Goal: Information Seeking & Learning: Compare options

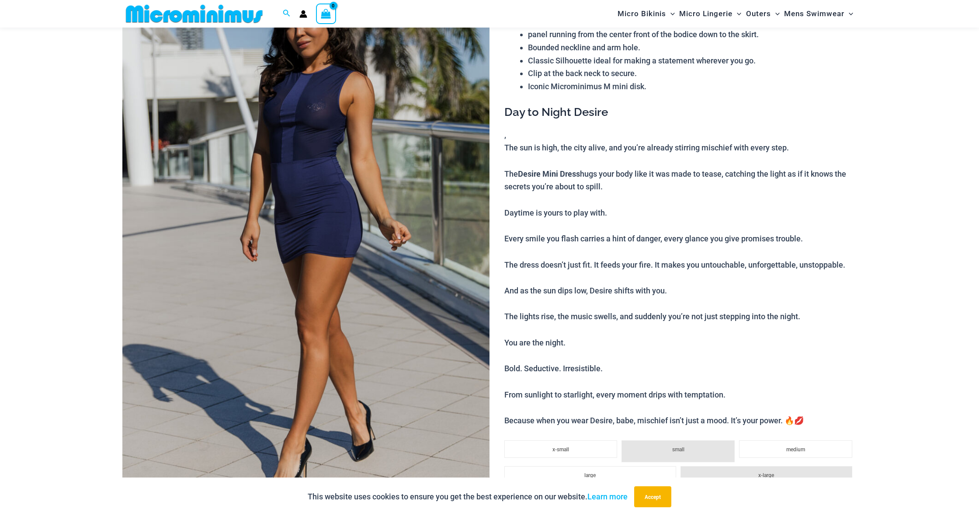
scroll to position [129, 0]
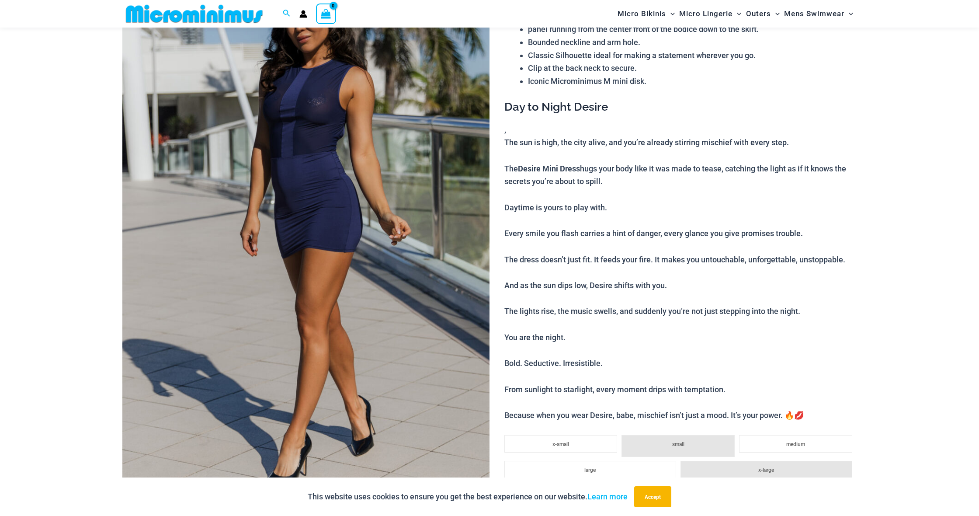
click at [323, 306] on img at bounding box center [305, 226] width 367 height 551
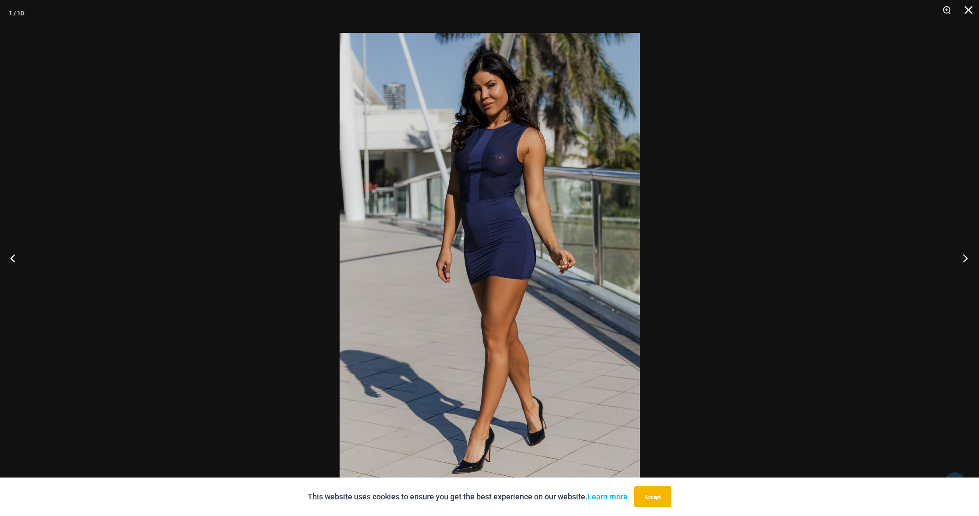
click at [965, 256] on button "Next" at bounding box center [962, 258] width 33 height 44
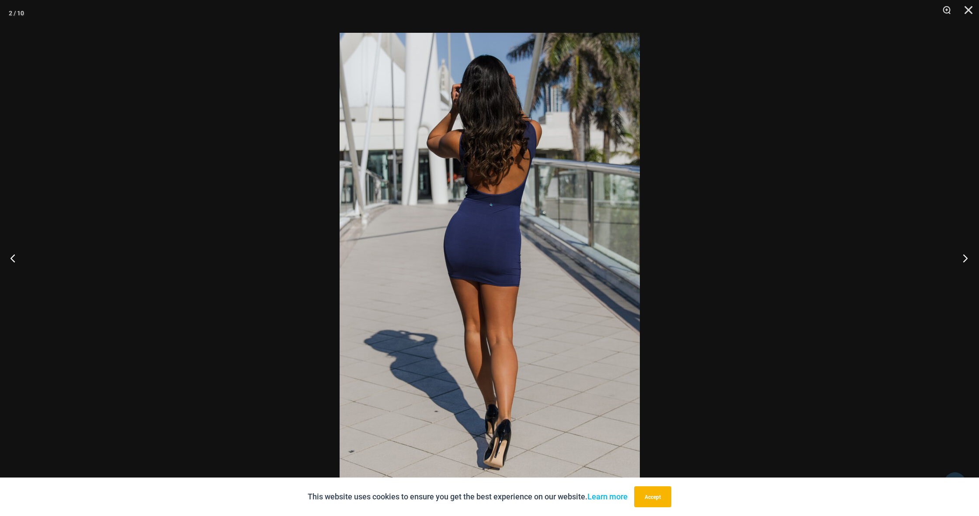
click at [965, 256] on button "Next" at bounding box center [962, 258] width 33 height 44
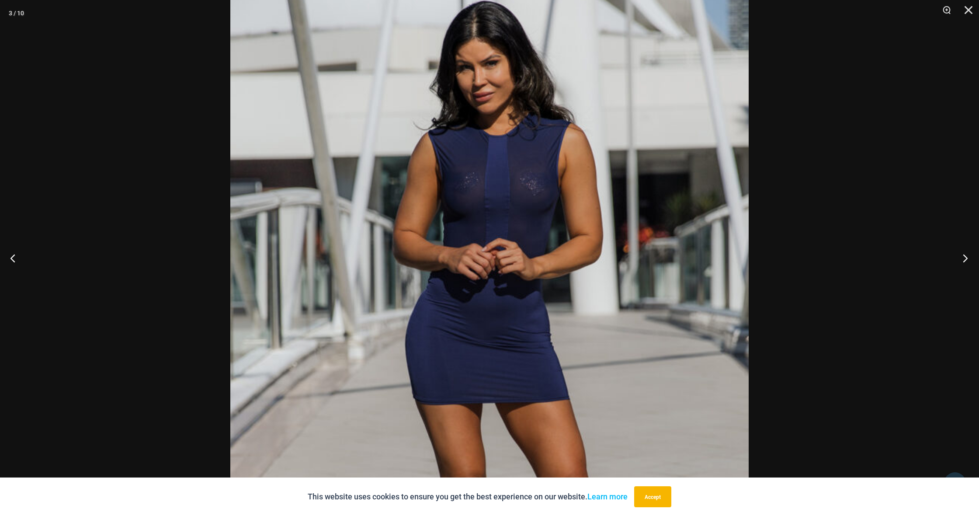
click at [956, 258] on button "Next" at bounding box center [962, 258] width 33 height 44
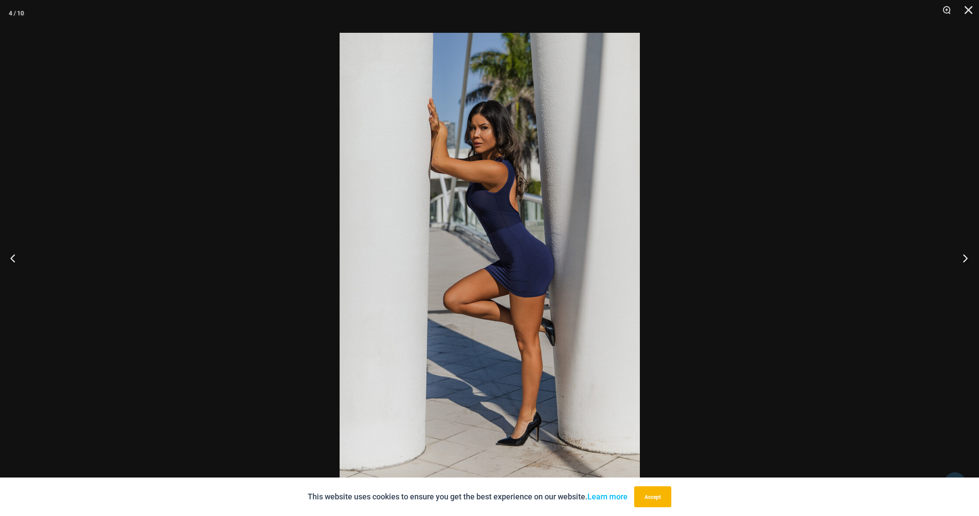
click at [956, 258] on button "Next" at bounding box center [962, 258] width 33 height 44
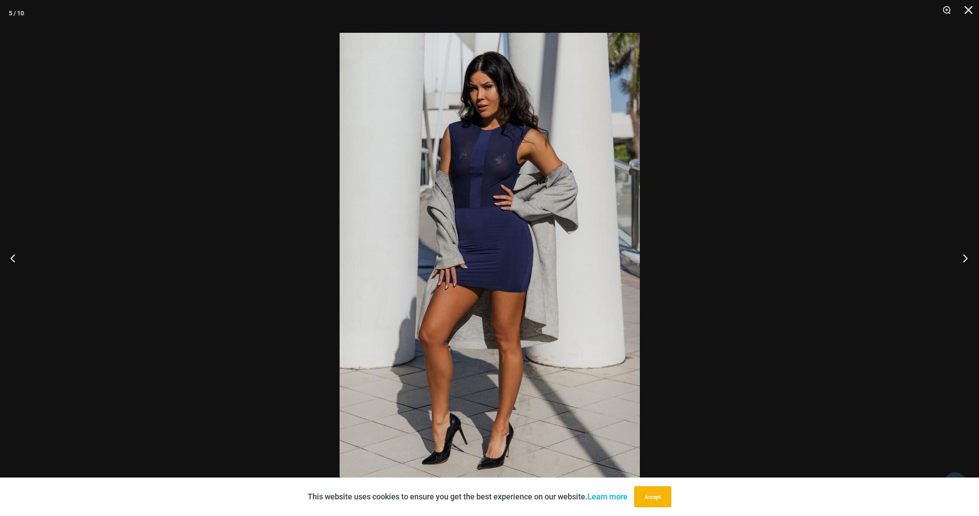
click at [956, 258] on button "Next" at bounding box center [962, 258] width 33 height 44
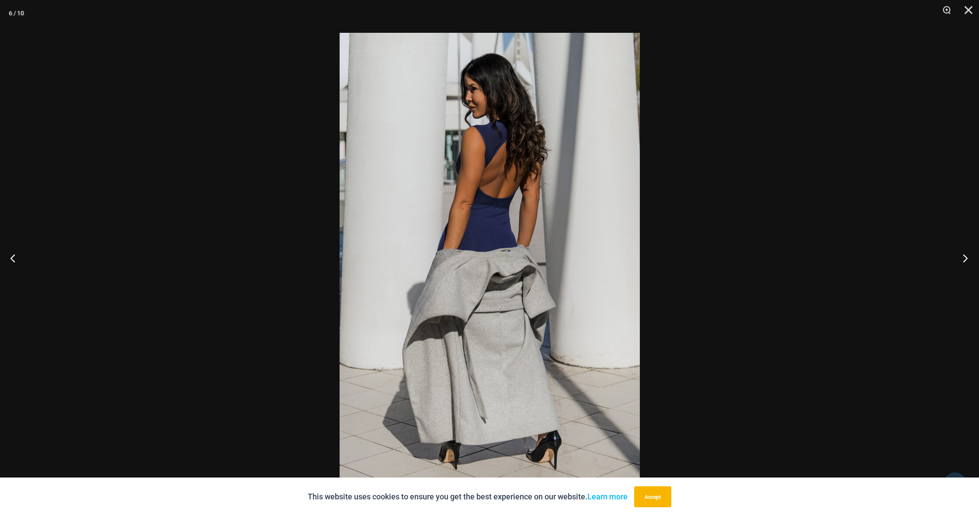
click at [956, 258] on button "Next" at bounding box center [962, 258] width 33 height 44
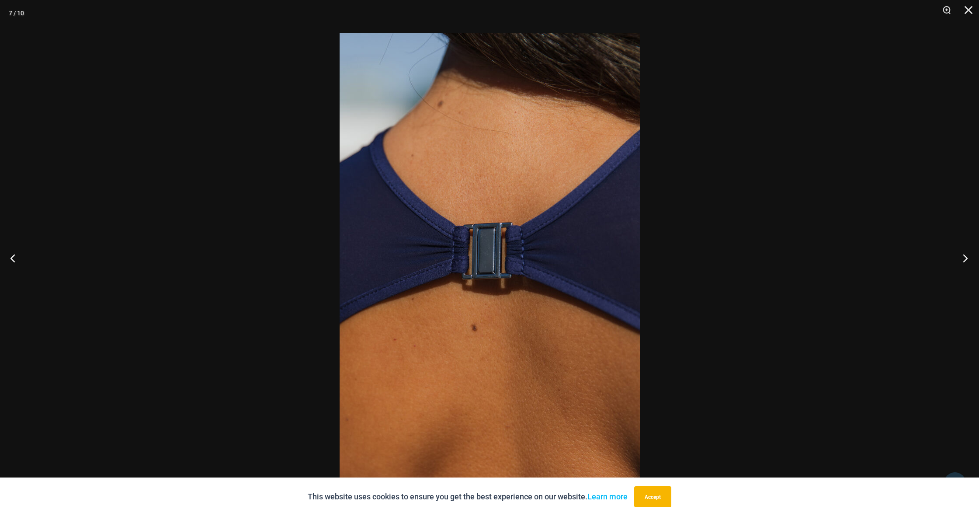
click at [956, 258] on button "Next" at bounding box center [962, 258] width 33 height 44
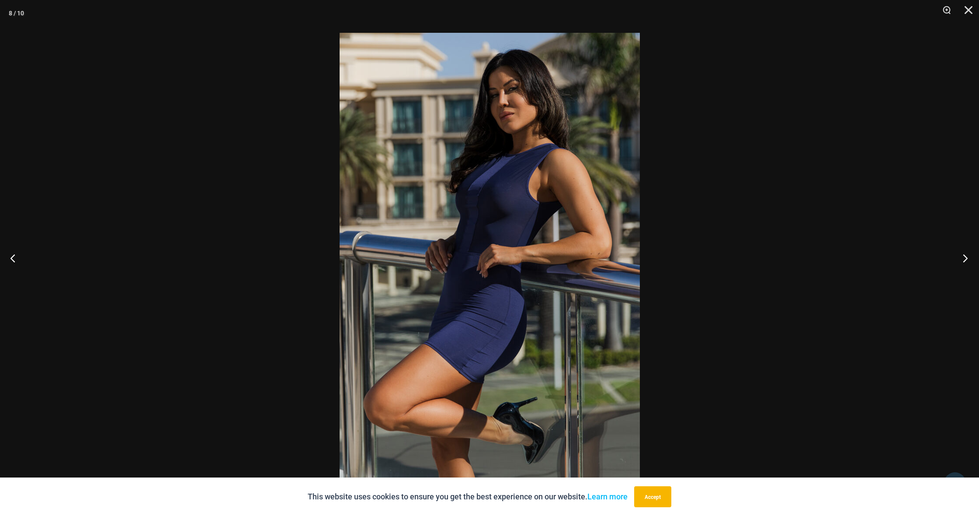
click at [956, 258] on button "Next" at bounding box center [962, 258] width 33 height 44
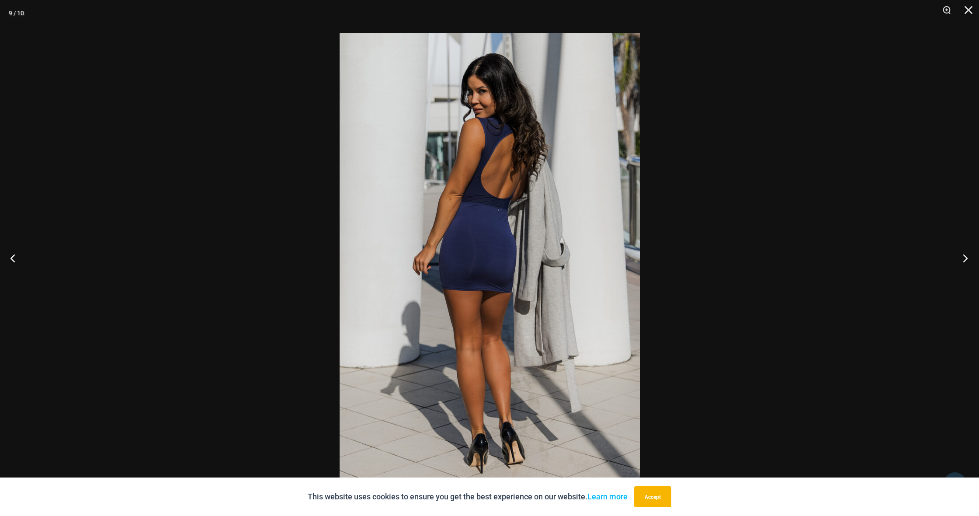
click at [956, 258] on button "Next" at bounding box center [962, 258] width 33 height 44
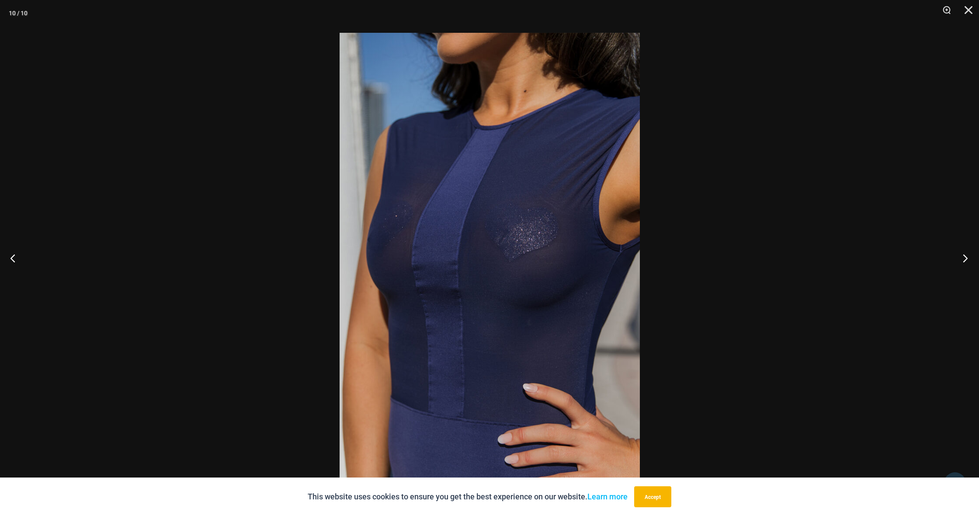
click at [956, 258] on button "Next" at bounding box center [962, 258] width 33 height 44
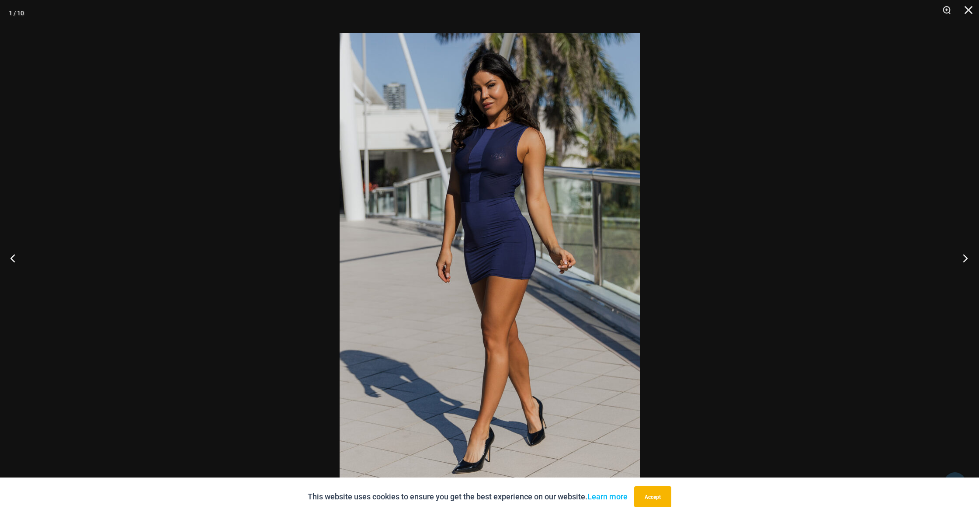
click at [956, 258] on button "Next" at bounding box center [962, 258] width 33 height 44
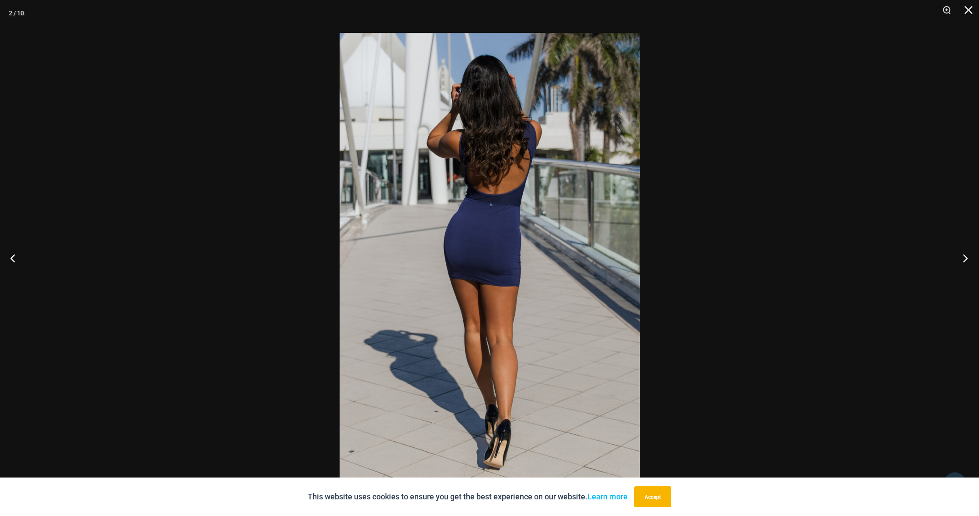
click at [956, 258] on button "Next" at bounding box center [962, 258] width 33 height 44
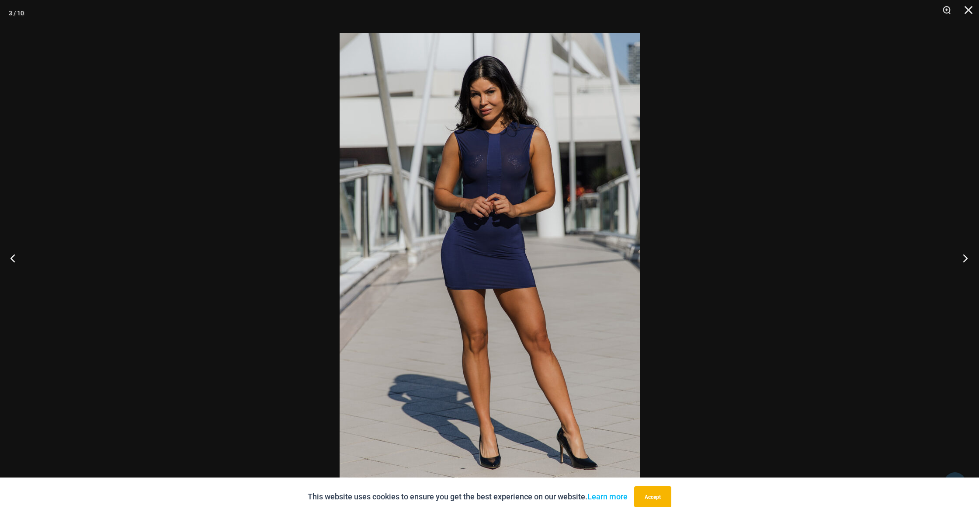
click at [956, 258] on button "Next" at bounding box center [962, 258] width 33 height 44
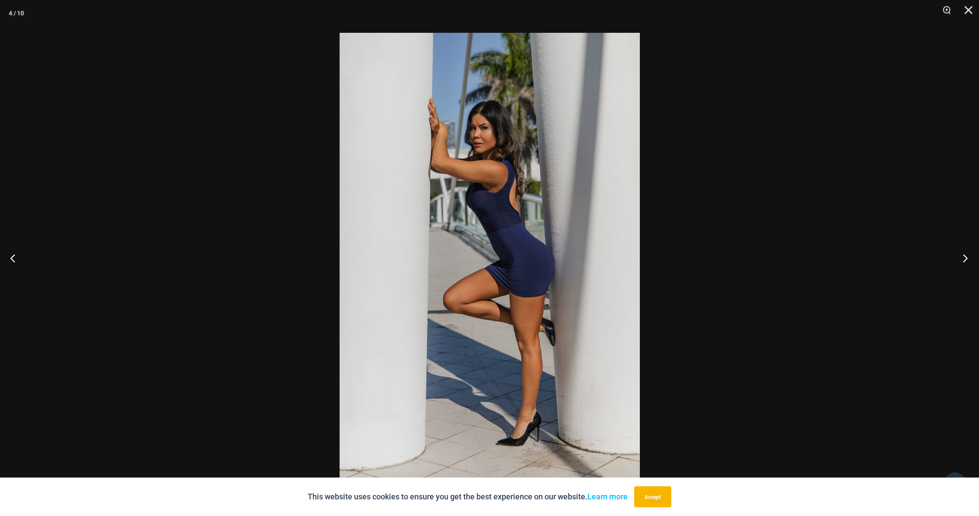
click at [956, 258] on button "Next" at bounding box center [962, 258] width 33 height 44
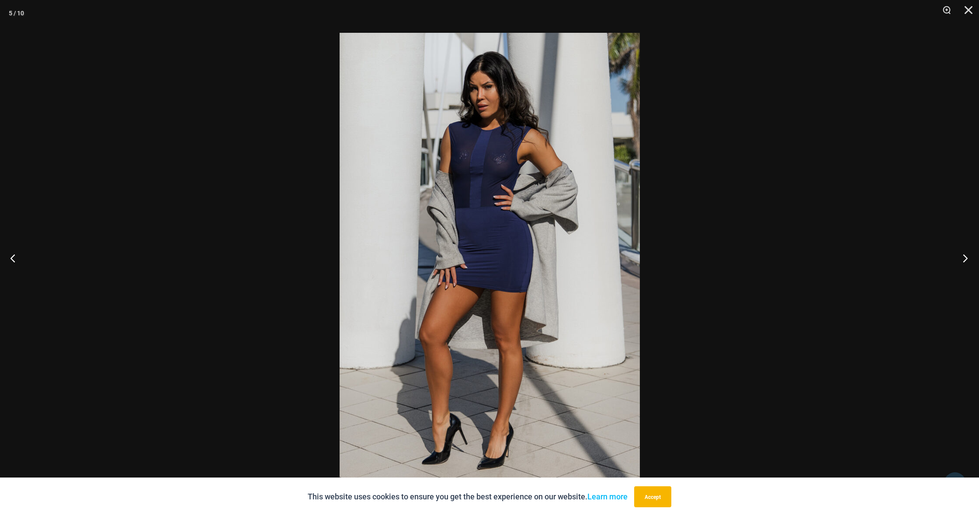
click at [956, 258] on button "Next" at bounding box center [962, 258] width 33 height 44
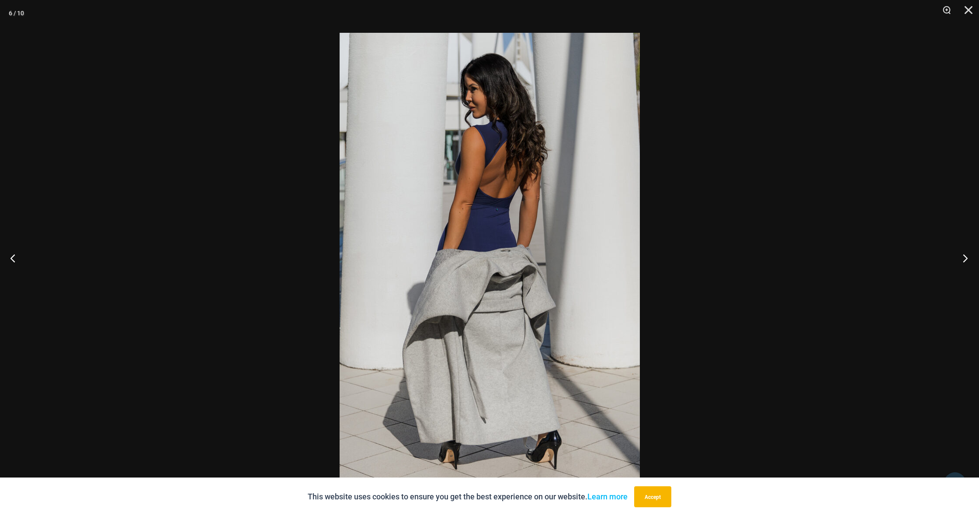
click at [956, 258] on button "Next" at bounding box center [962, 258] width 33 height 44
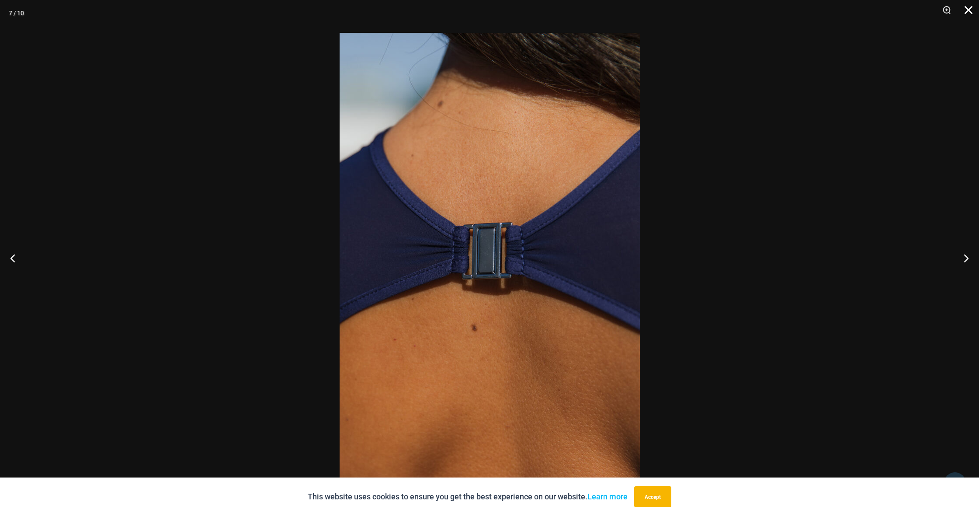
click at [966, 13] on button "Close" at bounding box center [965, 13] width 22 height 26
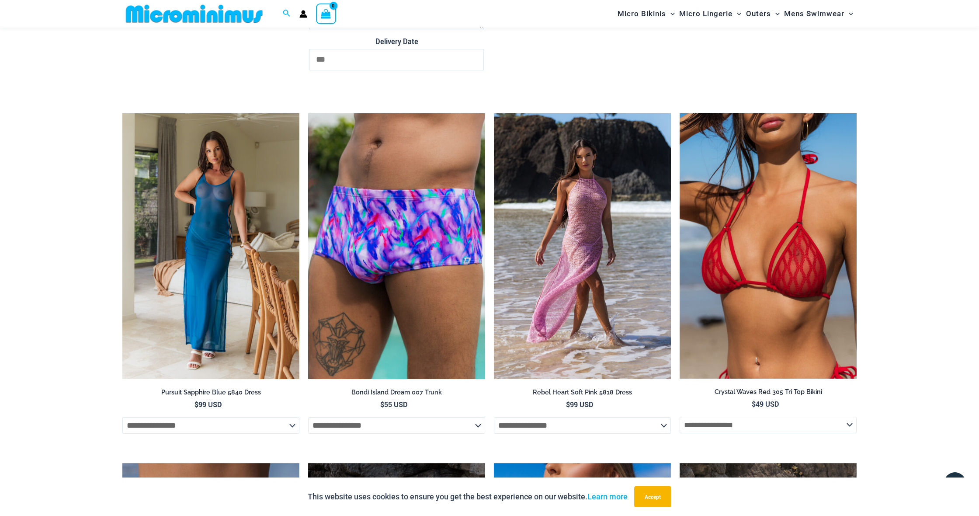
scroll to position [1681, 0]
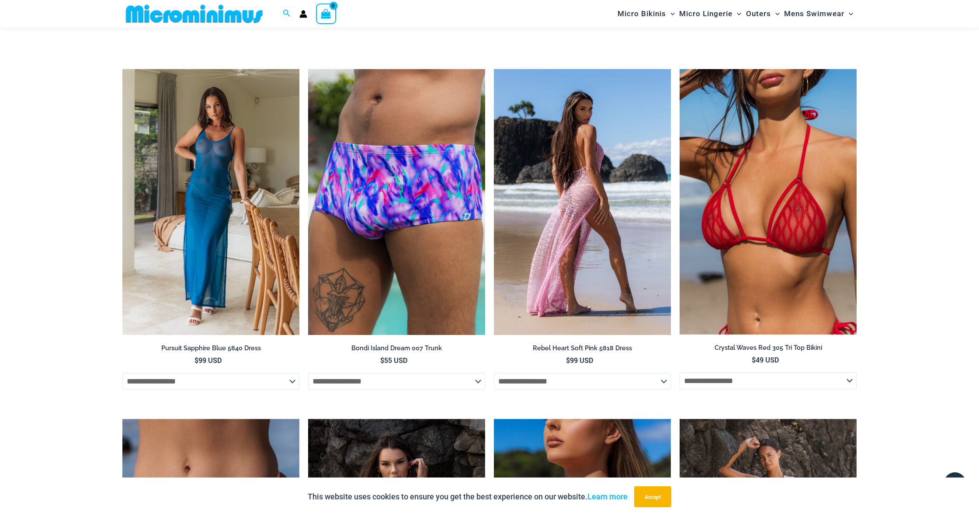
click at [570, 203] on img at bounding box center [582, 202] width 177 height 266
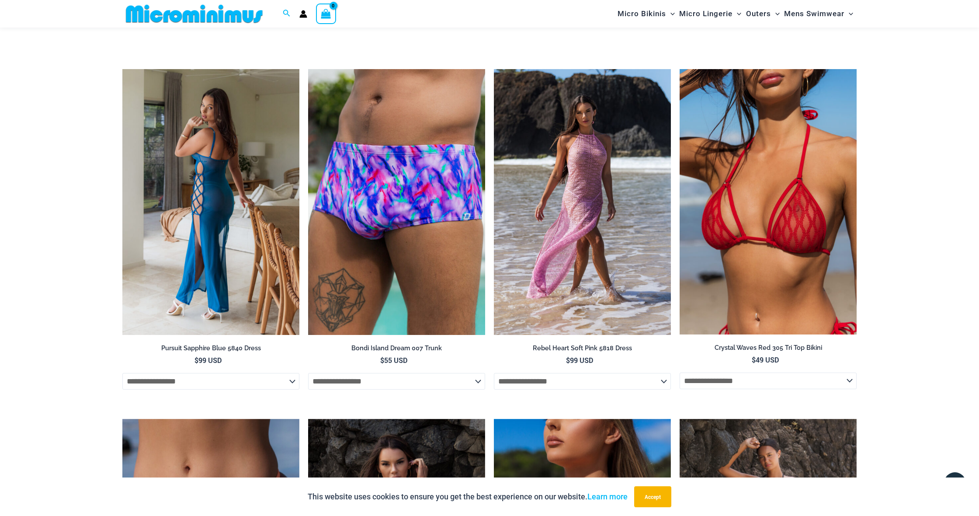
click at [251, 236] on img at bounding box center [210, 202] width 177 height 266
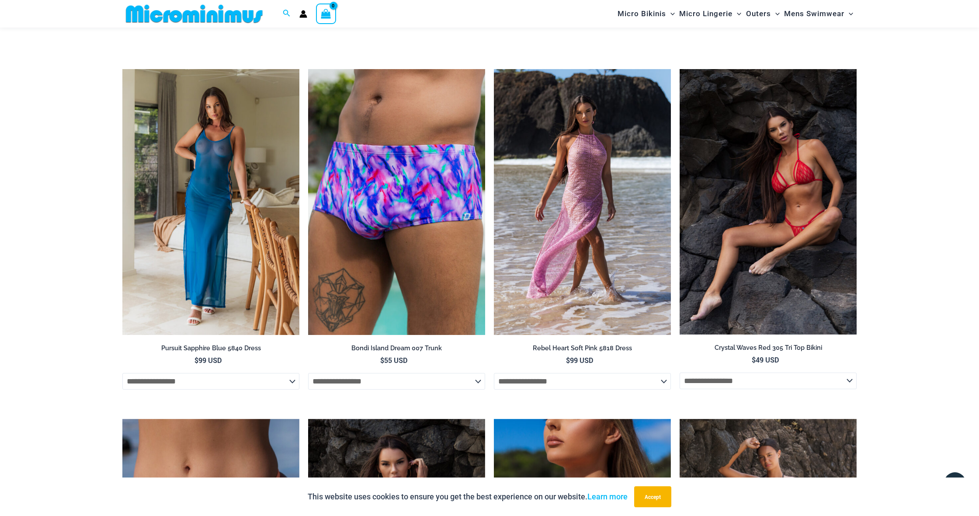
click at [786, 233] on img at bounding box center [768, 201] width 177 height 265
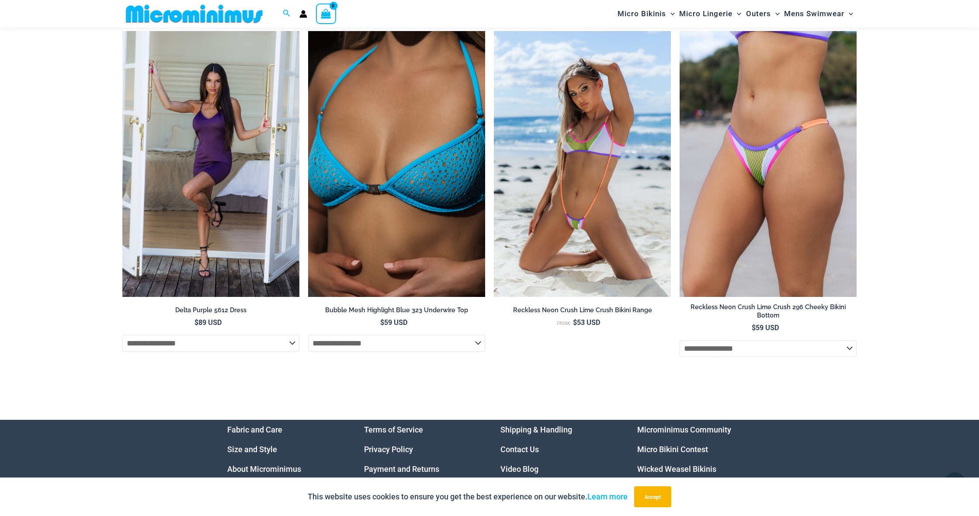
scroll to position [2768, 0]
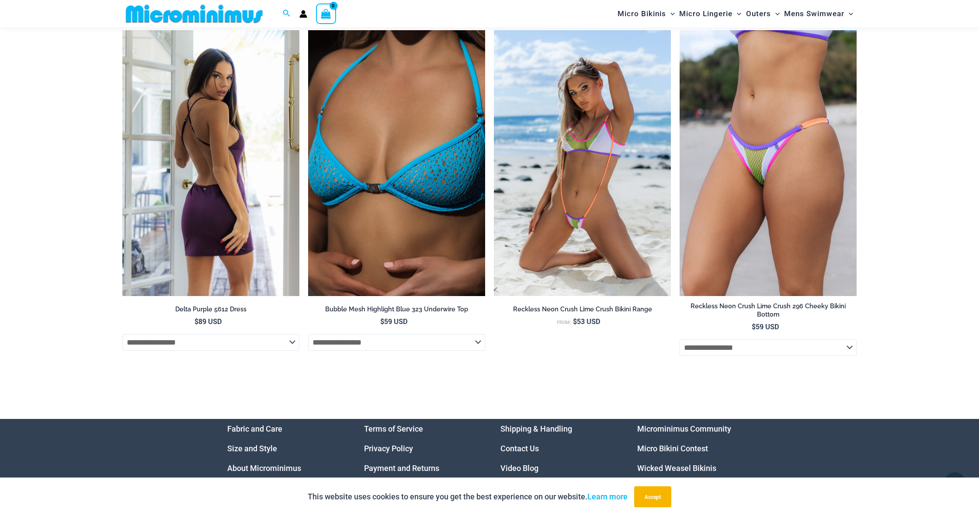
click at [205, 218] on img at bounding box center [210, 163] width 177 height 266
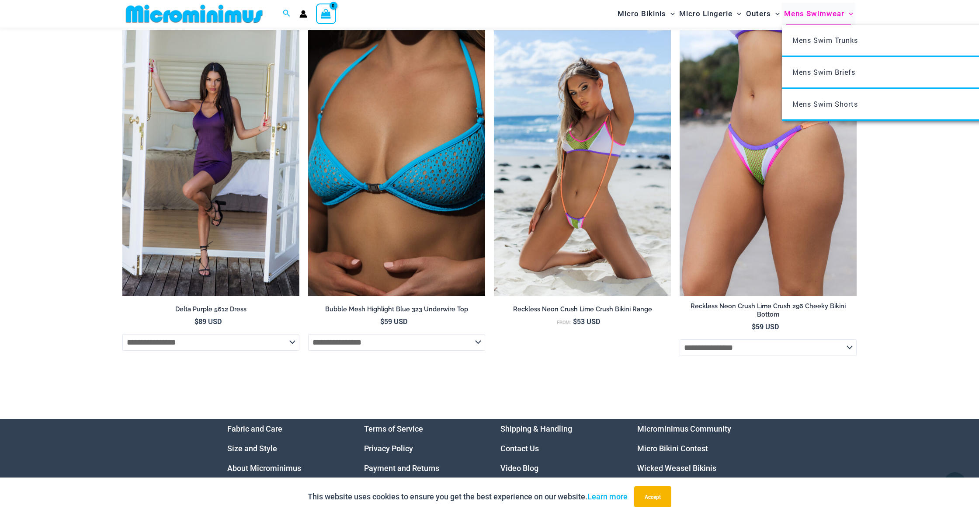
scroll to position [2767, 0]
click at [836, 48] on link "Mens Swim Trunks" at bounding box center [912, 41] width 260 height 32
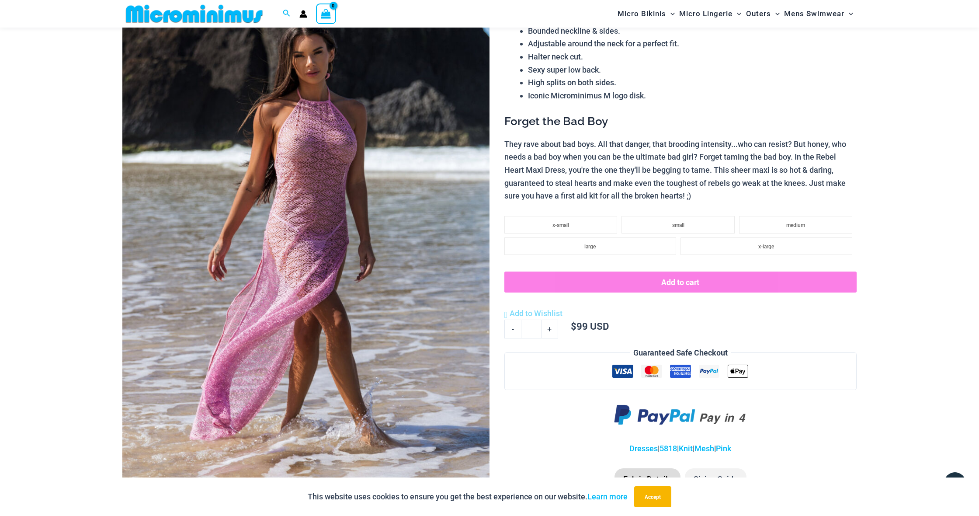
scroll to position [55, 0]
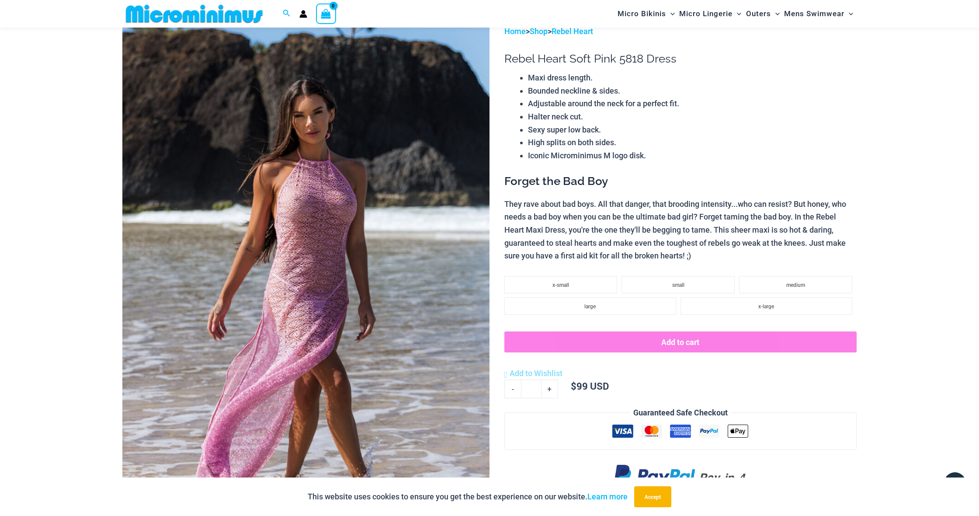
click at [474, 278] on img at bounding box center [305, 300] width 367 height 551
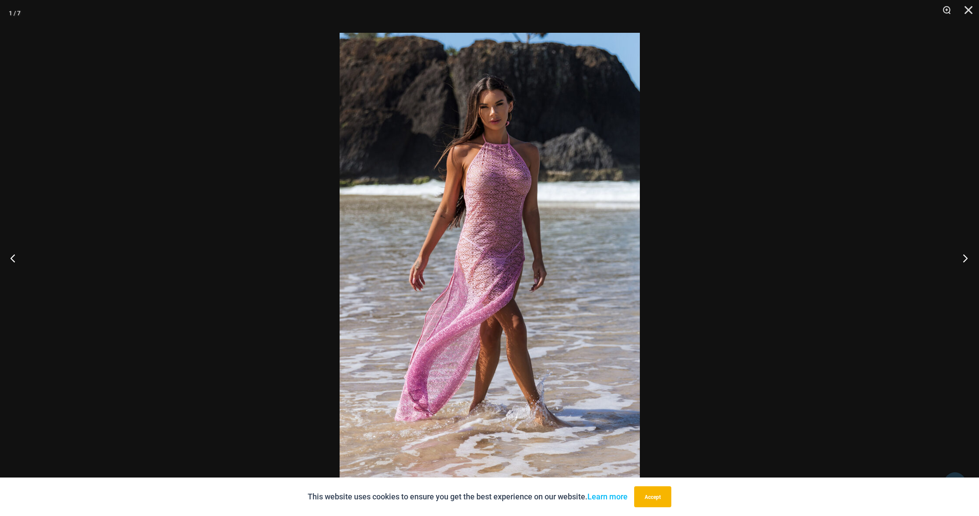
click at [965, 261] on button "Next" at bounding box center [962, 258] width 33 height 44
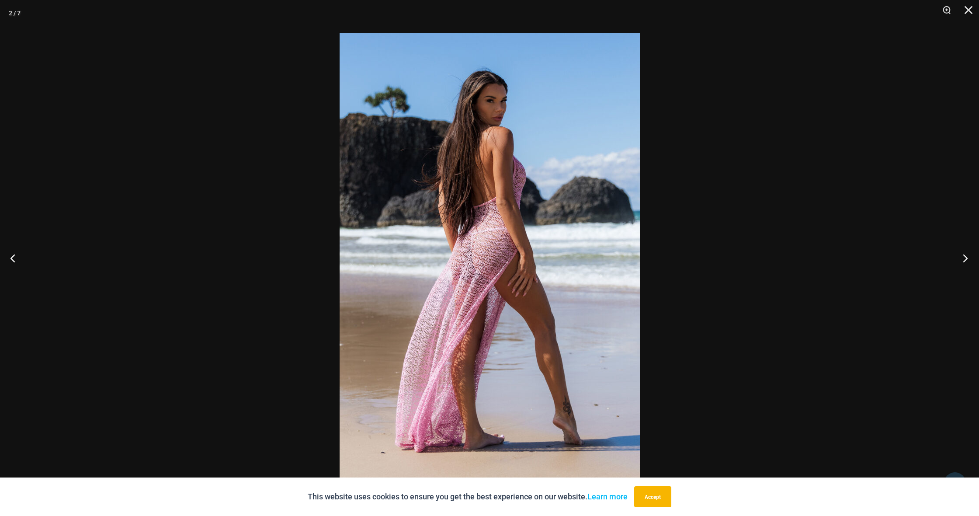
click at [965, 261] on button "Next" at bounding box center [962, 258] width 33 height 44
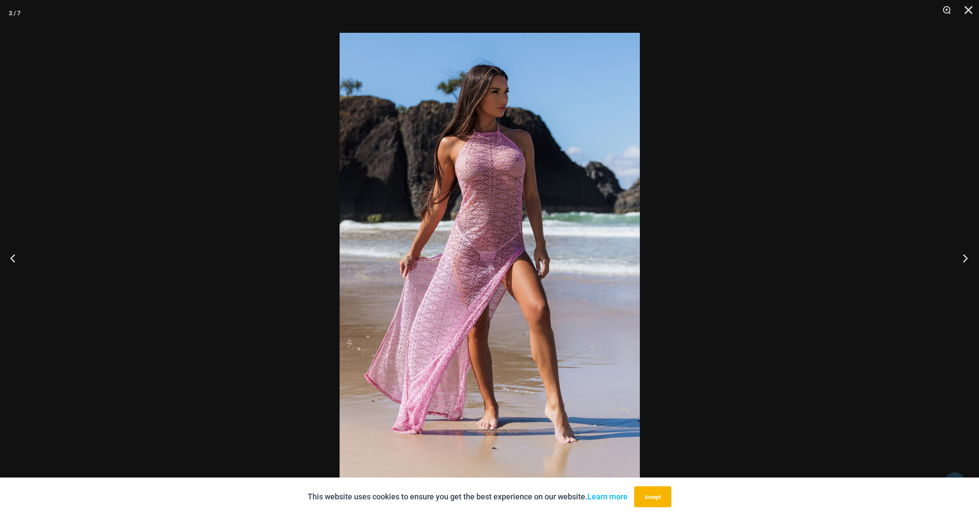
click at [965, 261] on button "Next" at bounding box center [962, 258] width 33 height 44
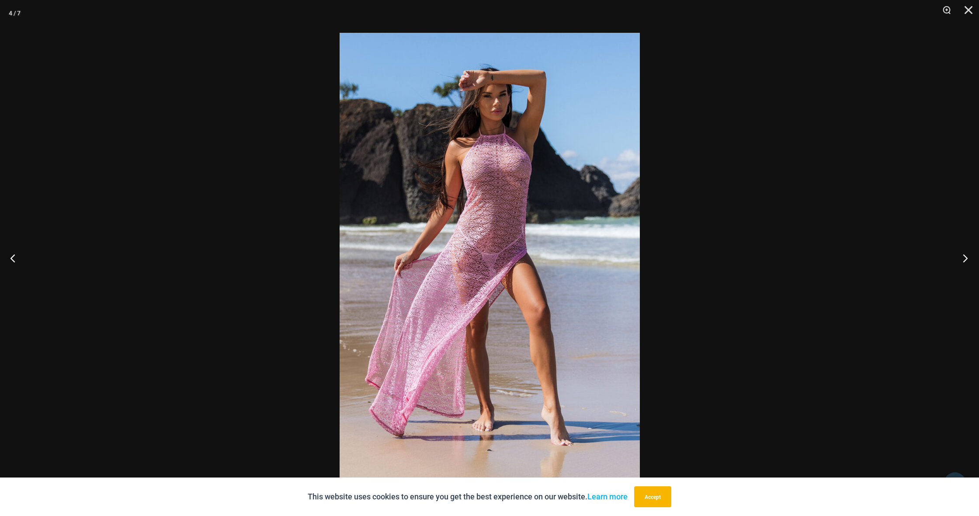
click at [965, 261] on button "Next" at bounding box center [962, 258] width 33 height 44
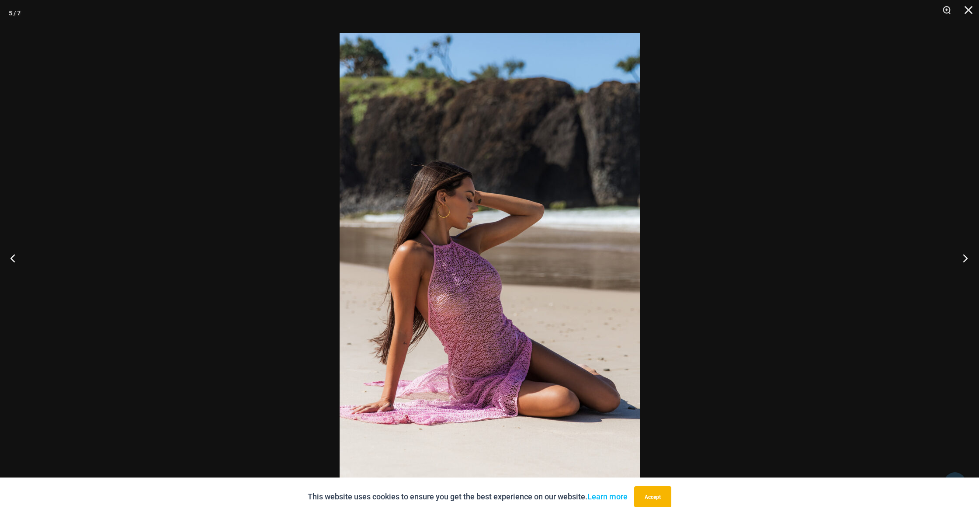
click at [965, 261] on button "Next" at bounding box center [962, 258] width 33 height 44
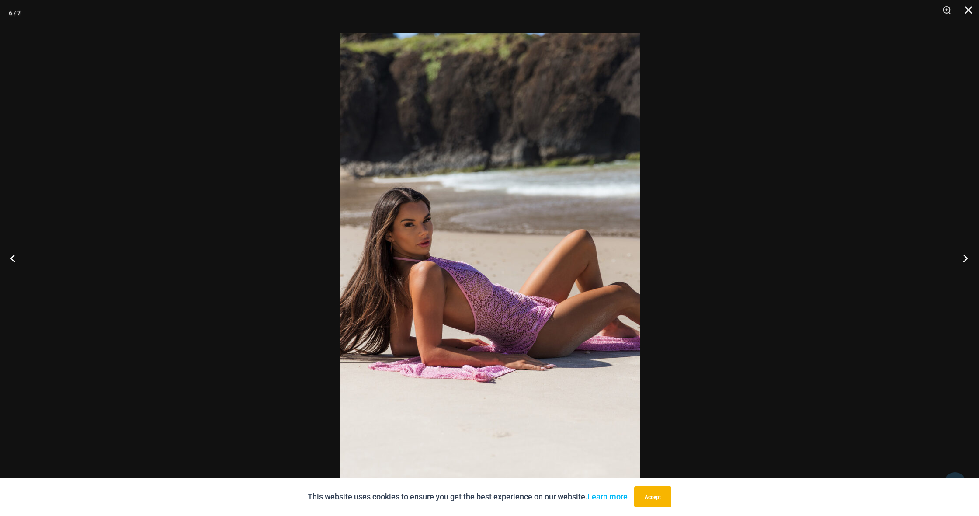
click at [965, 261] on button "Next" at bounding box center [962, 258] width 33 height 44
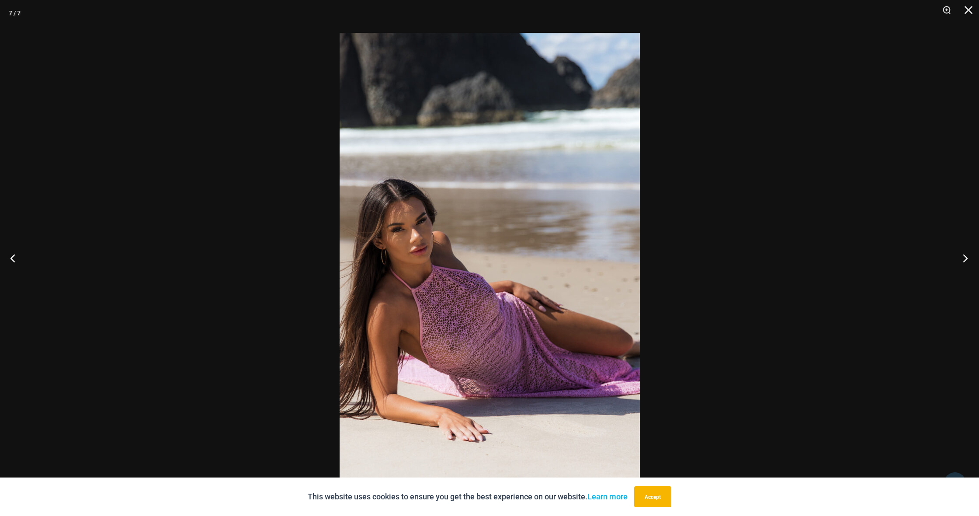
click at [965, 261] on button "Next" at bounding box center [962, 258] width 33 height 44
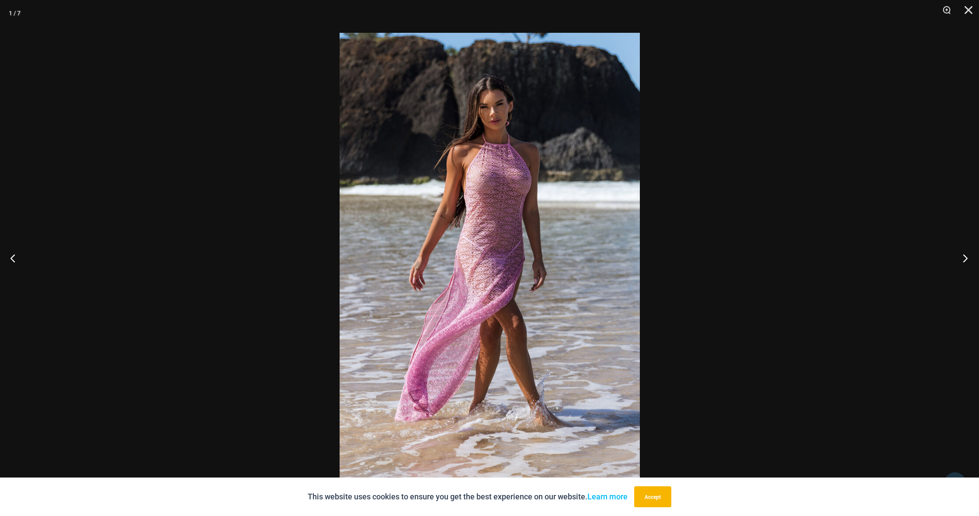
click at [965, 261] on button "Next" at bounding box center [962, 258] width 33 height 44
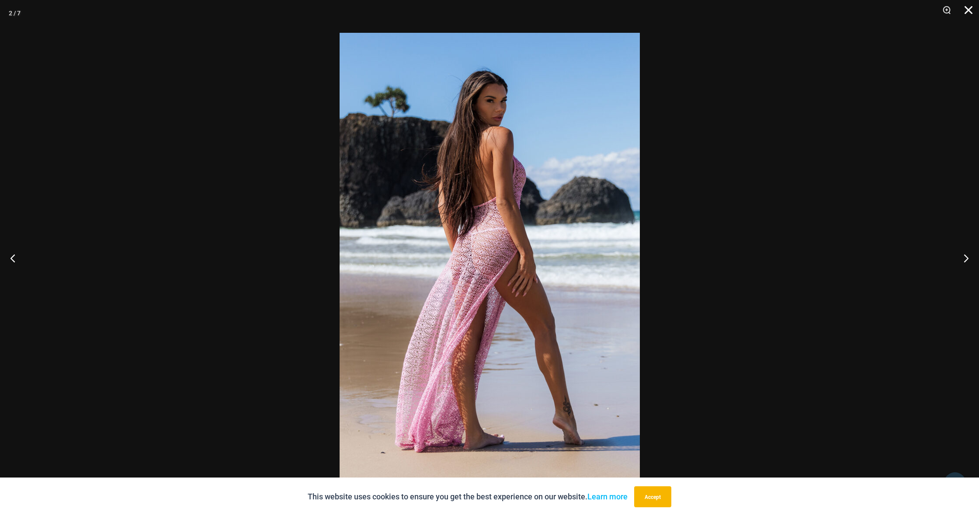
click at [973, 10] on button "Close" at bounding box center [965, 13] width 22 height 26
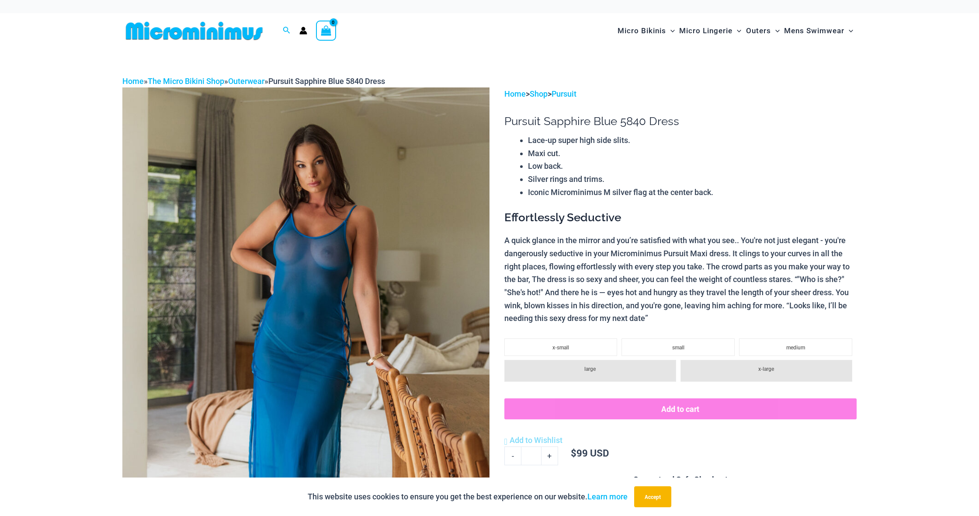
click at [458, 438] on img at bounding box center [305, 362] width 367 height 551
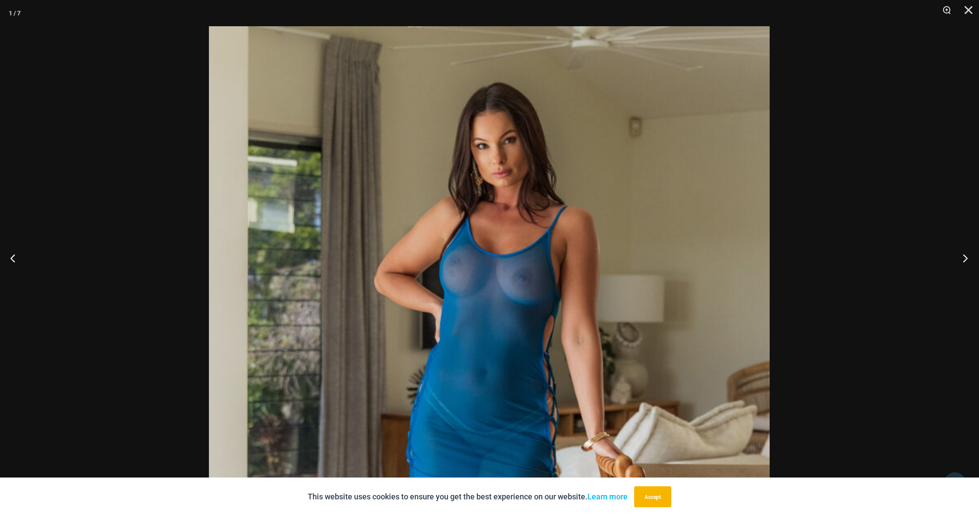
click at [967, 259] on button "Next" at bounding box center [962, 258] width 33 height 44
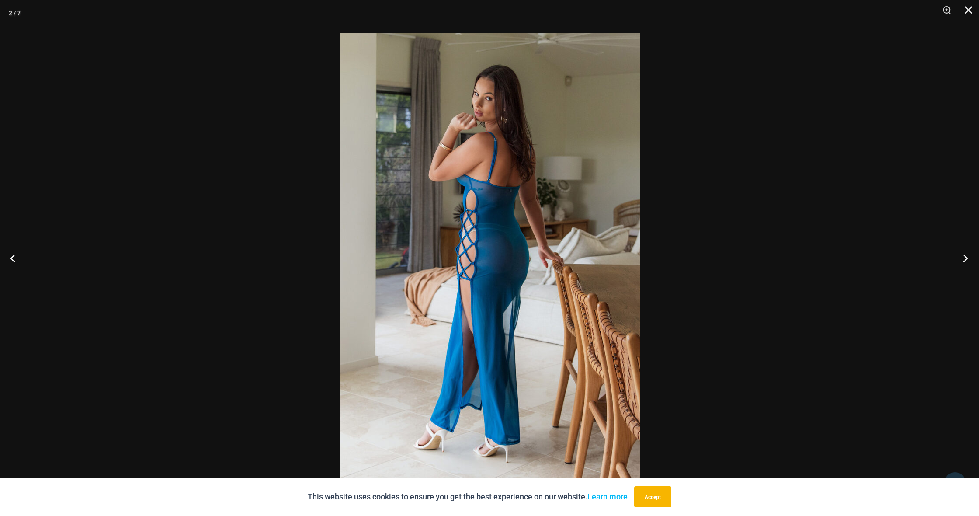
click at [967, 259] on button "Next" at bounding box center [962, 258] width 33 height 44
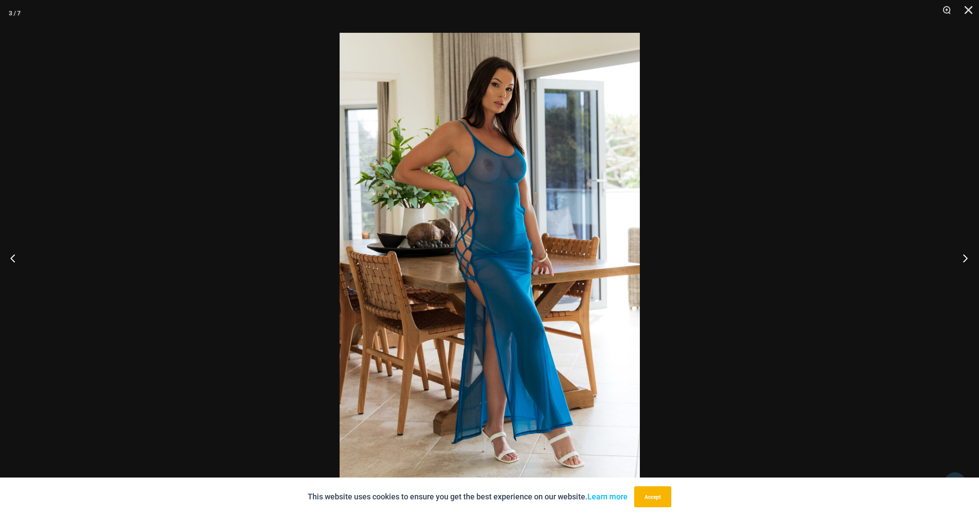
click at [967, 259] on button "Next" at bounding box center [962, 258] width 33 height 44
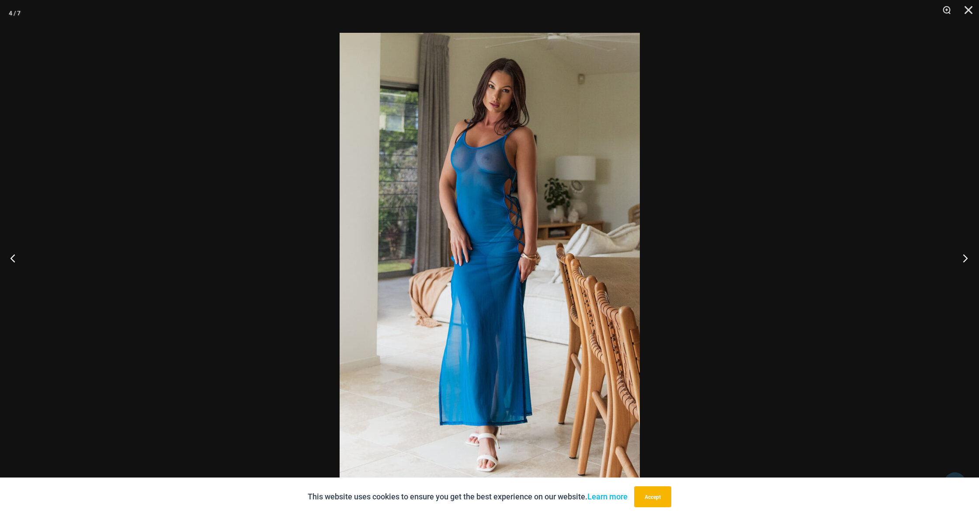
click at [967, 259] on button "Next" at bounding box center [962, 258] width 33 height 44
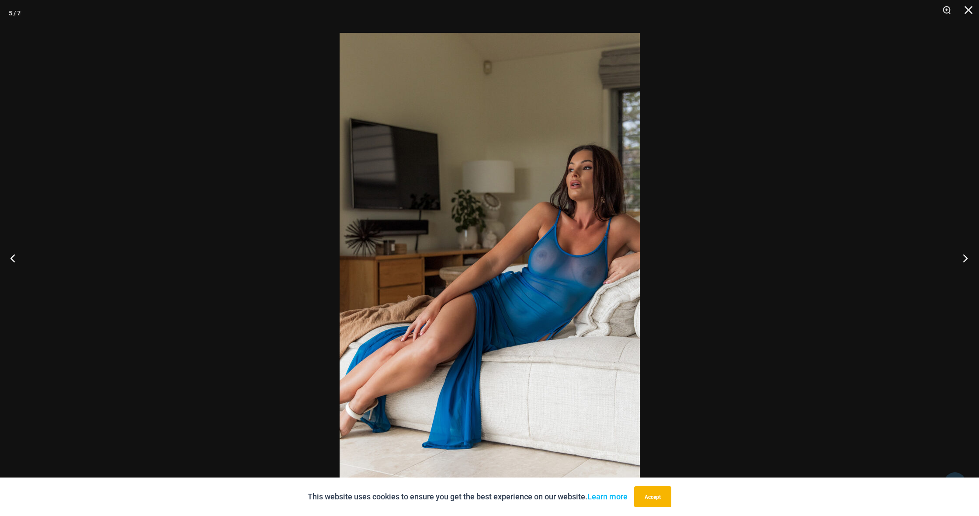
click at [967, 259] on button "Next" at bounding box center [962, 258] width 33 height 44
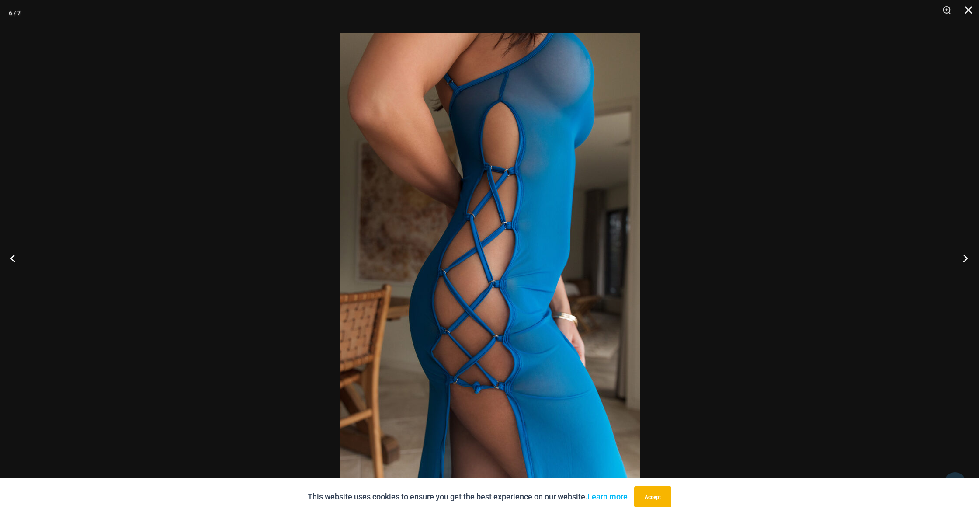
click at [967, 259] on button "Next" at bounding box center [962, 258] width 33 height 44
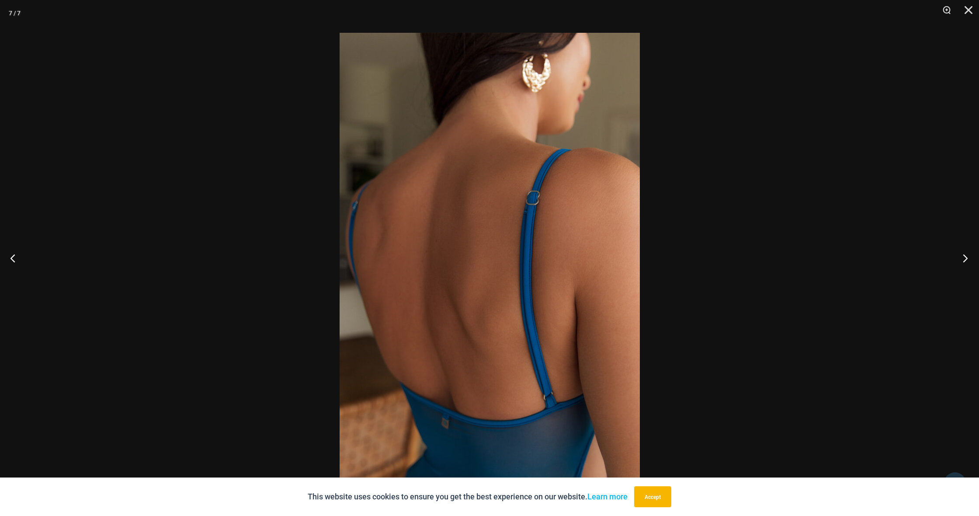
click at [967, 259] on button "Next" at bounding box center [962, 258] width 33 height 44
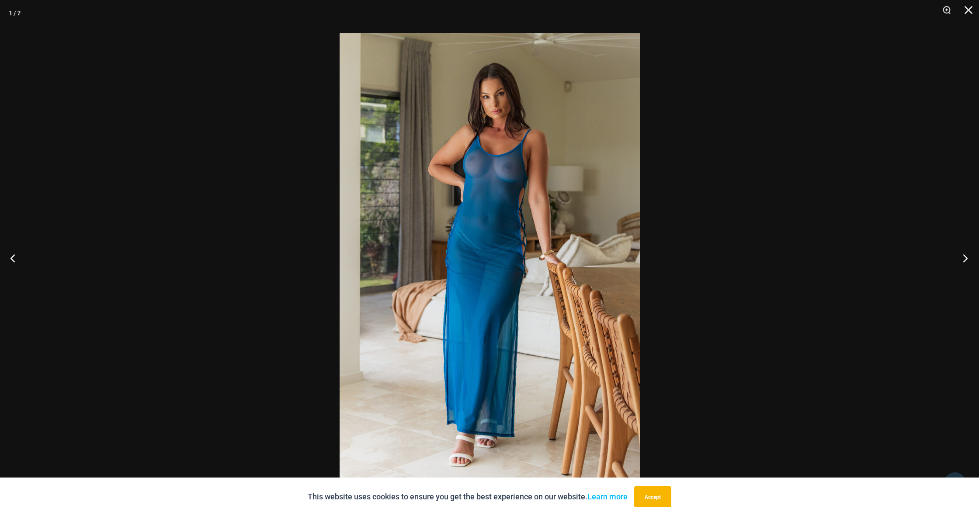
click at [967, 259] on button "Next" at bounding box center [962, 258] width 33 height 44
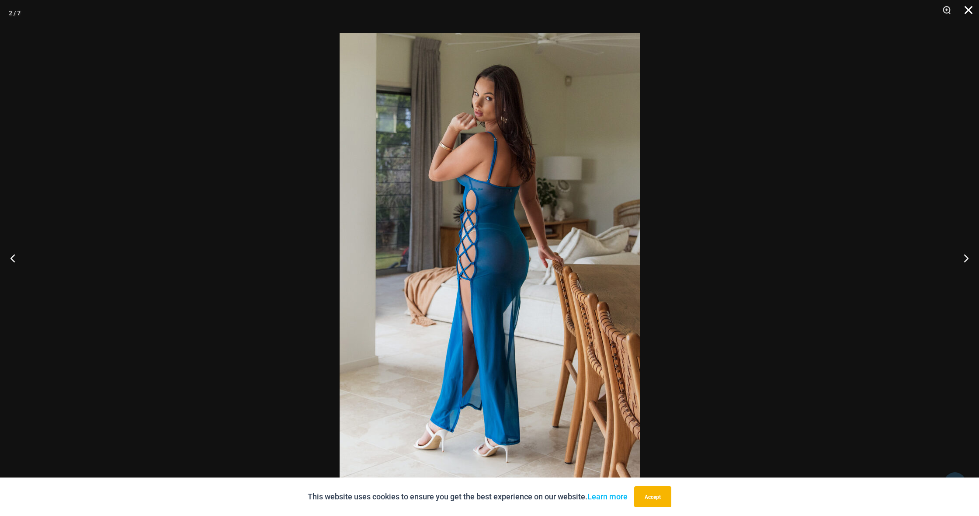
click at [965, 10] on button "Close" at bounding box center [965, 13] width 22 height 26
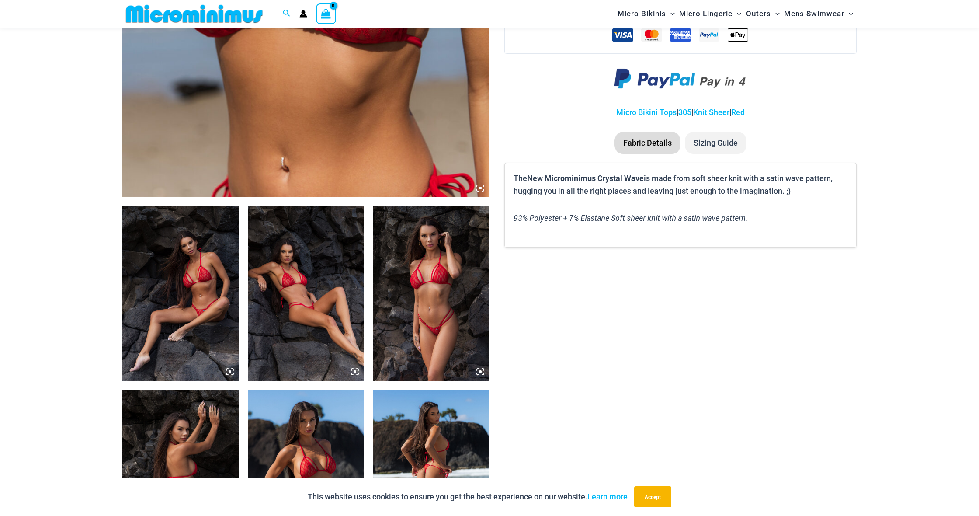
scroll to position [521, 0]
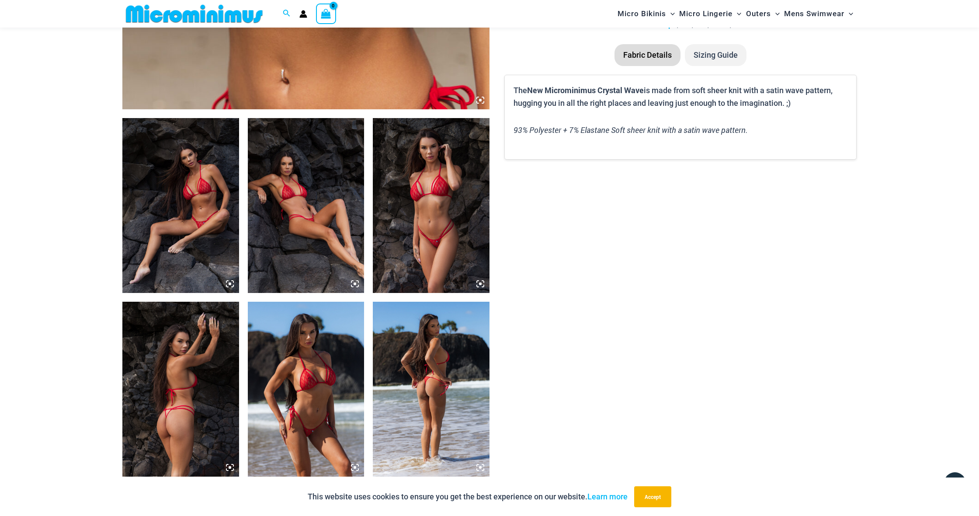
click at [188, 220] on img at bounding box center [180, 205] width 117 height 175
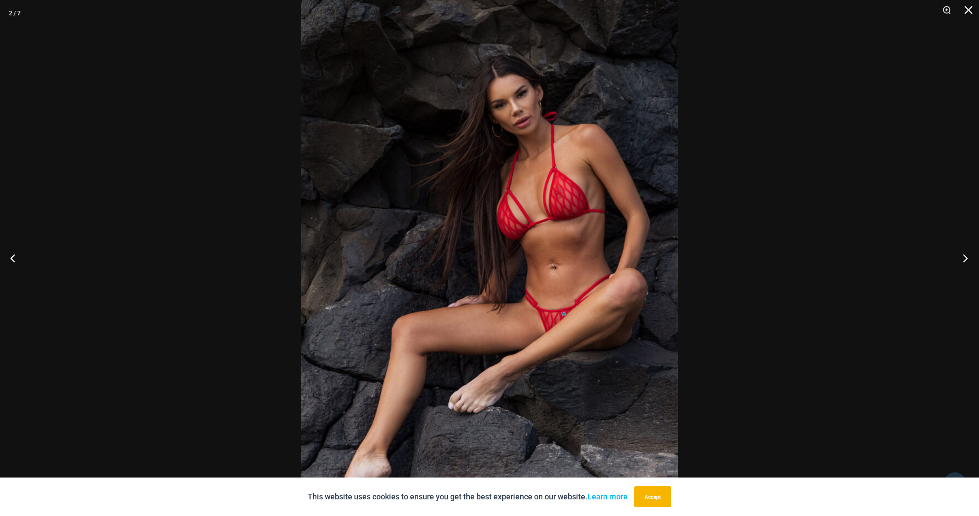
click at [964, 262] on button "Next" at bounding box center [962, 258] width 33 height 44
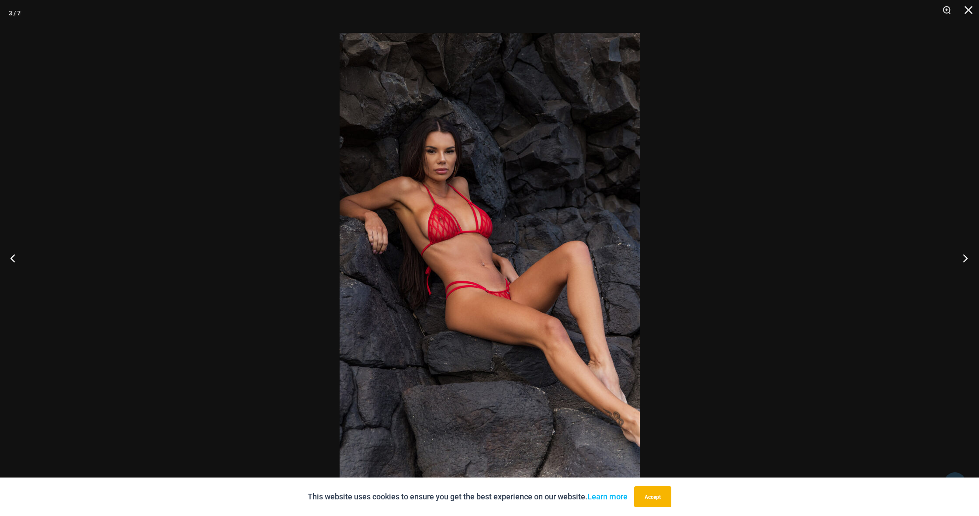
click at [964, 262] on button "Next" at bounding box center [962, 258] width 33 height 44
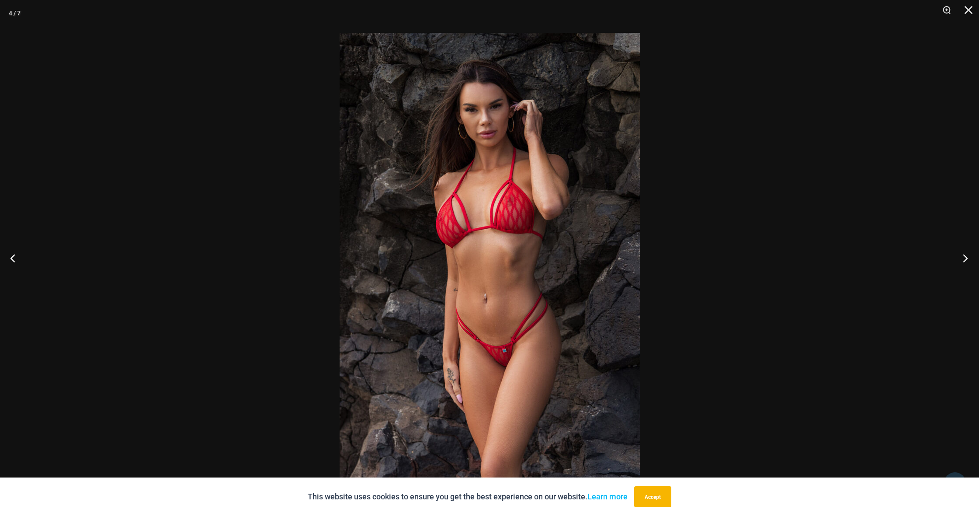
click at [964, 262] on button "Next" at bounding box center [962, 258] width 33 height 44
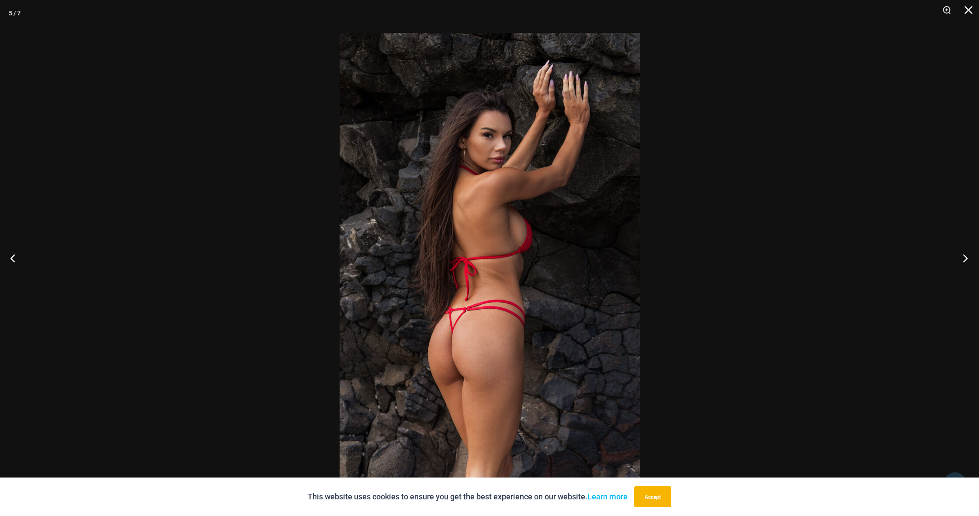
click at [964, 262] on button "Next" at bounding box center [962, 258] width 33 height 44
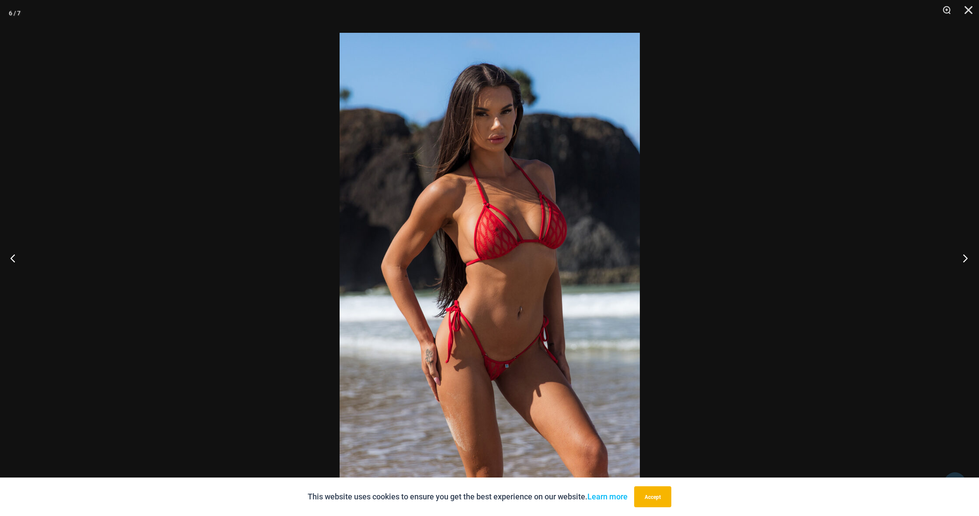
click at [964, 262] on button "Next" at bounding box center [962, 258] width 33 height 44
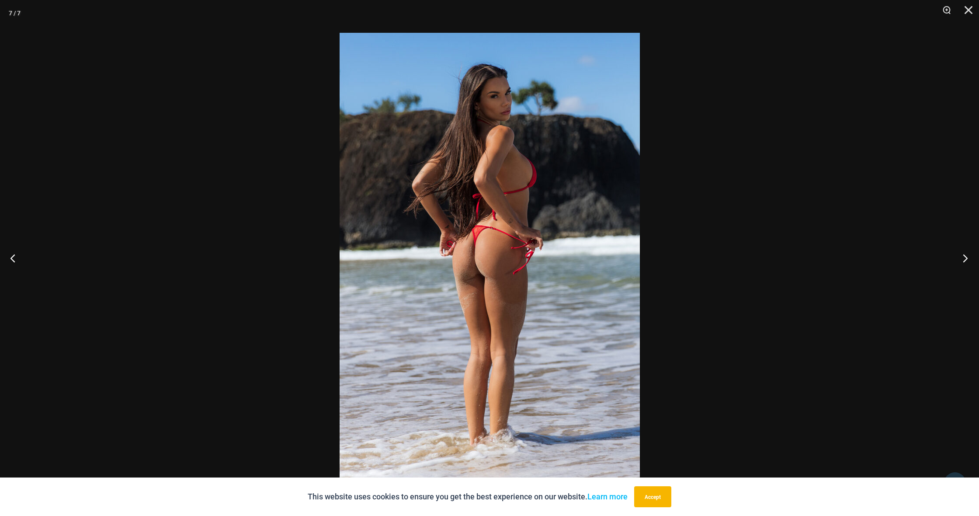
click at [964, 262] on button "Next" at bounding box center [962, 258] width 33 height 44
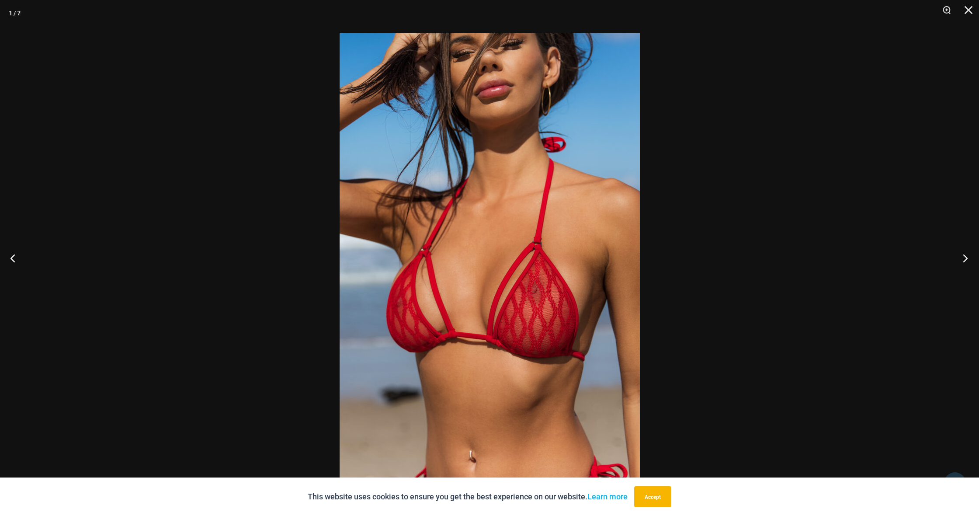
click at [964, 262] on button "Next" at bounding box center [962, 258] width 33 height 44
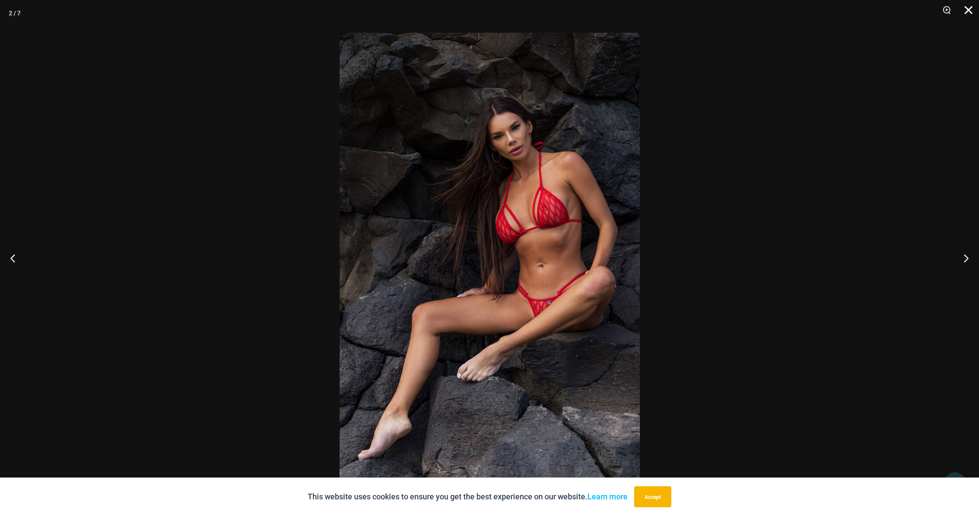
click at [969, 10] on button "Close" at bounding box center [965, 13] width 22 height 26
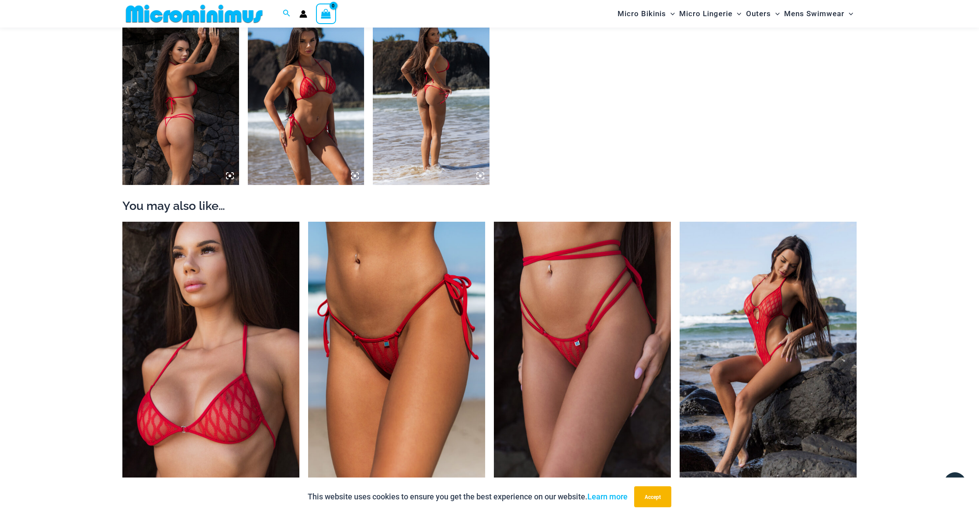
scroll to position [813, 0]
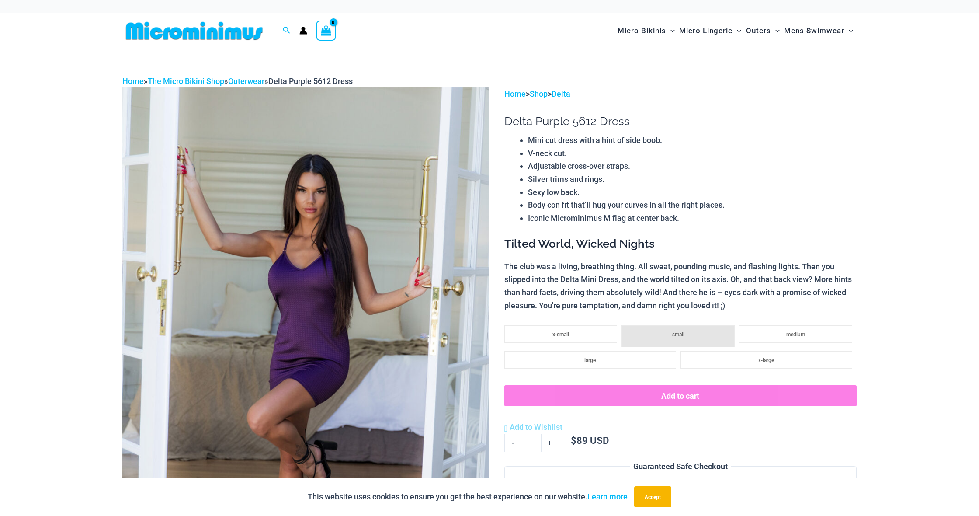
click at [466, 285] on img at bounding box center [305, 362] width 367 height 551
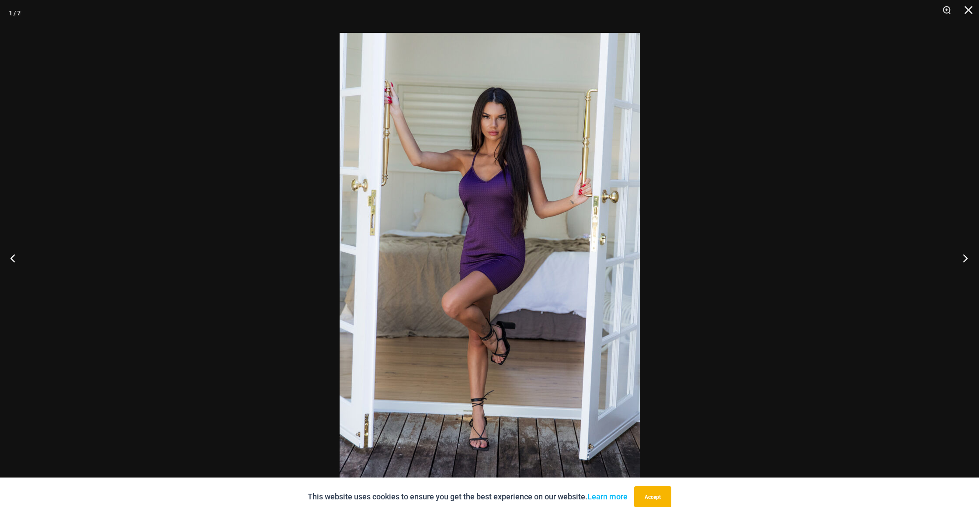
click at [966, 260] on button "Next" at bounding box center [962, 258] width 33 height 44
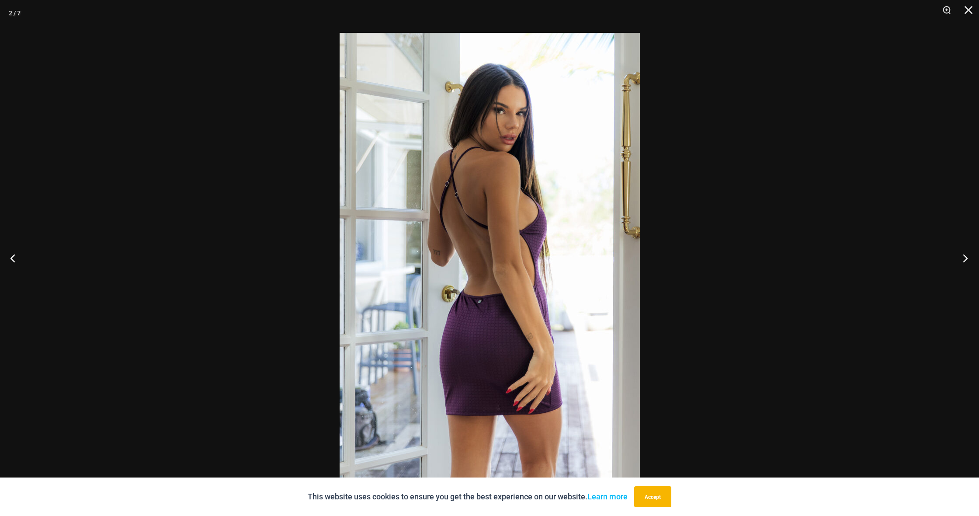
click at [966, 260] on button "Next" at bounding box center [962, 258] width 33 height 44
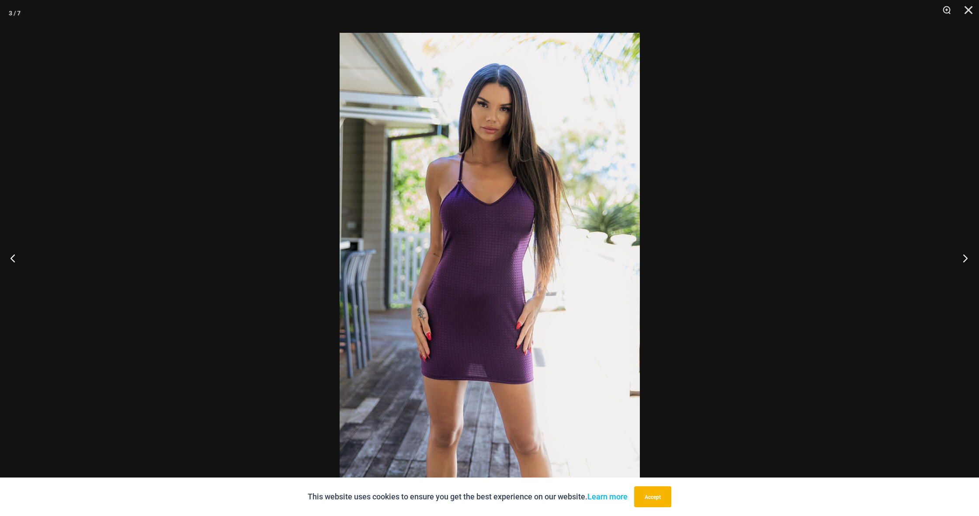
click at [967, 260] on button "Next" at bounding box center [962, 258] width 33 height 44
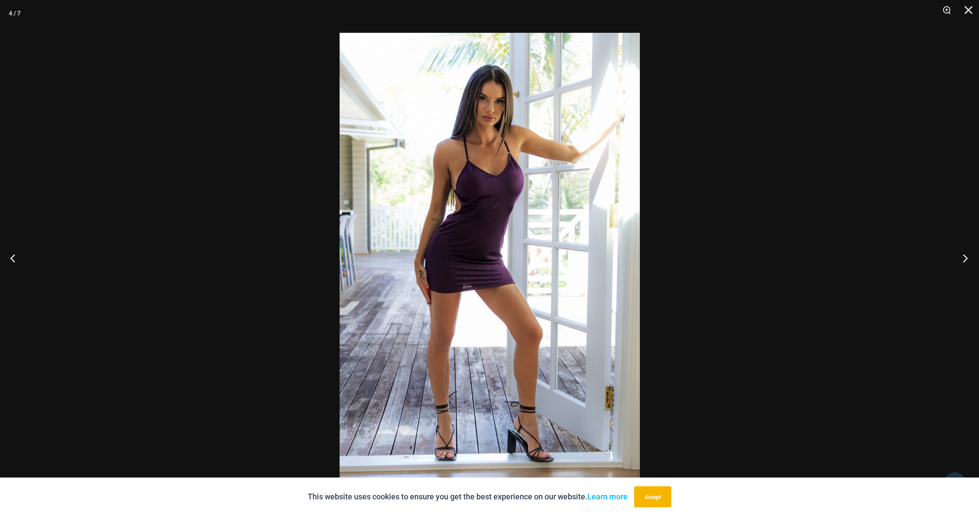
click at [967, 260] on button "Next" at bounding box center [962, 258] width 33 height 44
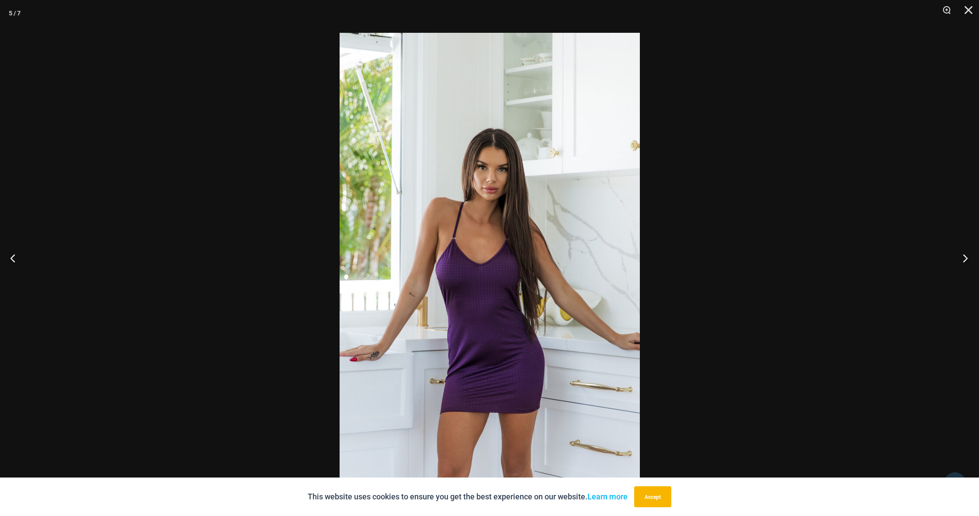
click at [967, 260] on button "Next" at bounding box center [962, 258] width 33 height 44
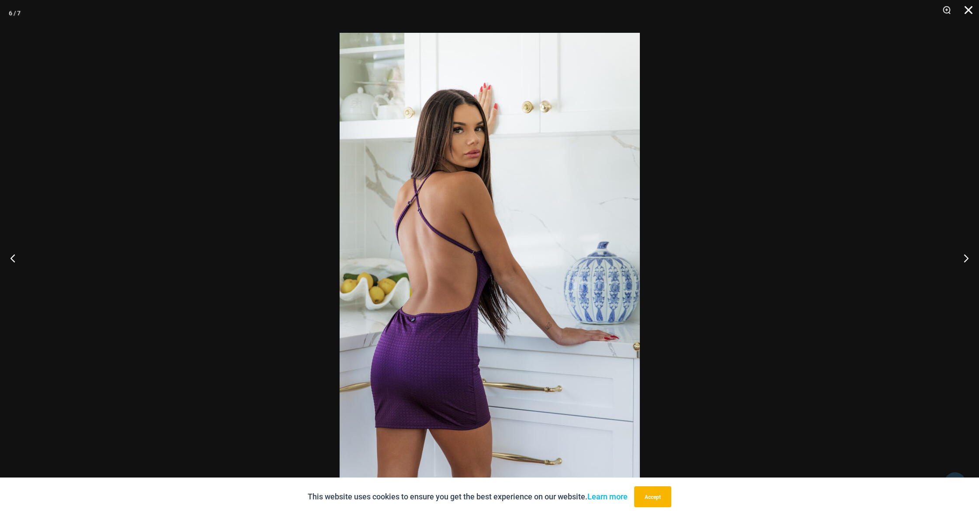
click at [965, 11] on button "Close" at bounding box center [965, 13] width 22 height 26
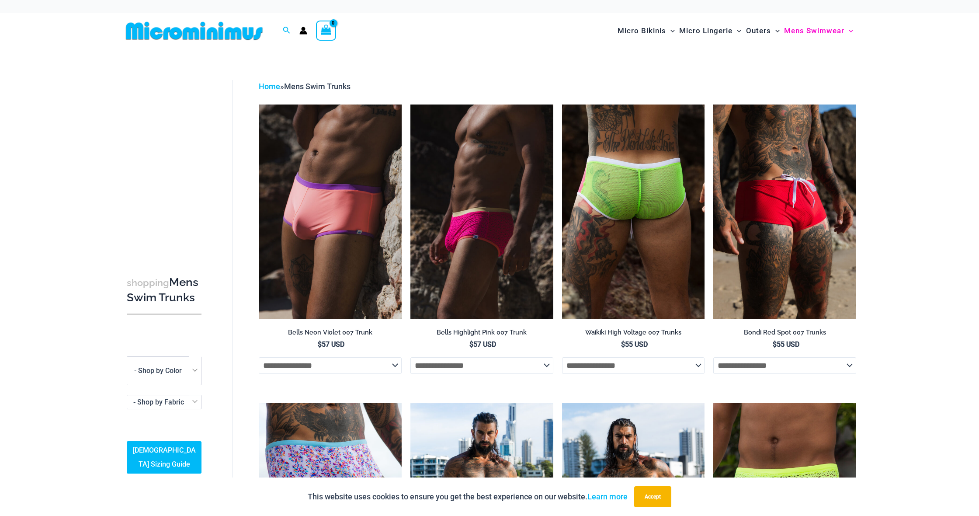
click at [617, 227] on img at bounding box center [633, 211] width 143 height 214
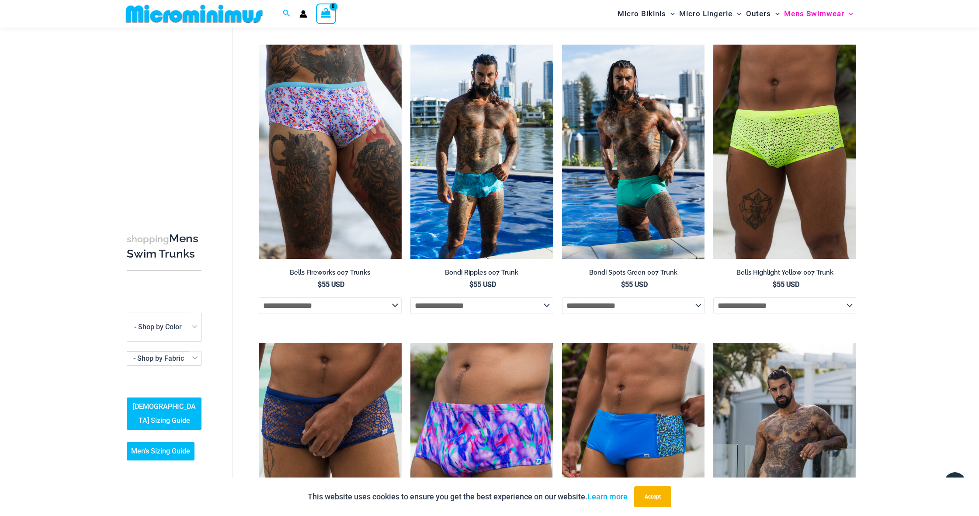
scroll to position [284, 0]
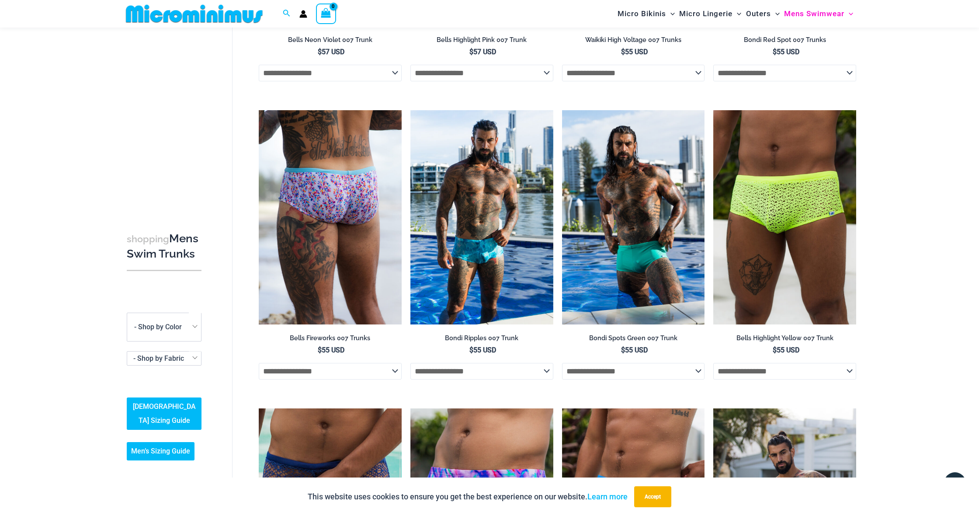
click at [325, 251] on img at bounding box center [330, 217] width 143 height 214
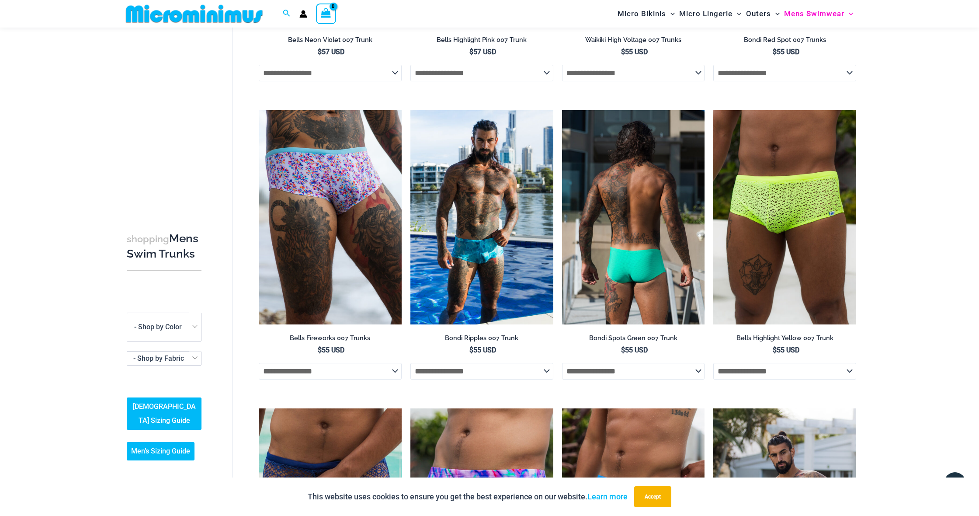
click at [666, 241] on img at bounding box center [633, 217] width 143 height 214
click at [617, 233] on img at bounding box center [633, 217] width 143 height 214
click at [616, 255] on img at bounding box center [633, 217] width 143 height 214
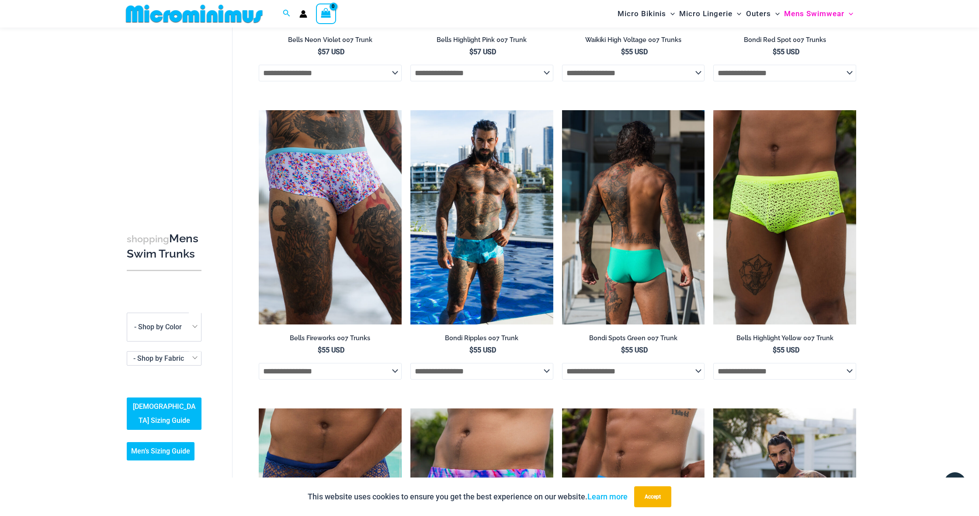
click at [633, 293] on img at bounding box center [633, 217] width 143 height 214
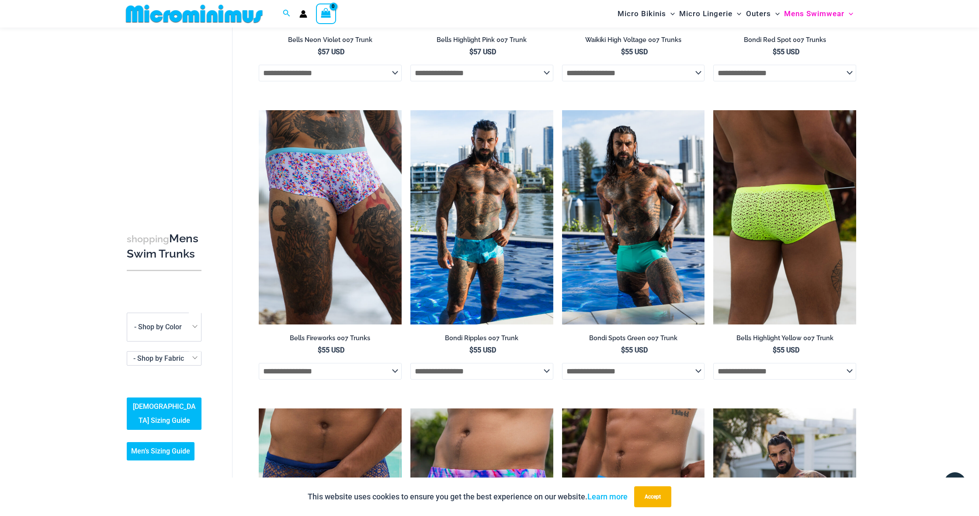
click at [805, 267] on img at bounding box center [784, 217] width 143 height 214
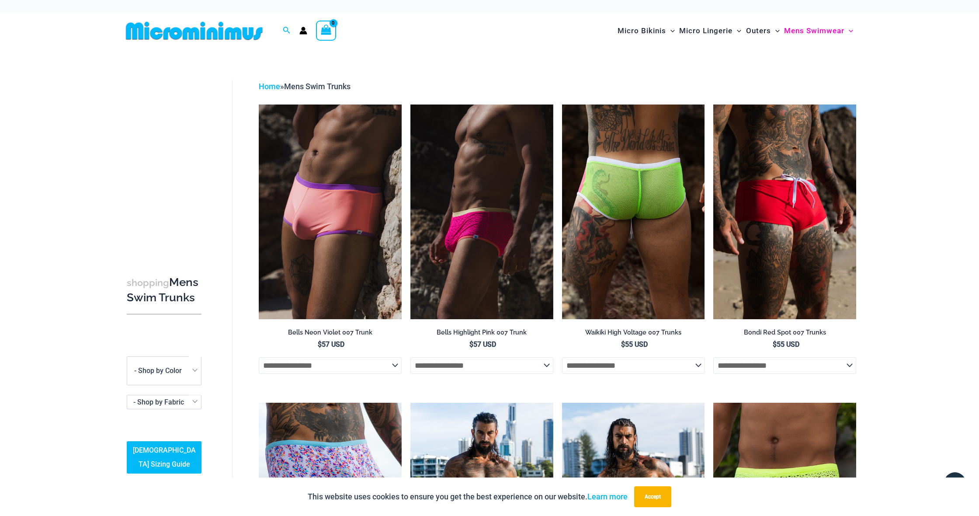
scroll to position [0, 0]
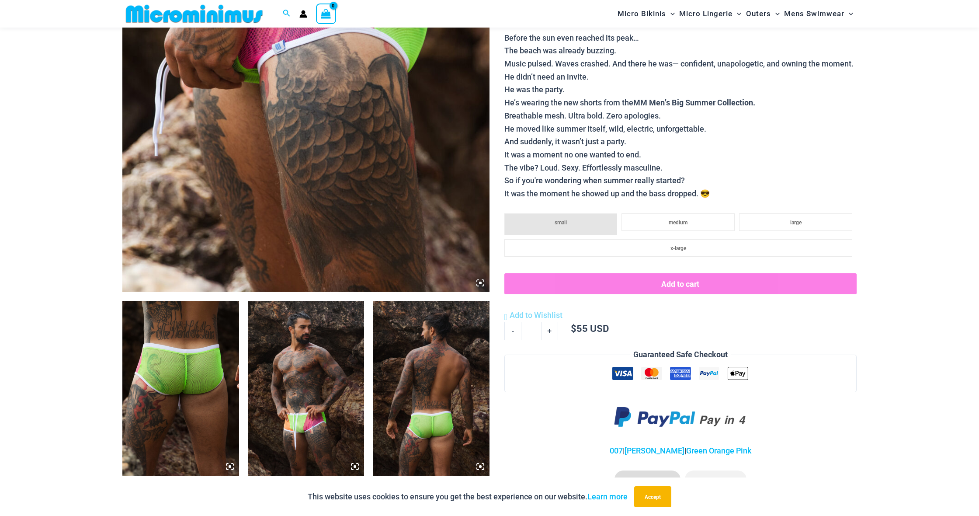
scroll to position [440, 0]
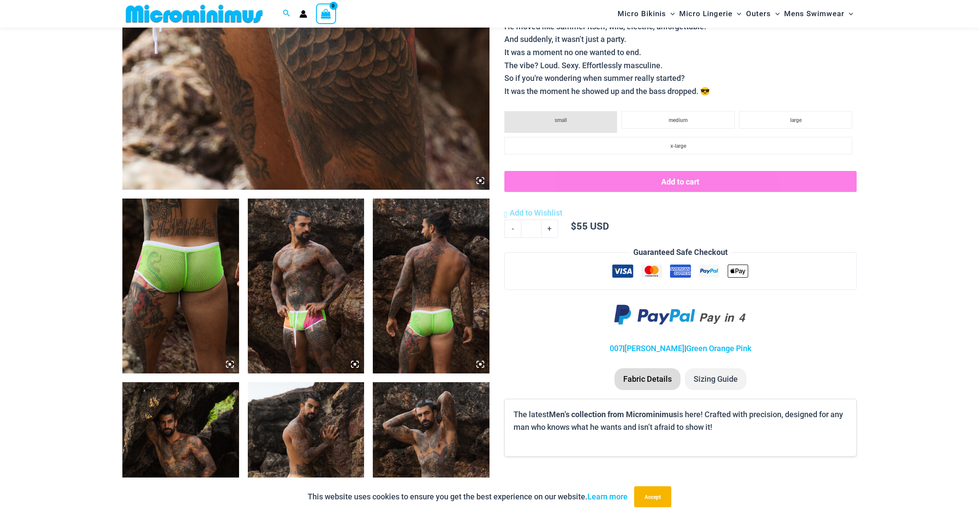
click at [214, 297] on img at bounding box center [180, 285] width 117 height 175
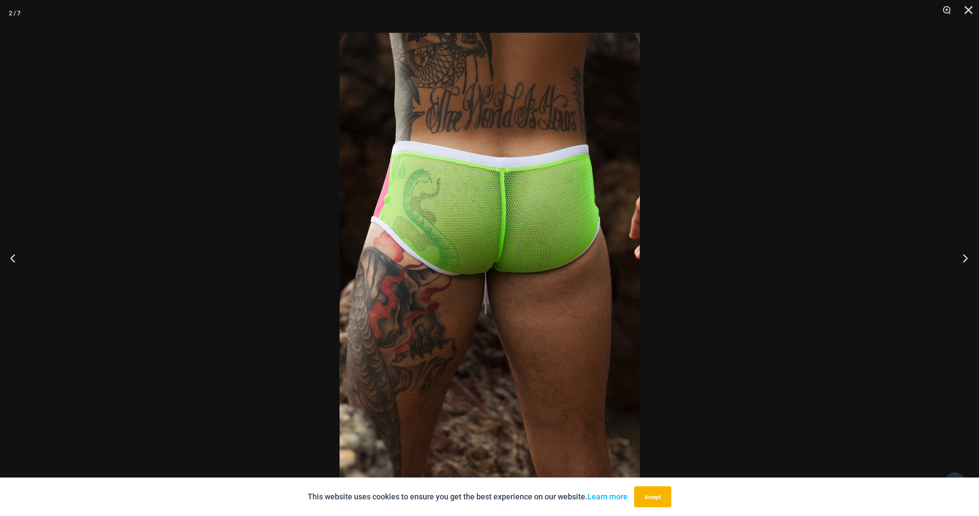
click at [964, 258] on button "Next" at bounding box center [962, 258] width 33 height 44
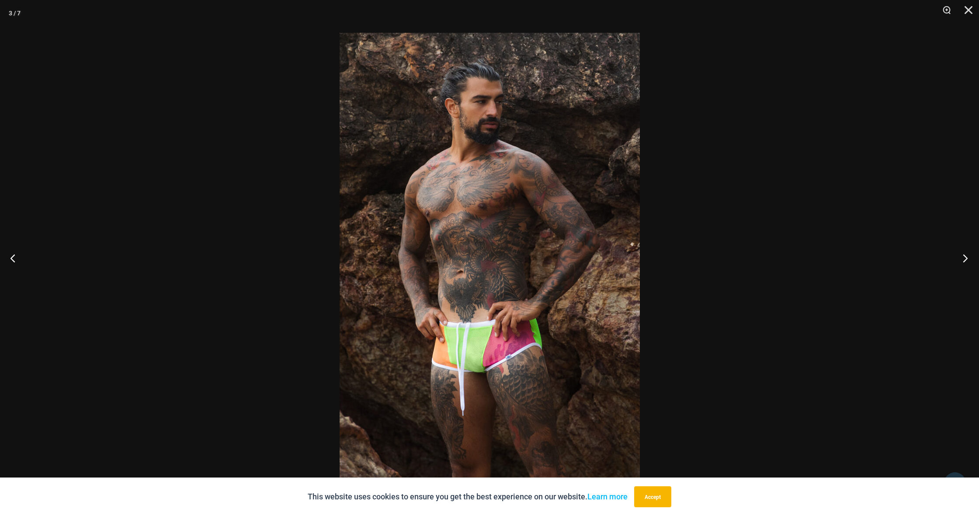
click at [964, 258] on button "Next" at bounding box center [962, 258] width 33 height 44
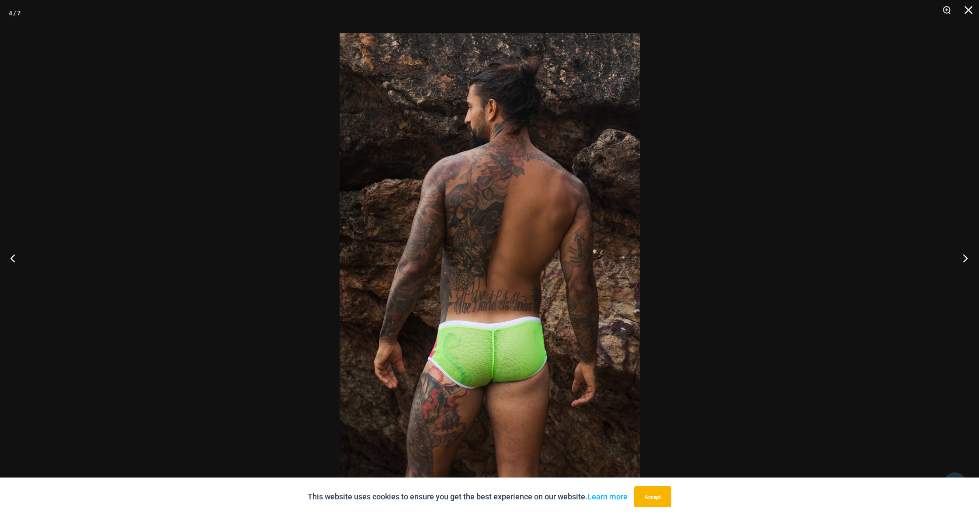
click at [964, 258] on button "Next" at bounding box center [962, 258] width 33 height 44
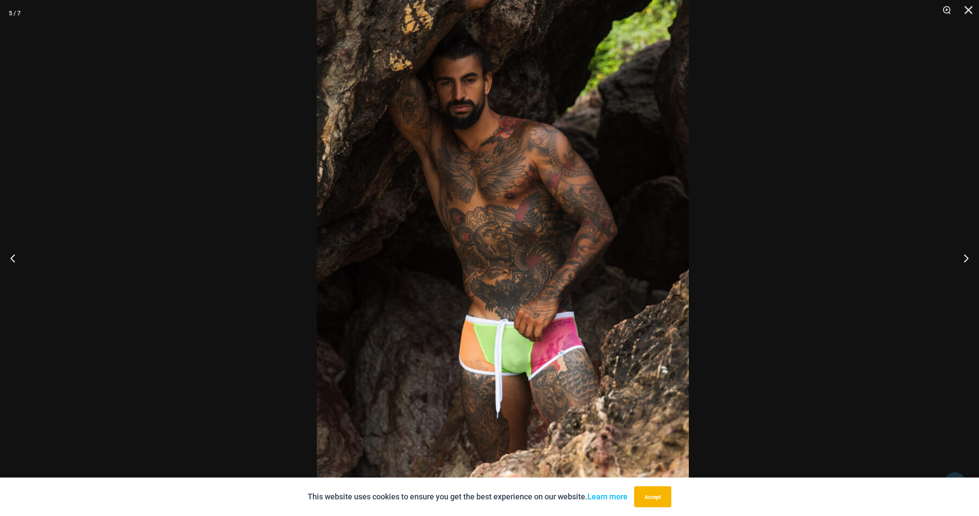
click at [833, 186] on div at bounding box center [489, 258] width 979 height 516
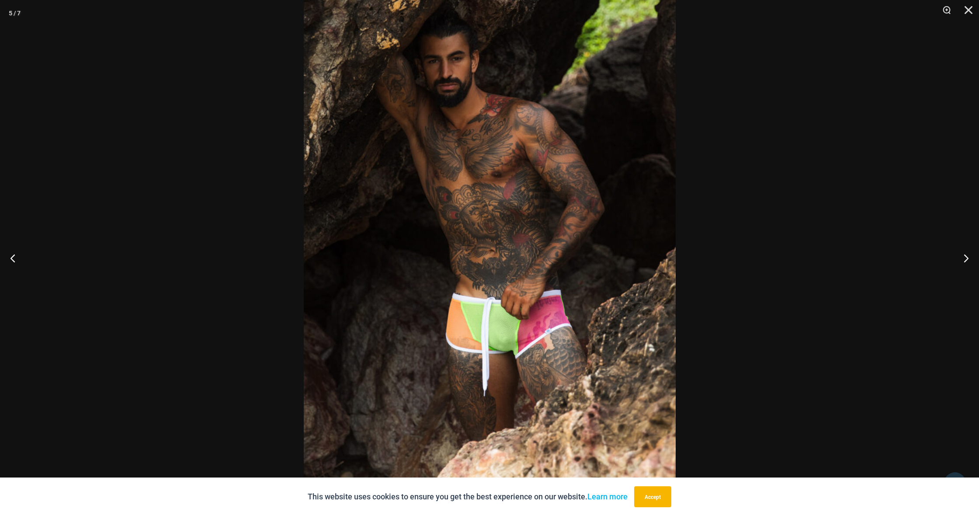
click at [510, 351] on img at bounding box center [490, 210] width 372 height 557
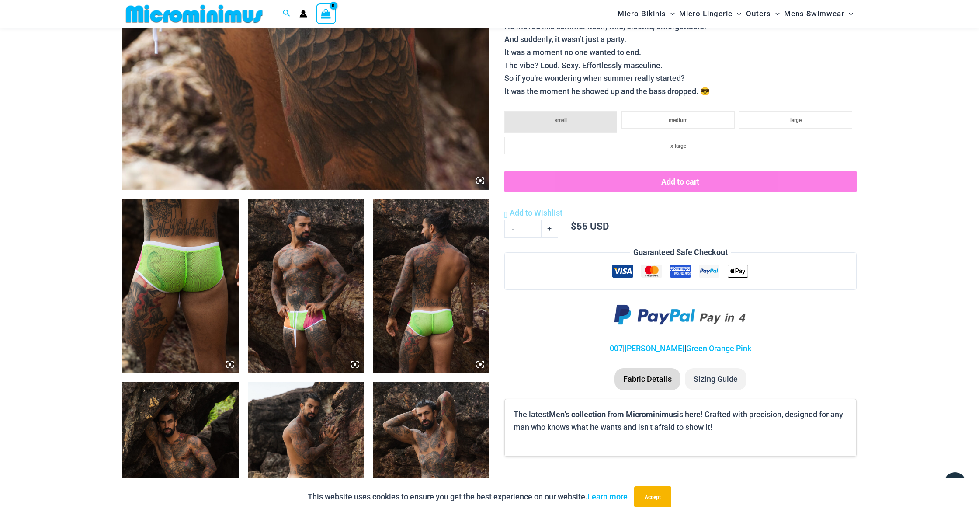
click at [357, 344] on img at bounding box center [306, 285] width 117 height 175
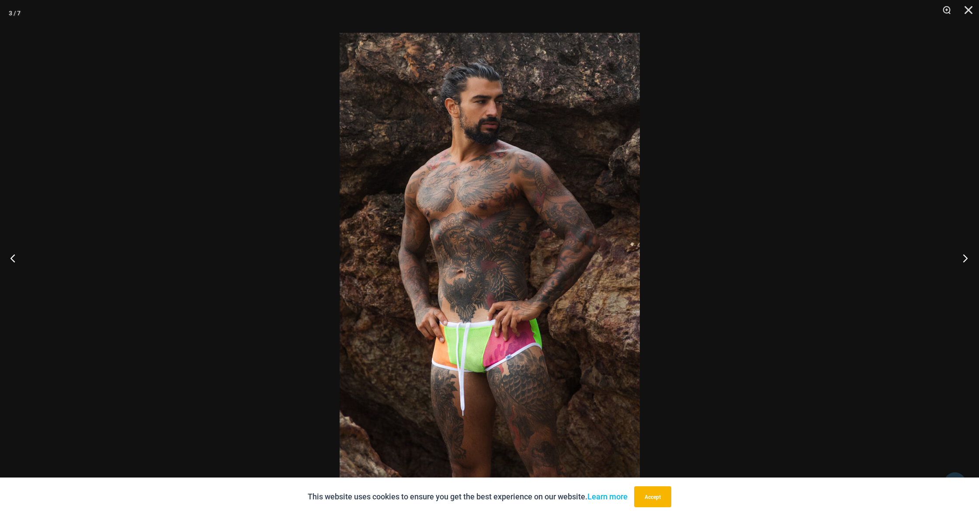
click at [962, 253] on button "Next" at bounding box center [962, 258] width 33 height 44
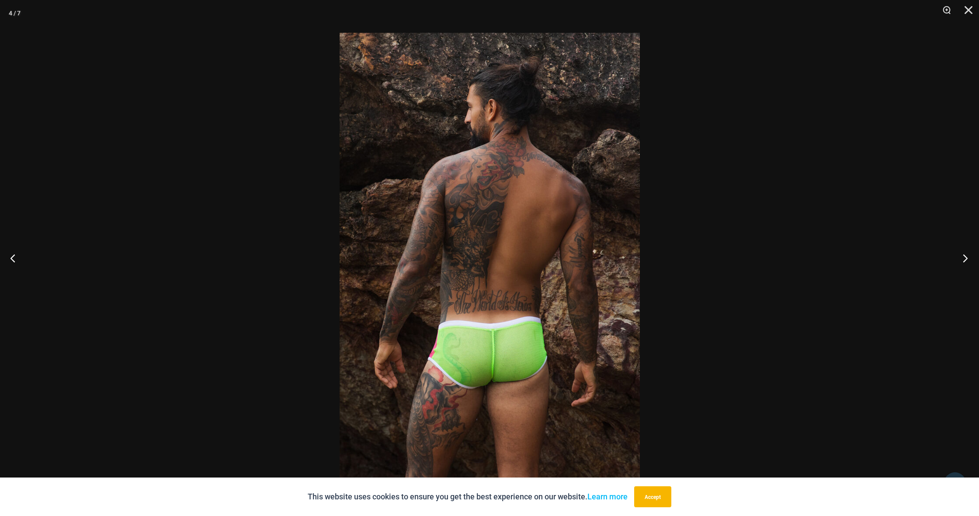
click at [962, 253] on button "Next" at bounding box center [962, 258] width 33 height 44
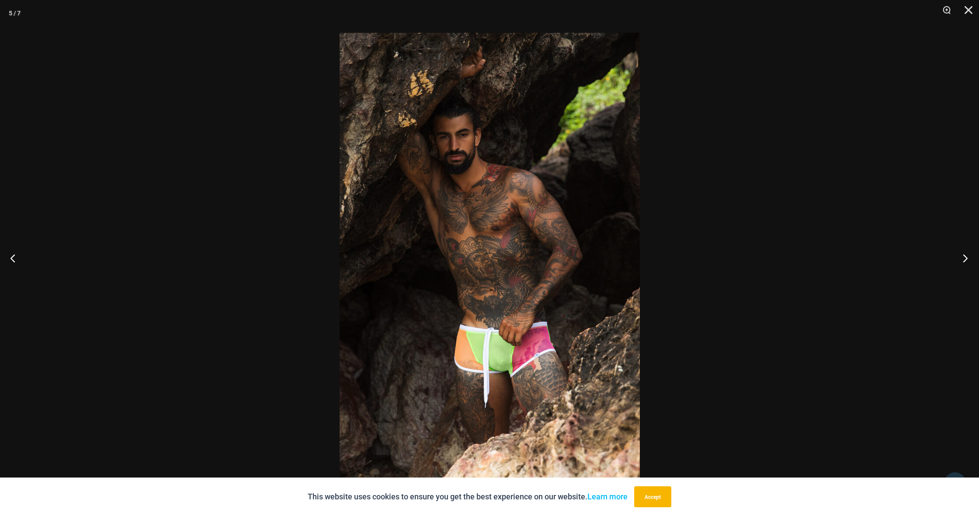
click at [962, 253] on button "Next" at bounding box center [962, 258] width 33 height 44
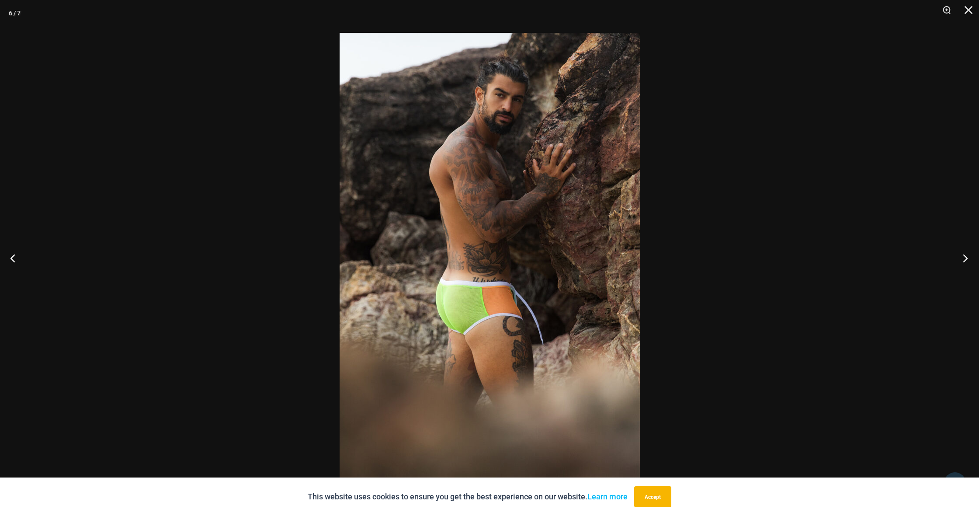
click at [962, 253] on button "Next" at bounding box center [962, 258] width 33 height 44
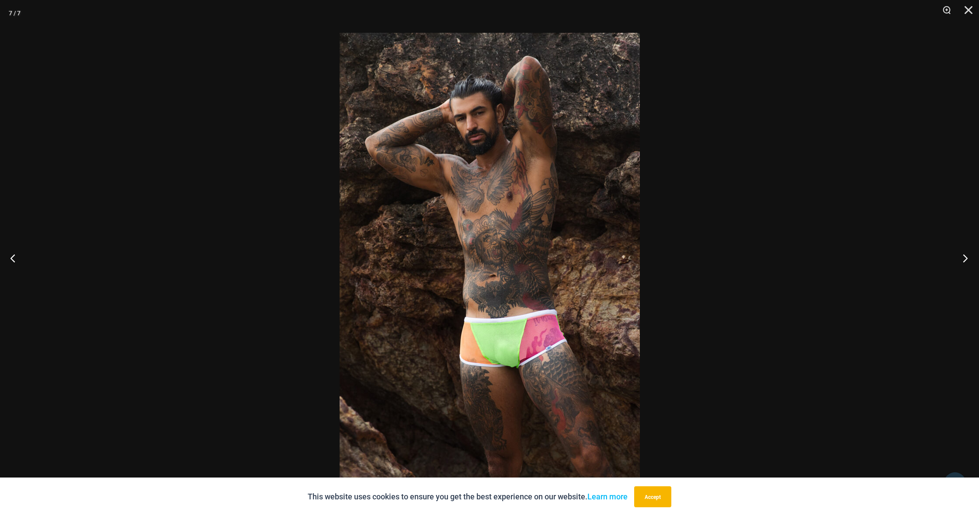
click at [962, 253] on button "Next" at bounding box center [962, 258] width 33 height 44
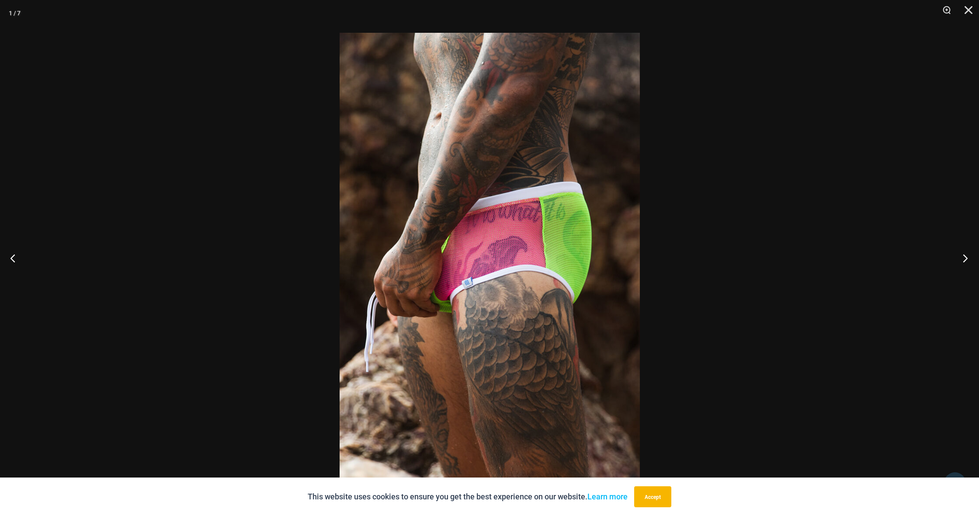
click at [962, 253] on button "Next" at bounding box center [962, 258] width 33 height 44
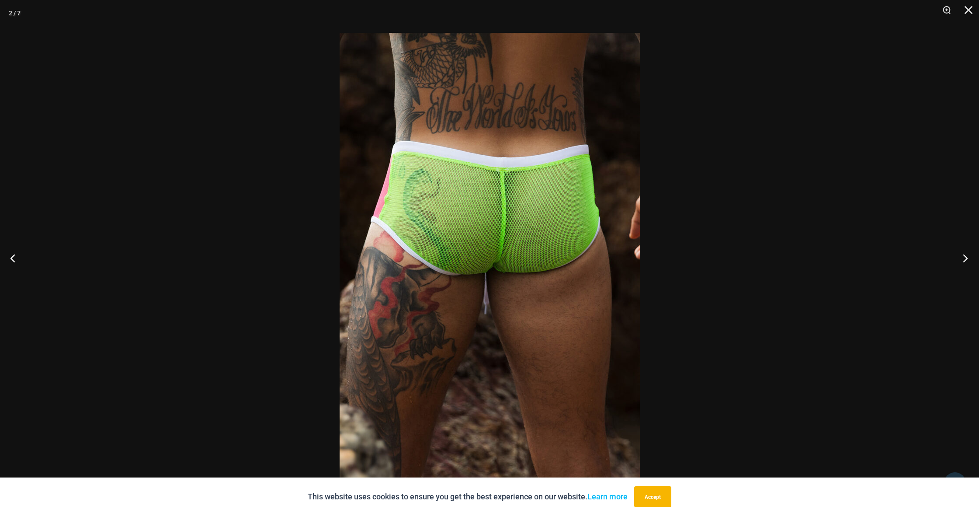
click at [962, 253] on button "Next" at bounding box center [962, 258] width 33 height 44
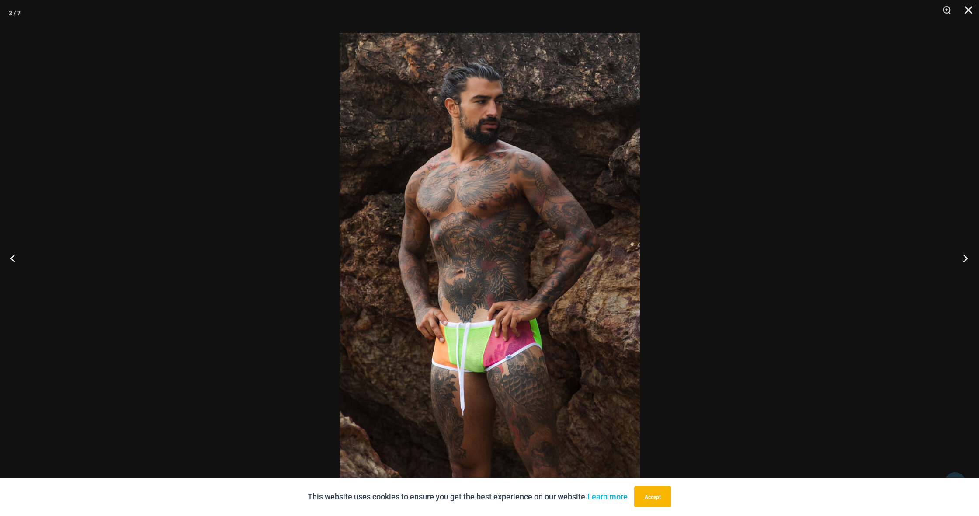
click at [962, 253] on button "Next" at bounding box center [962, 258] width 33 height 44
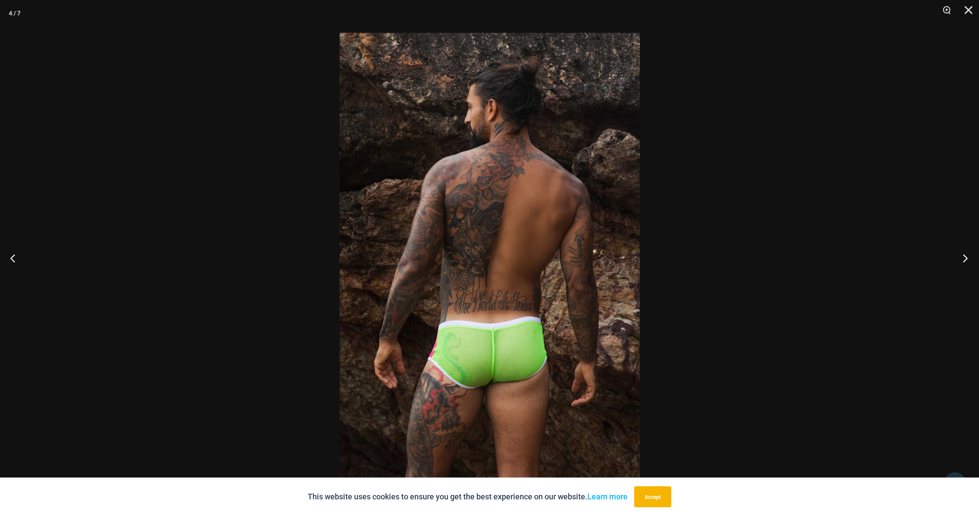
click at [962, 253] on button "Next" at bounding box center [962, 258] width 33 height 44
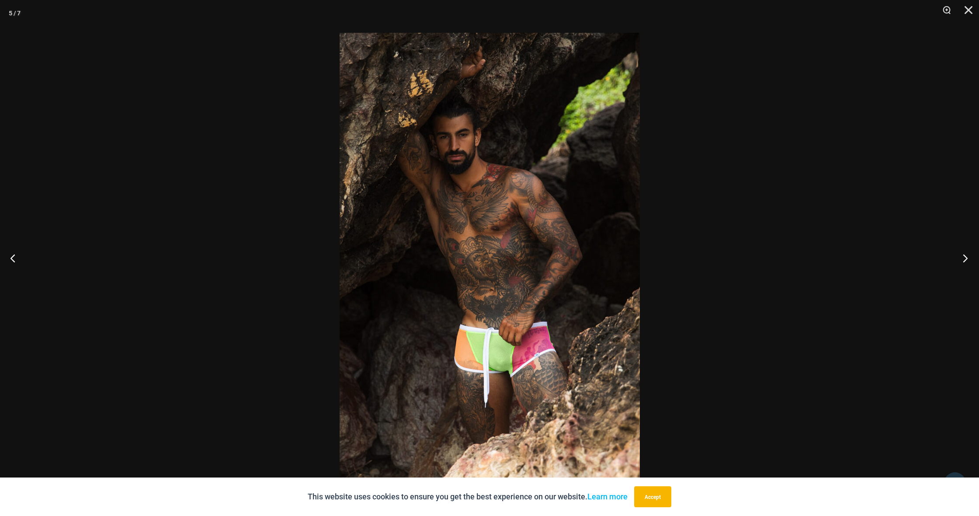
click at [962, 253] on button "Next" at bounding box center [962, 258] width 33 height 44
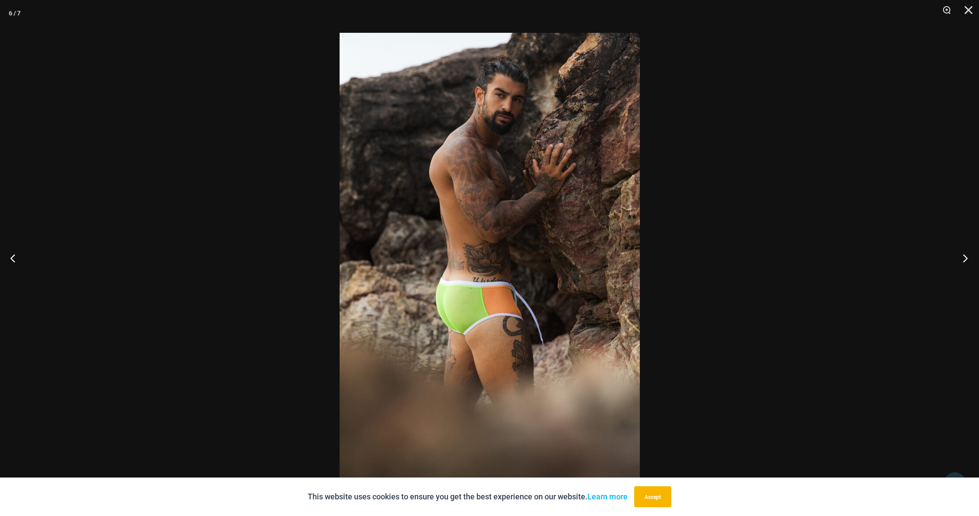
click at [962, 253] on button "Next" at bounding box center [962, 258] width 33 height 44
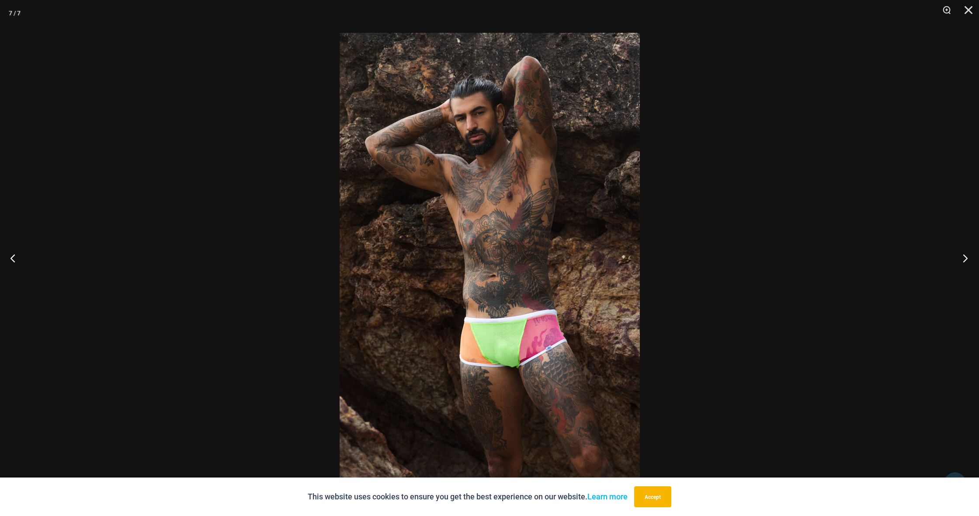
click at [962, 253] on button "Next" at bounding box center [962, 258] width 33 height 44
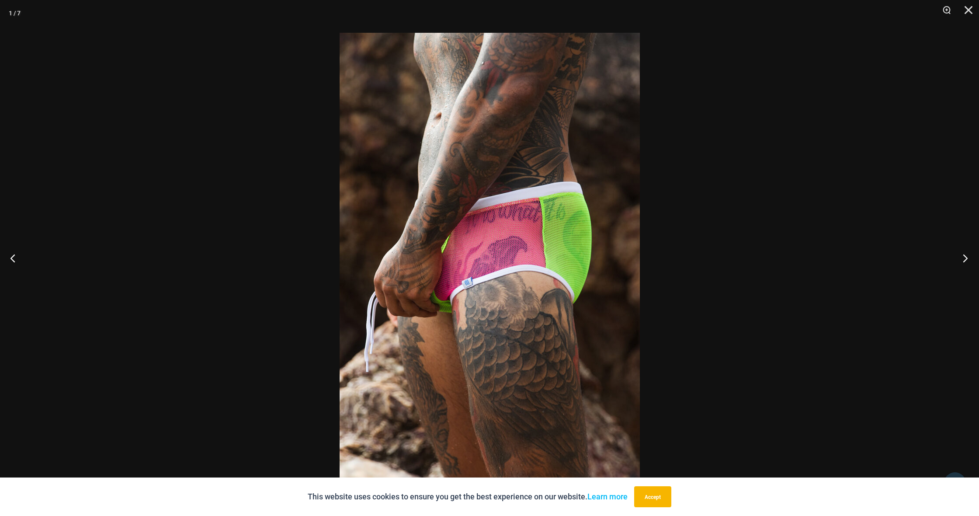
click at [962, 253] on button "Next" at bounding box center [962, 258] width 33 height 44
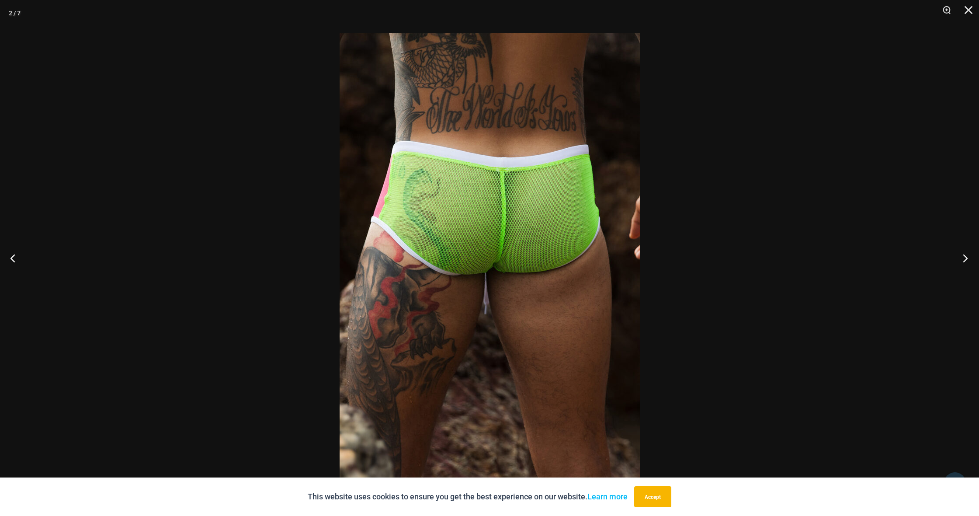
click at [962, 253] on button "Next" at bounding box center [962, 258] width 33 height 44
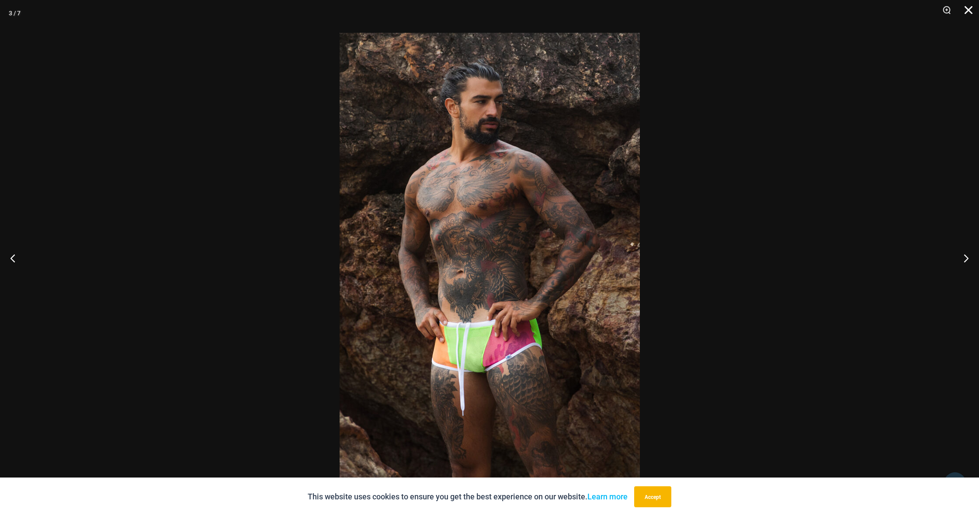
click at [967, 13] on button "Close" at bounding box center [965, 13] width 22 height 26
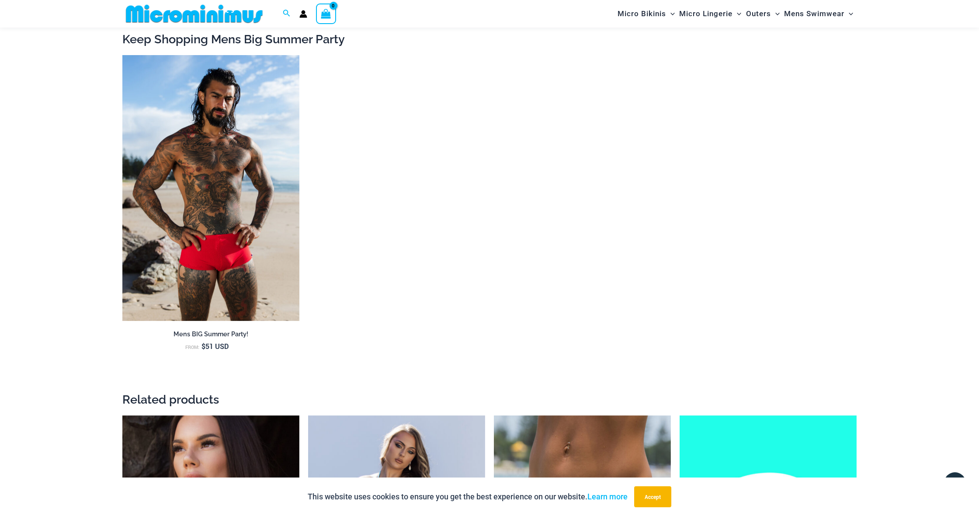
scroll to position [979, 0]
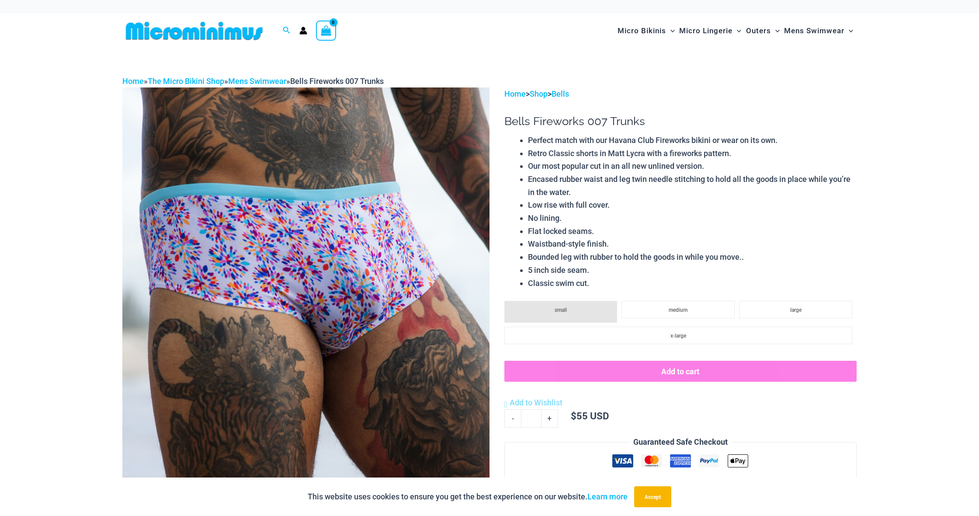
click at [409, 302] on img at bounding box center [305, 362] width 367 height 551
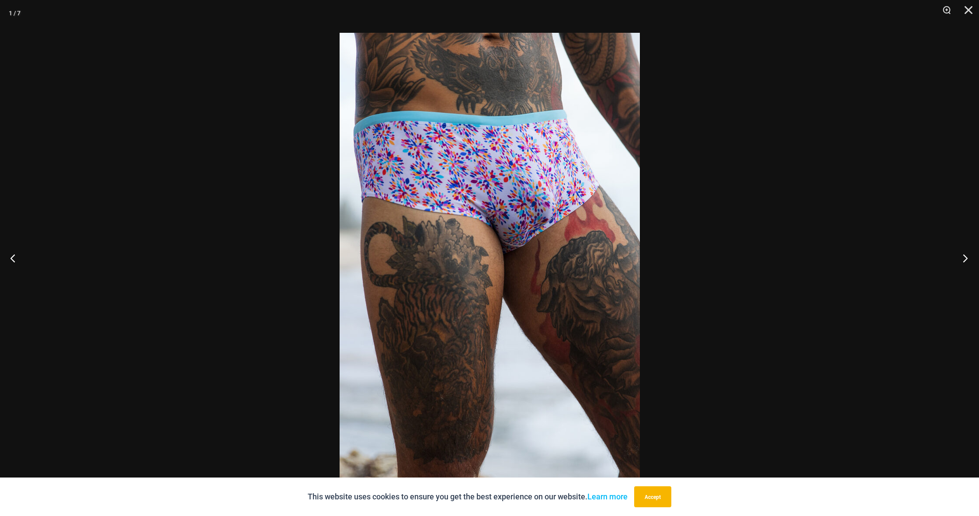
click at [966, 260] on button "Next" at bounding box center [962, 258] width 33 height 44
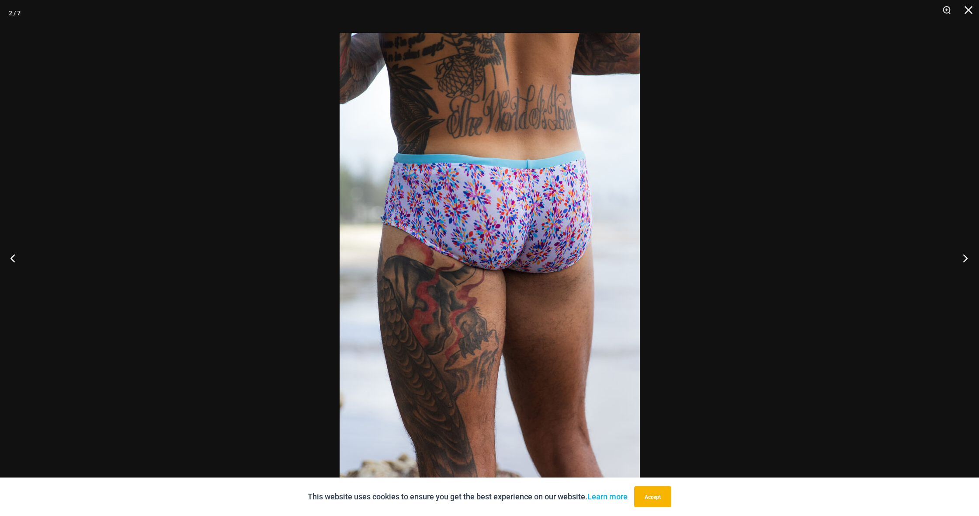
click at [966, 260] on button "Next" at bounding box center [962, 258] width 33 height 44
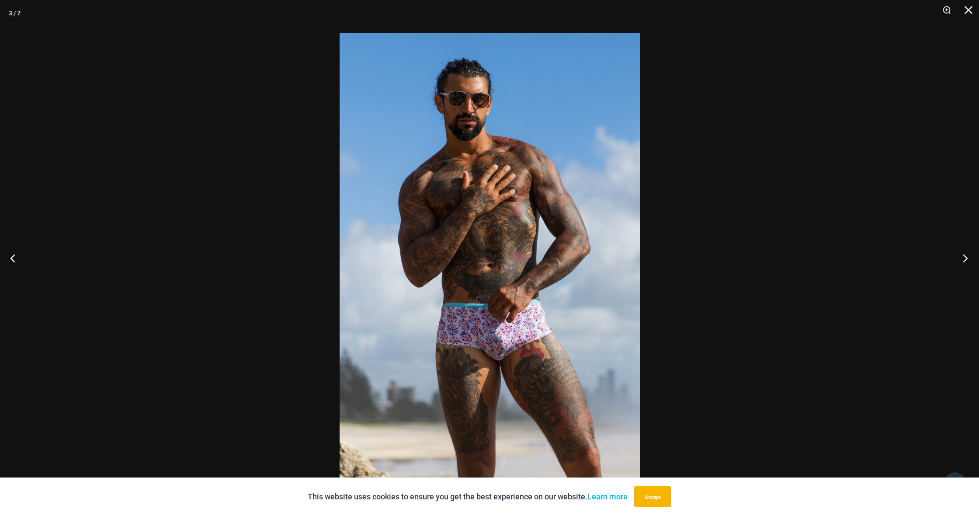
click at [966, 260] on button "Next" at bounding box center [962, 258] width 33 height 44
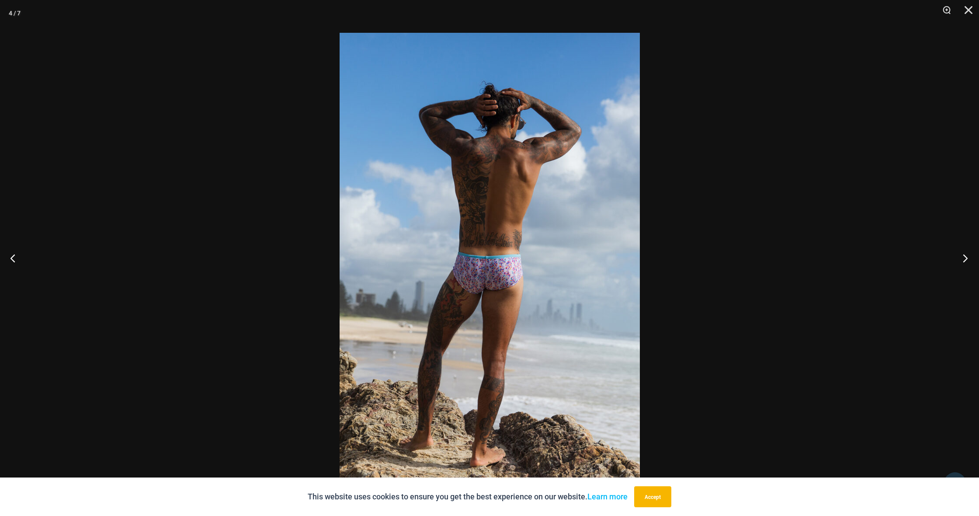
click at [966, 260] on button "Next" at bounding box center [962, 258] width 33 height 44
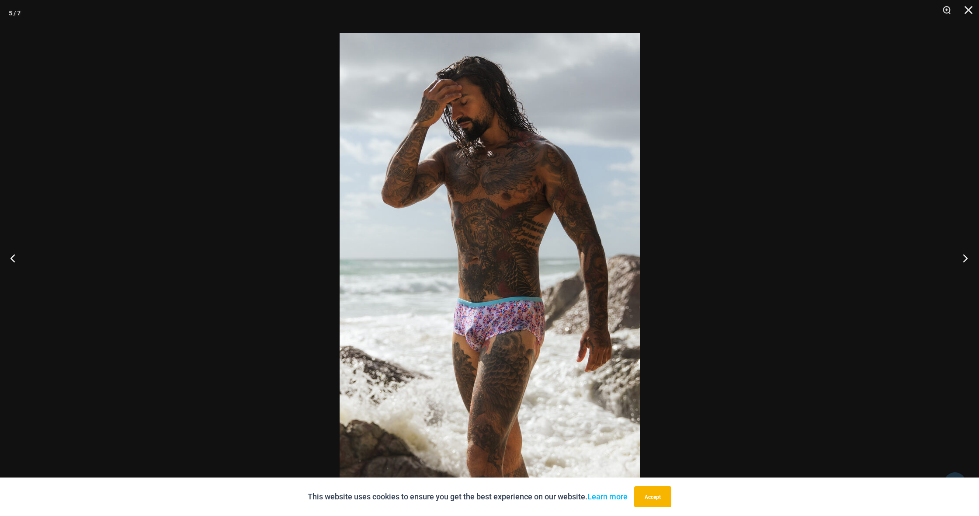
click at [966, 260] on button "Next" at bounding box center [962, 258] width 33 height 44
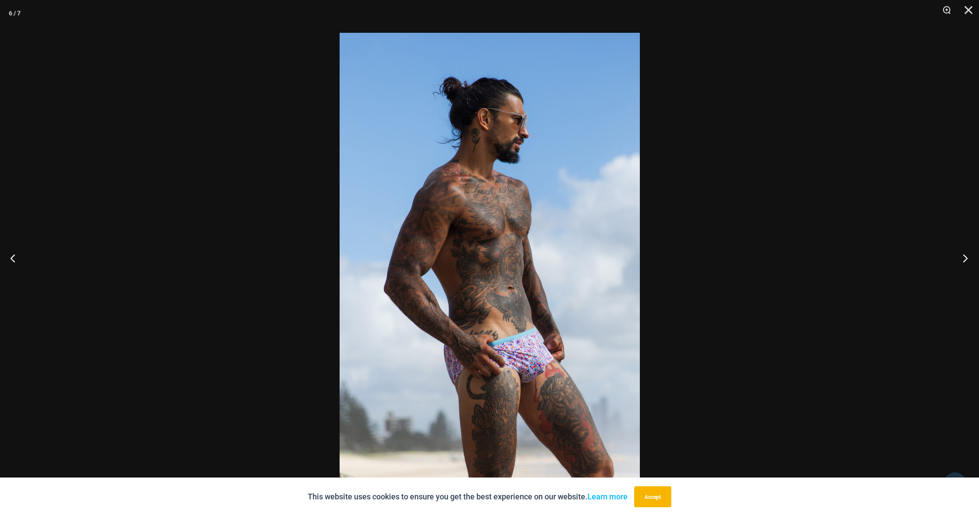
click at [966, 260] on button "Next" at bounding box center [962, 258] width 33 height 44
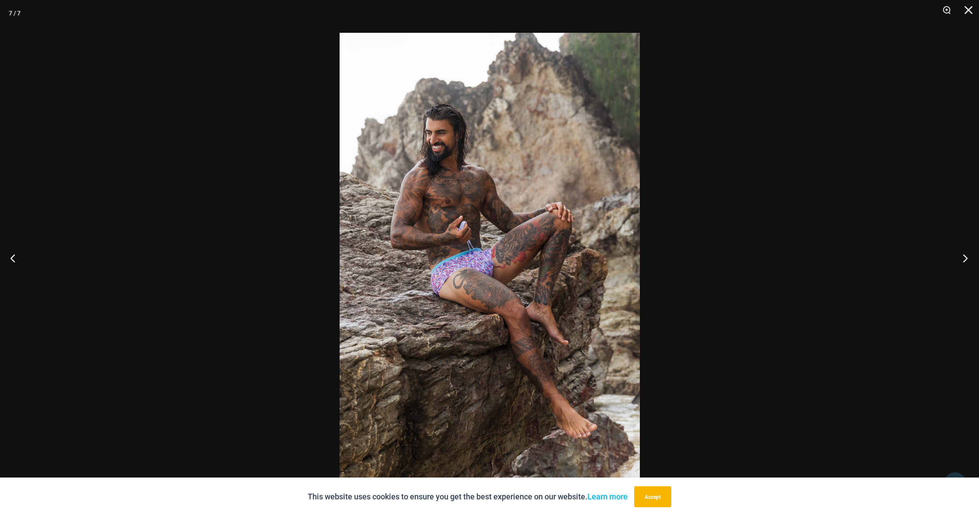
click at [966, 260] on button "Next" at bounding box center [962, 258] width 33 height 44
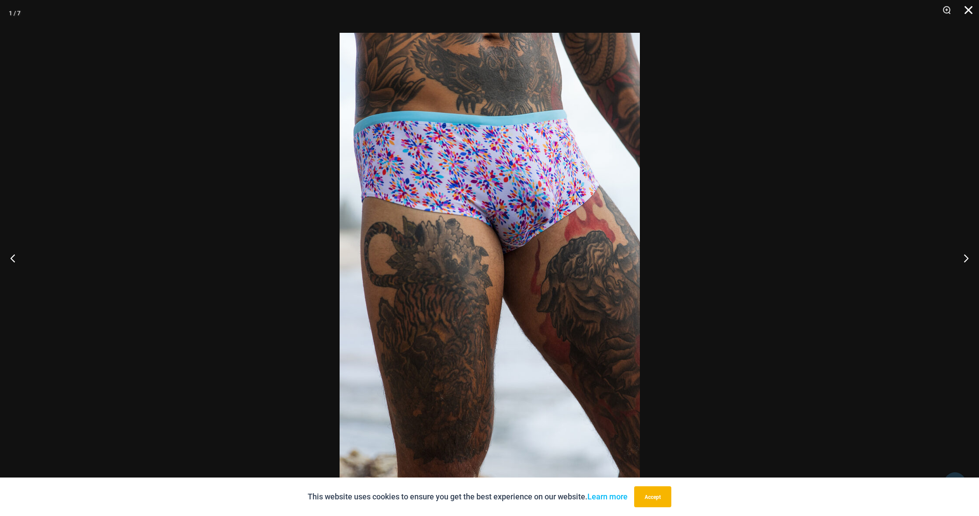
click at [969, 10] on button "Close" at bounding box center [965, 13] width 22 height 26
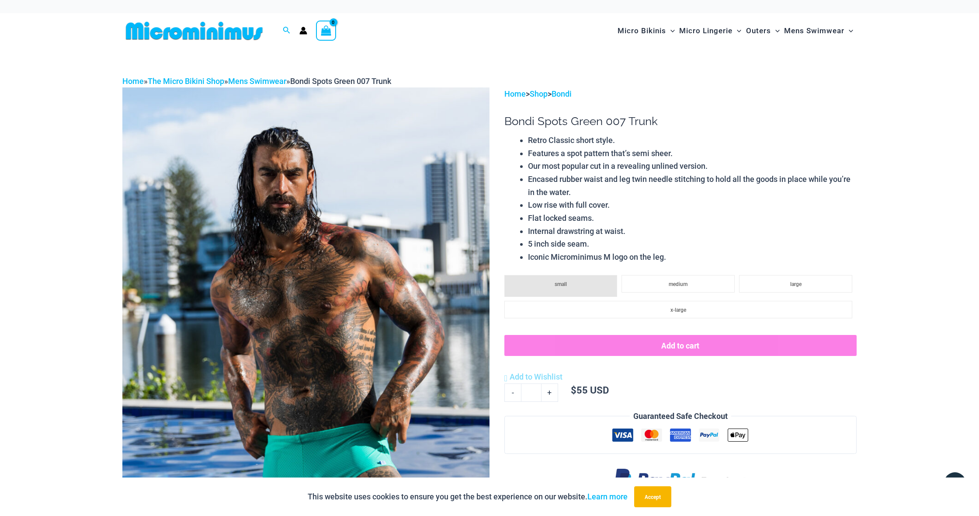
click at [282, 244] on img at bounding box center [305, 362] width 367 height 551
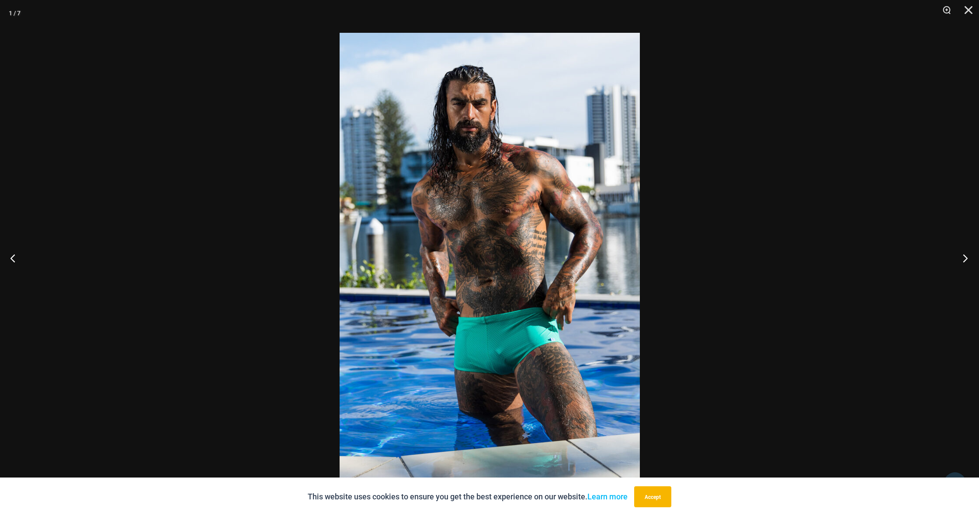
click at [968, 257] on button "Next" at bounding box center [962, 258] width 33 height 44
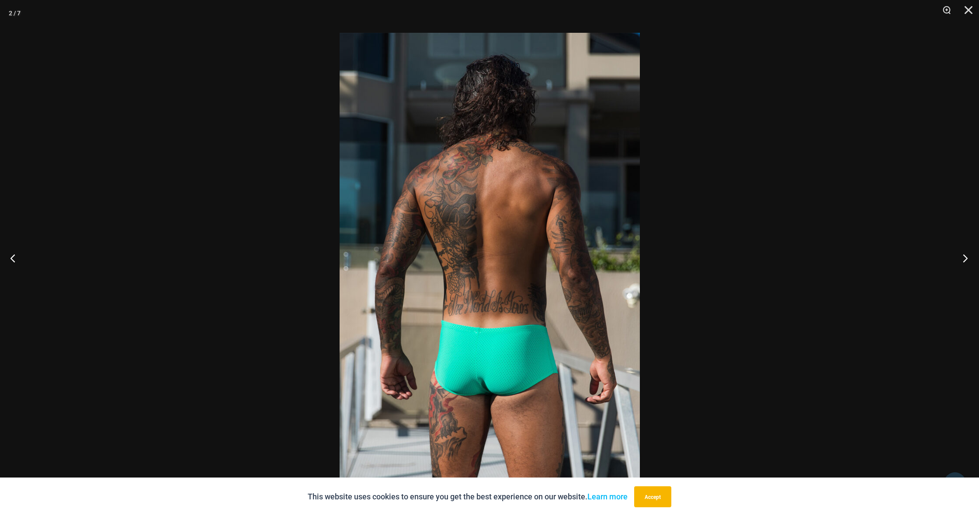
click at [968, 257] on button "Next" at bounding box center [962, 258] width 33 height 44
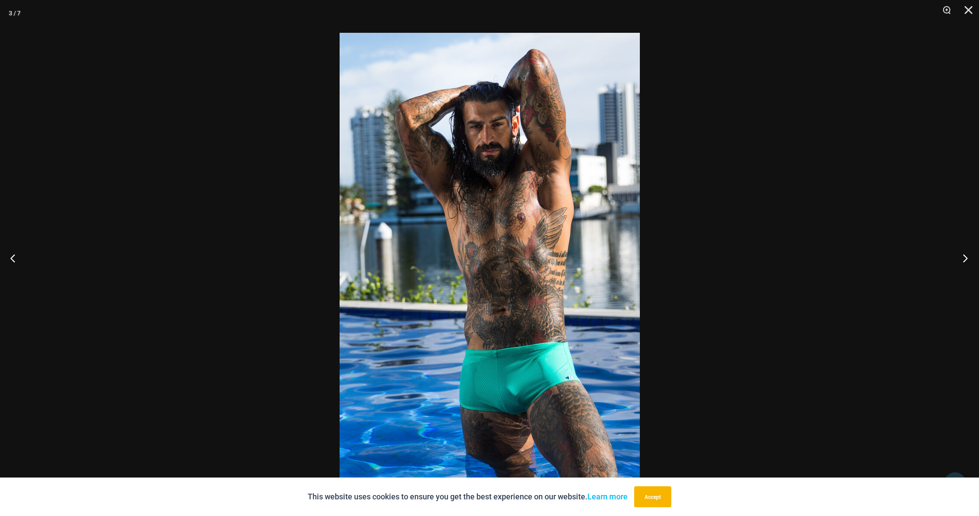
click at [968, 257] on button "Next" at bounding box center [962, 258] width 33 height 44
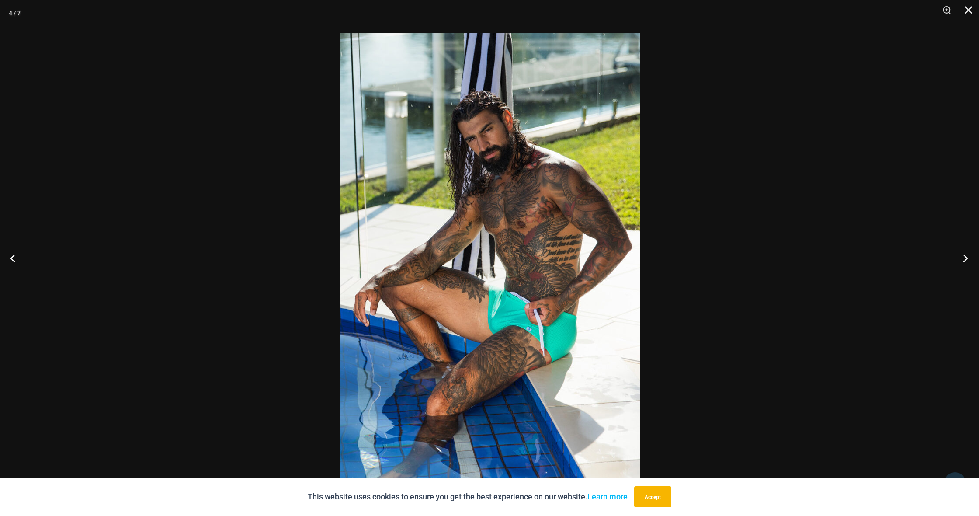
click at [968, 257] on button "Next" at bounding box center [962, 258] width 33 height 44
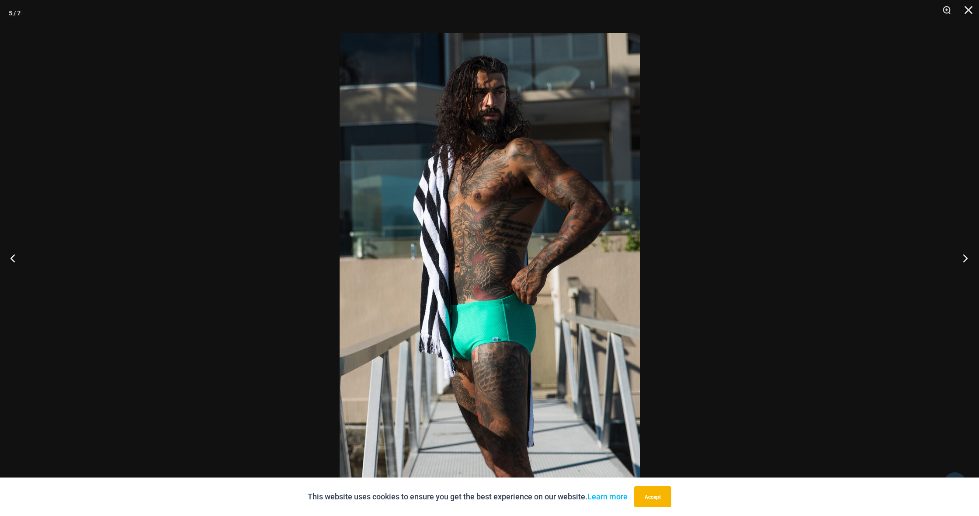
click at [968, 257] on button "Next" at bounding box center [962, 258] width 33 height 44
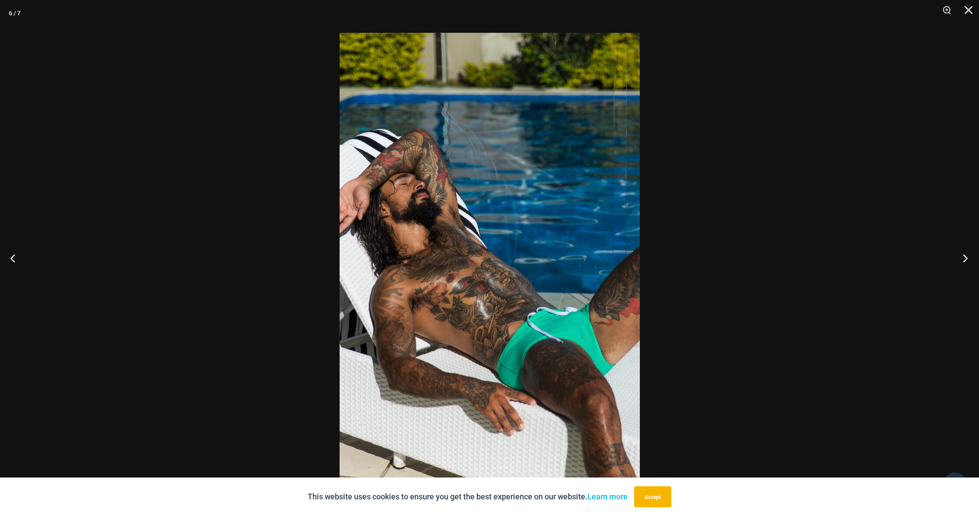
click at [968, 257] on button "Next" at bounding box center [962, 258] width 33 height 44
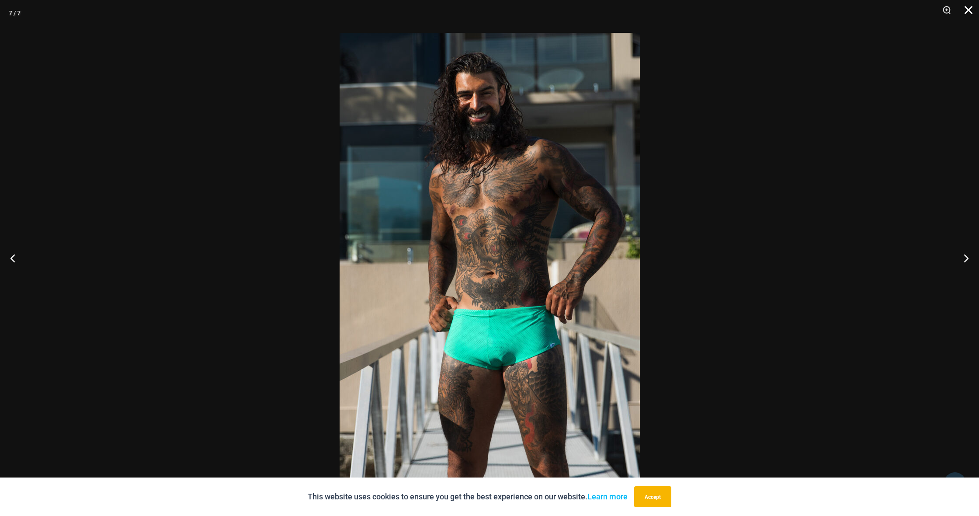
click at [967, 11] on button "Close" at bounding box center [965, 13] width 22 height 26
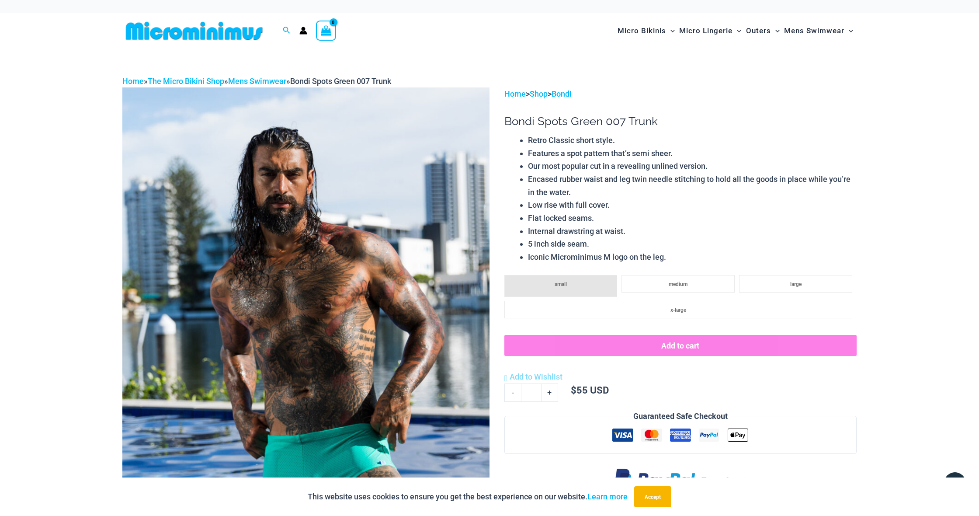
scroll to position [0, 0]
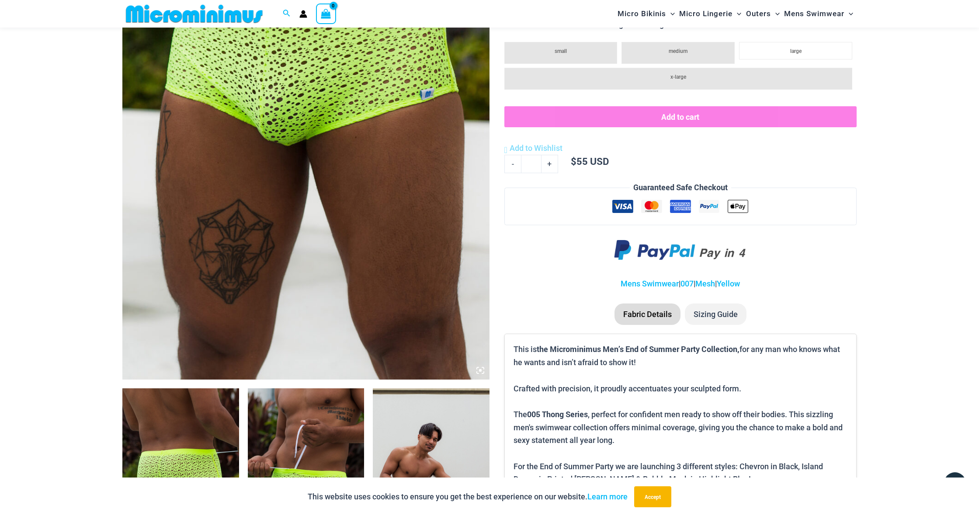
scroll to position [38, 0]
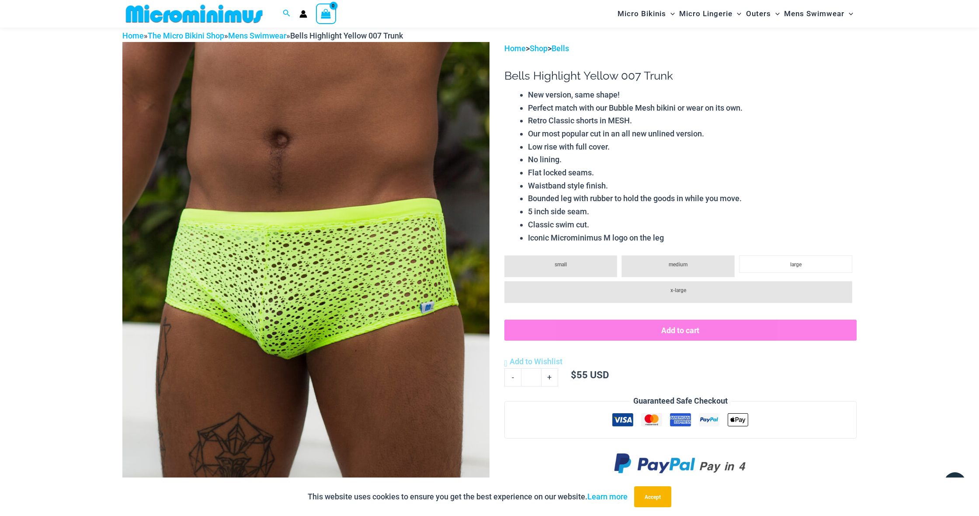
click at [181, 331] on img at bounding box center [305, 317] width 367 height 551
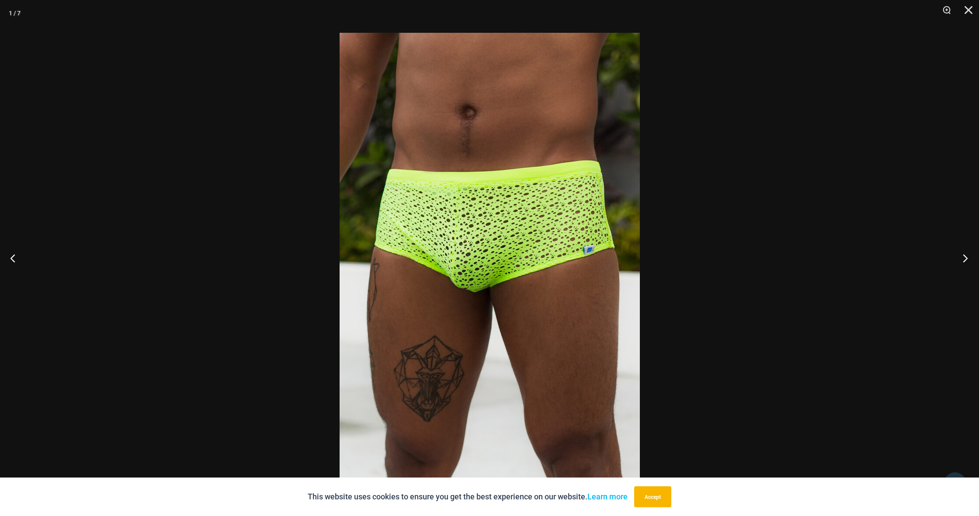
click at [964, 256] on button "Next" at bounding box center [962, 258] width 33 height 44
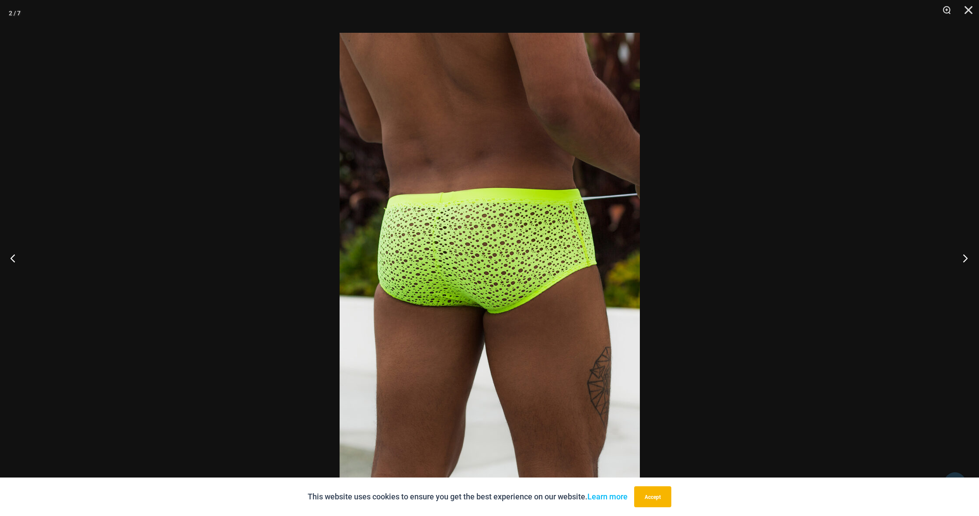
click at [964, 256] on button "Next" at bounding box center [962, 258] width 33 height 44
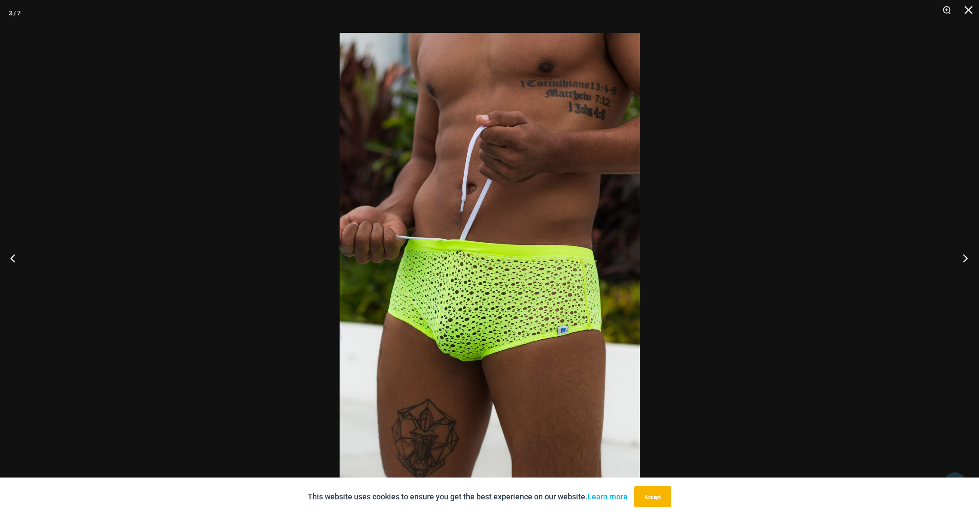
click at [964, 256] on button "Next" at bounding box center [962, 258] width 33 height 44
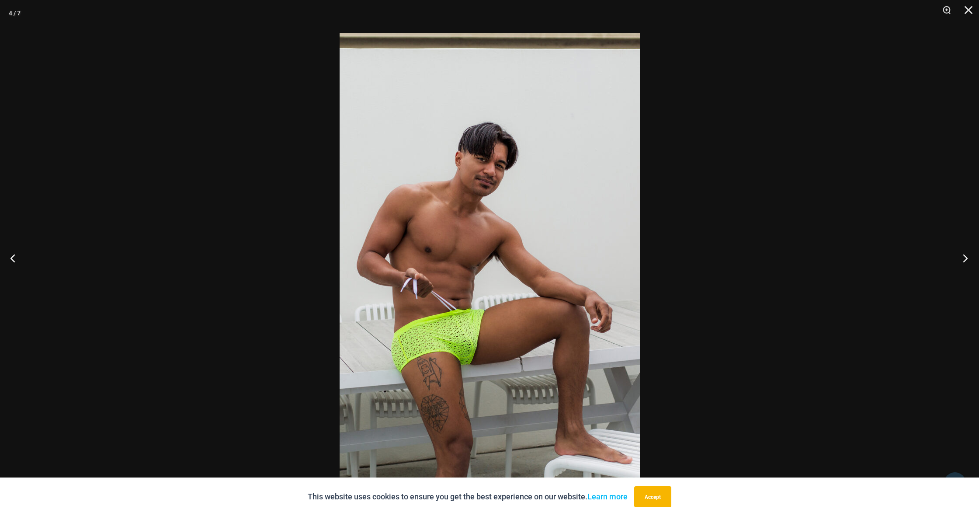
click at [964, 256] on button "Next" at bounding box center [962, 258] width 33 height 44
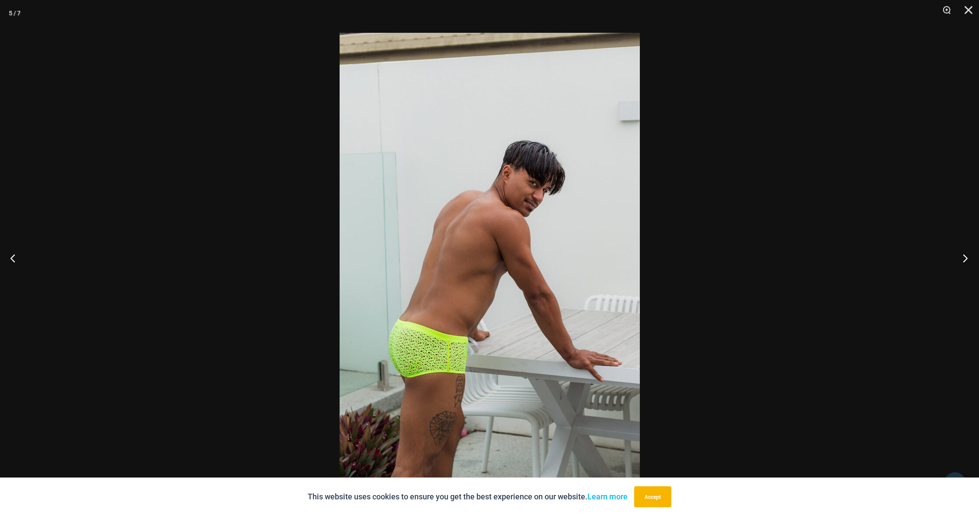
click at [964, 256] on button "Next" at bounding box center [962, 258] width 33 height 44
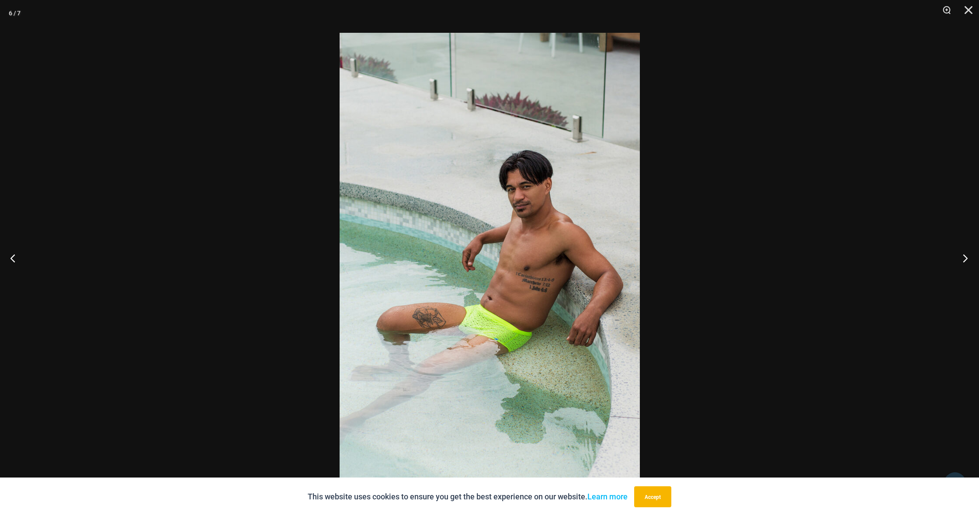
click at [964, 256] on button "Next" at bounding box center [962, 258] width 33 height 44
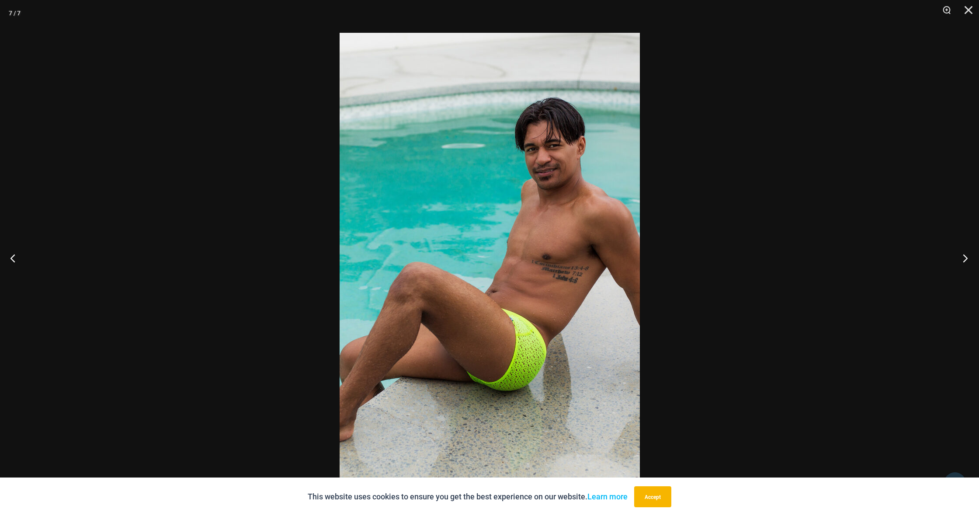
click at [964, 256] on button "Next" at bounding box center [962, 258] width 33 height 44
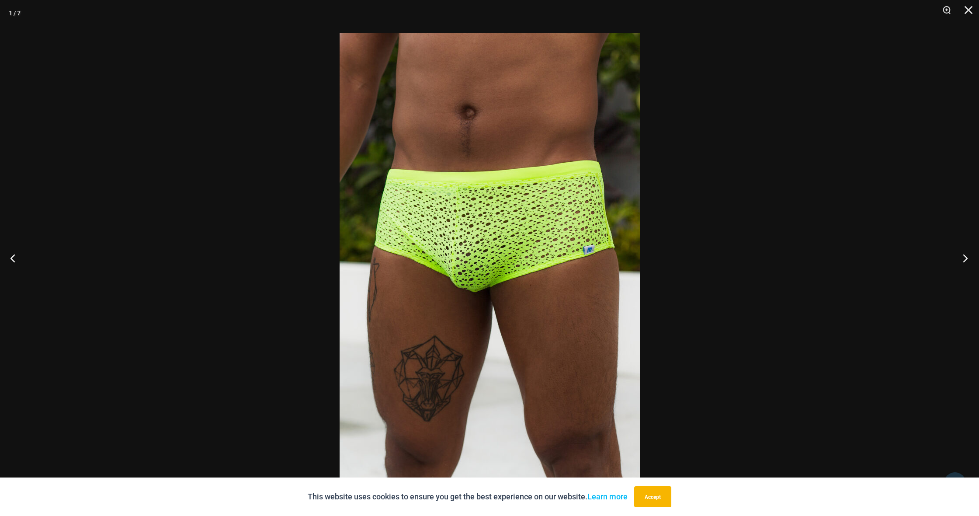
click at [964, 256] on button "Next" at bounding box center [962, 258] width 33 height 44
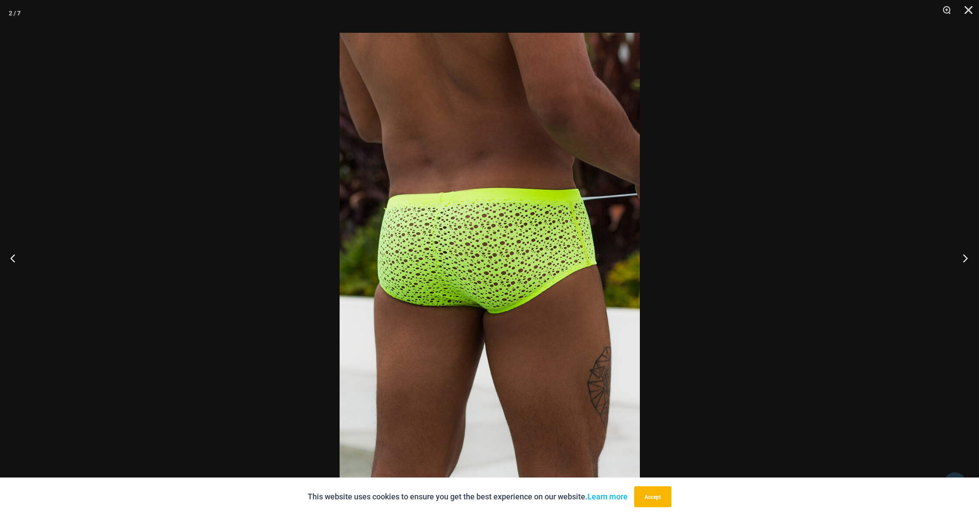
click at [964, 256] on button "Next" at bounding box center [962, 258] width 33 height 44
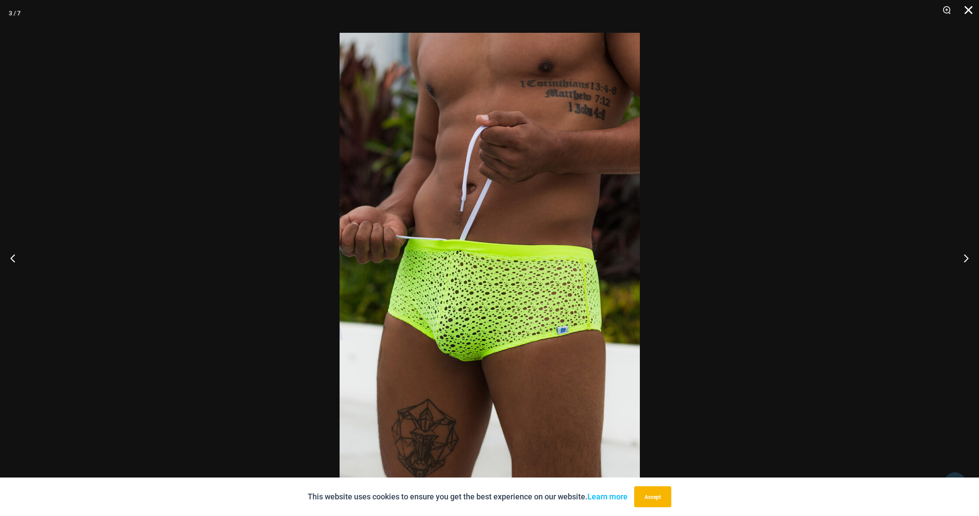
click at [969, 9] on button "Close" at bounding box center [965, 13] width 22 height 26
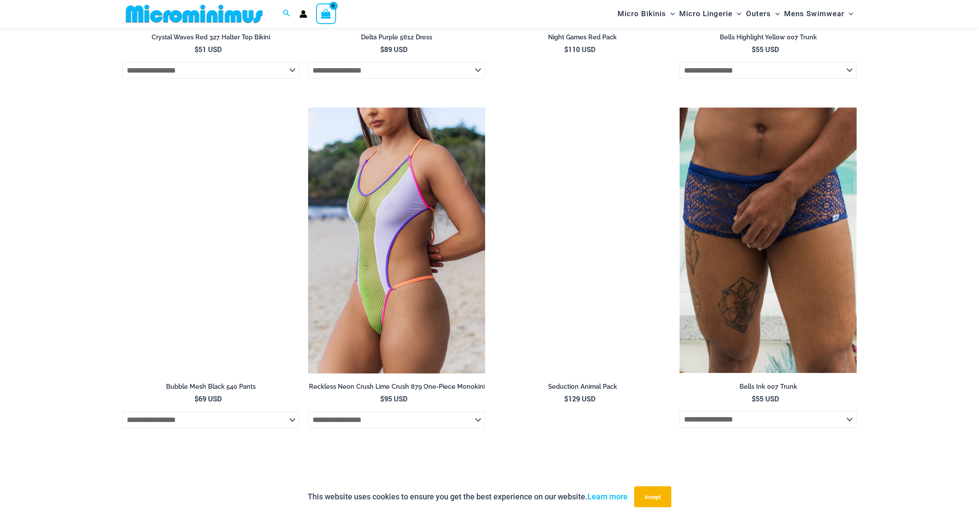
scroll to position [2488, 0]
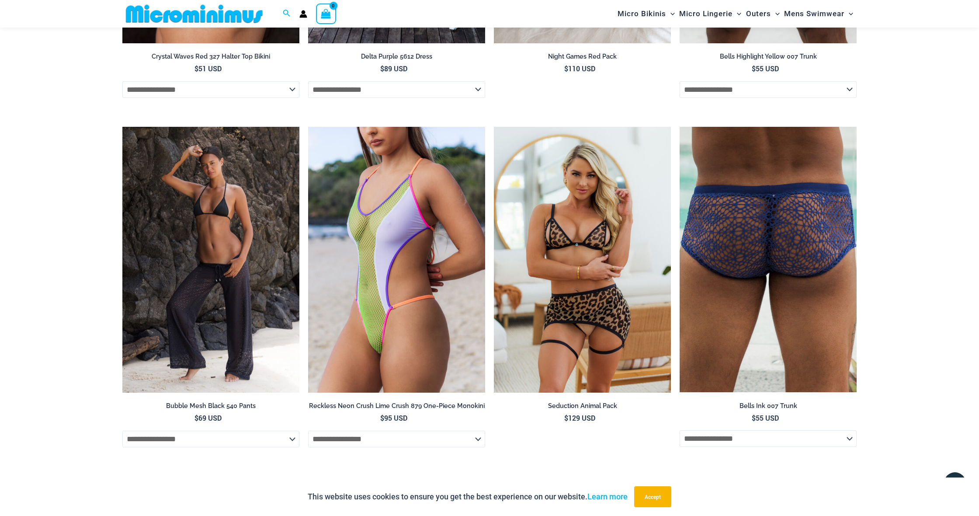
click at [765, 241] on img at bounding box center [768, 259] width 177 height 265
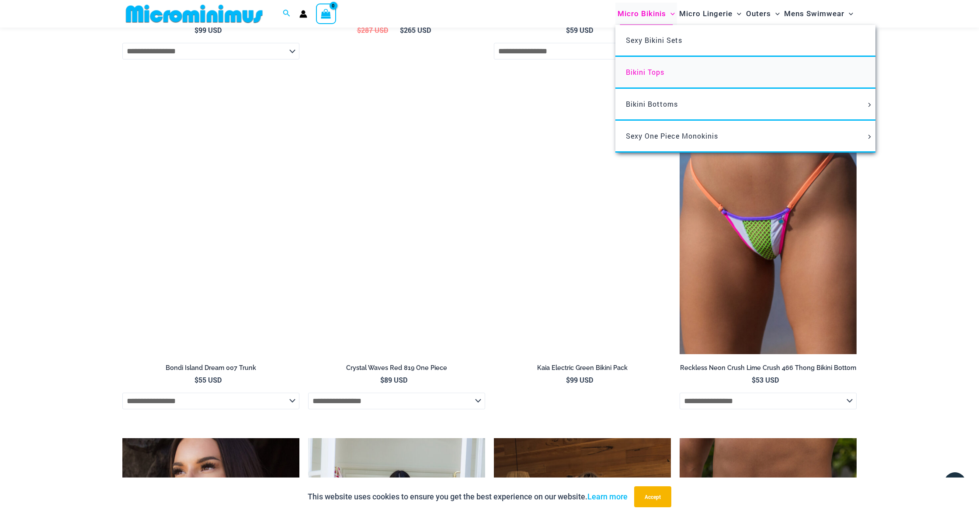
scroll to position [1777, 0]
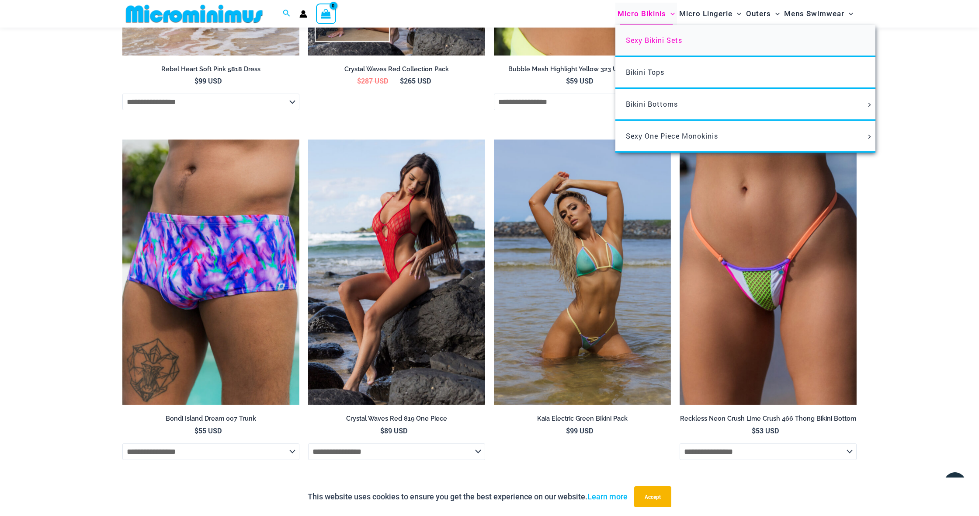
click at [660, 40] on span "Sexy Bikini Sets" at bounding box center [654, 39] width 56 height 9
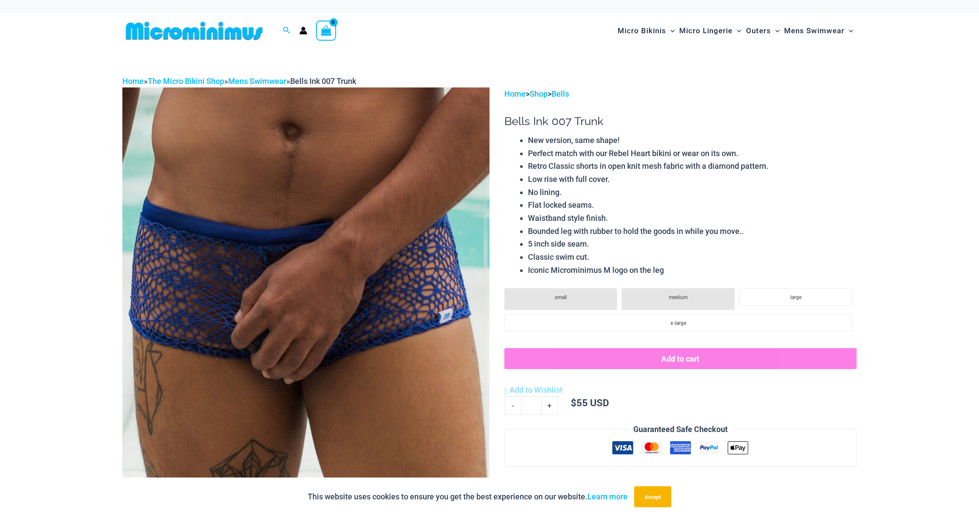
click at [369, 285] on img at bounding box center [305, 362] width 367 height 551
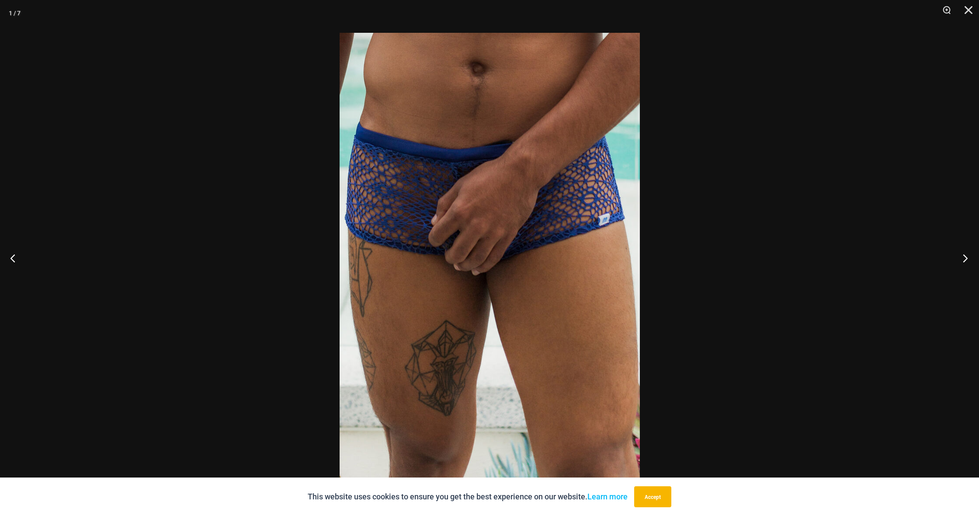
click at [967, 262] on button "Next" at bounding box center [962, 258] width 33 height 44
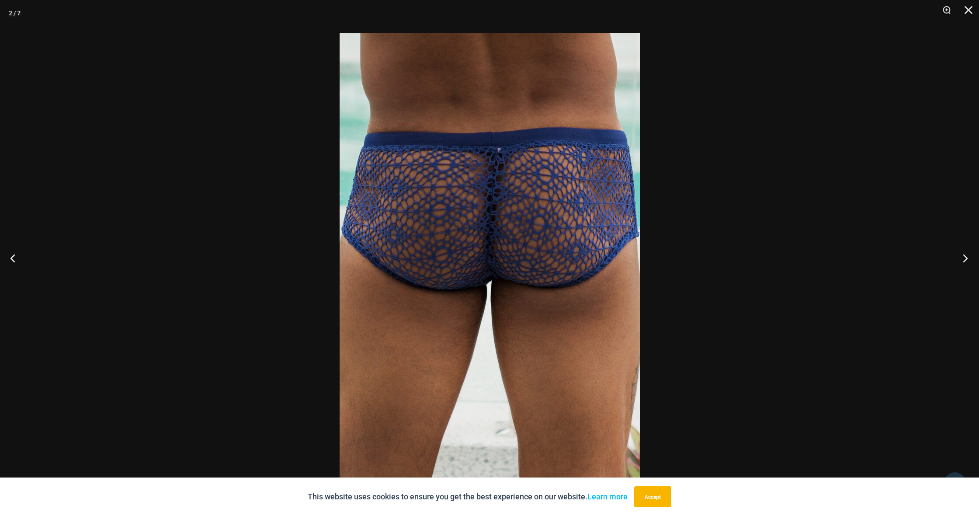
click at [967, 262] on button "Next" at bounding box center [962, 258] width 33 height 44
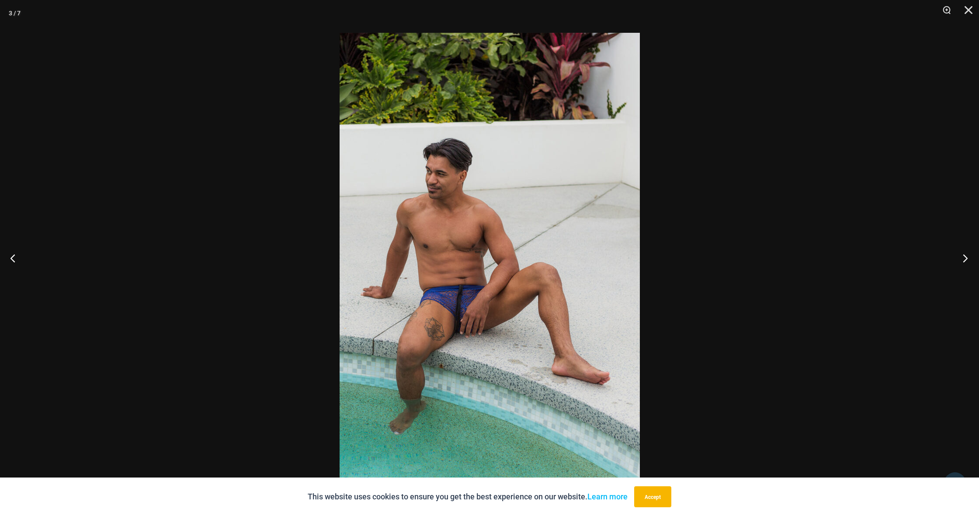
click at [967, 262] on button "Next" at bounding box center [962, 258] width 33 height 44
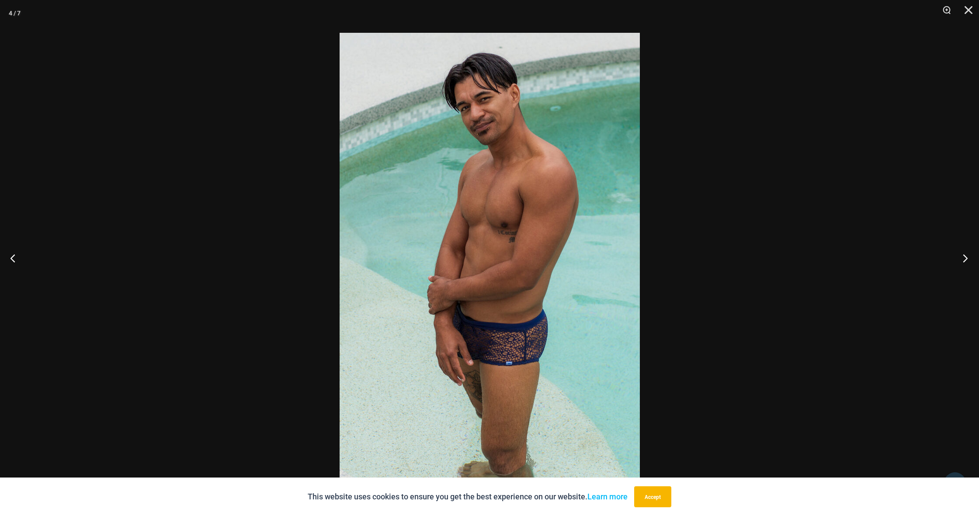
click at [967, 262] on button "Next" at bounding box center [962, 258] width 33 height 44
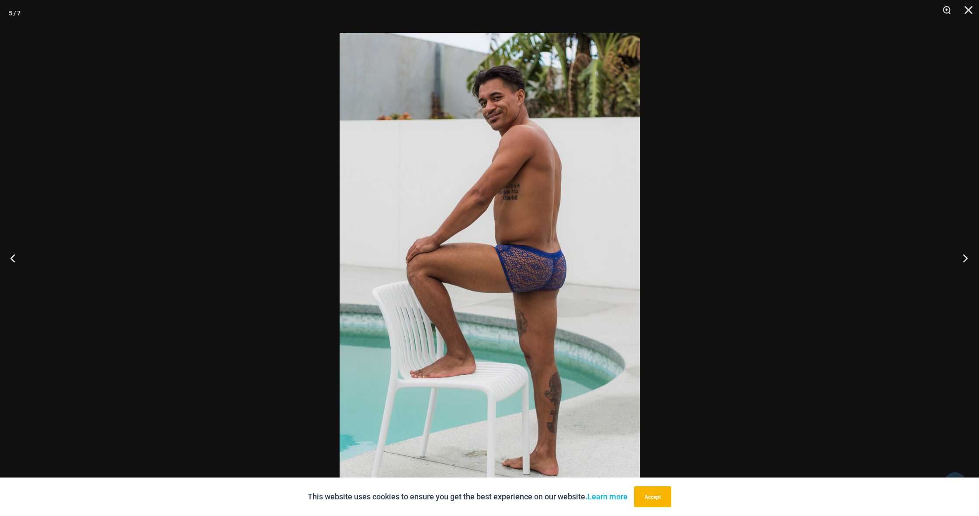
click at [967, 262] on button "Next" at bounding box center [962, 258] width 33 height 44
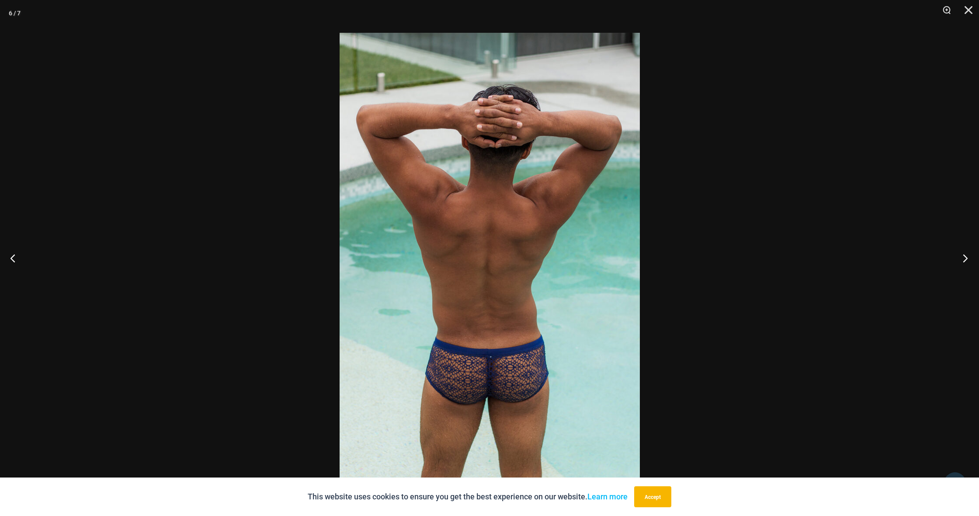
click at [967, 262] on button "Next" at bounding box center [962, 258] width 33 height 44
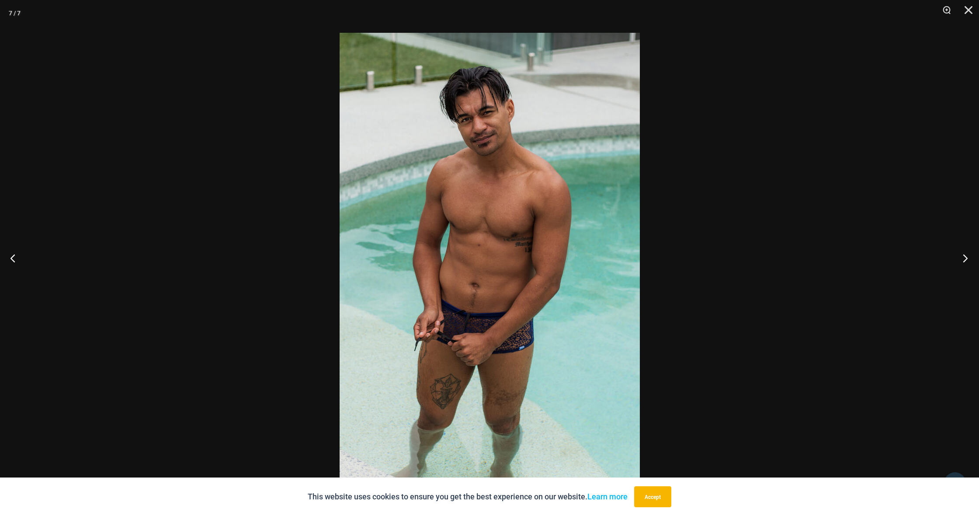
click at [967, 262] on button "Next" at bounding box center [962, 258] width 33 height 44
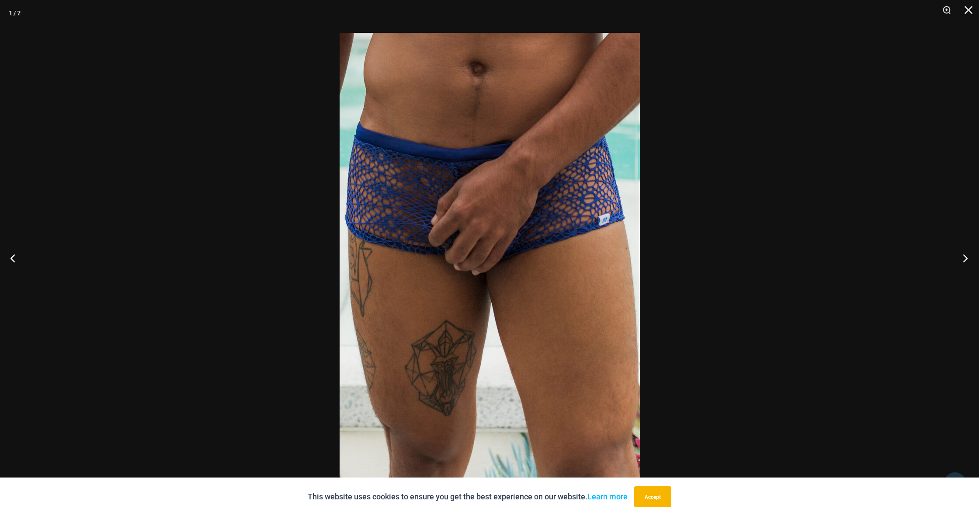
click at [967, 262] on button "Next" at bounding box center [962, 258] width 33 height 44
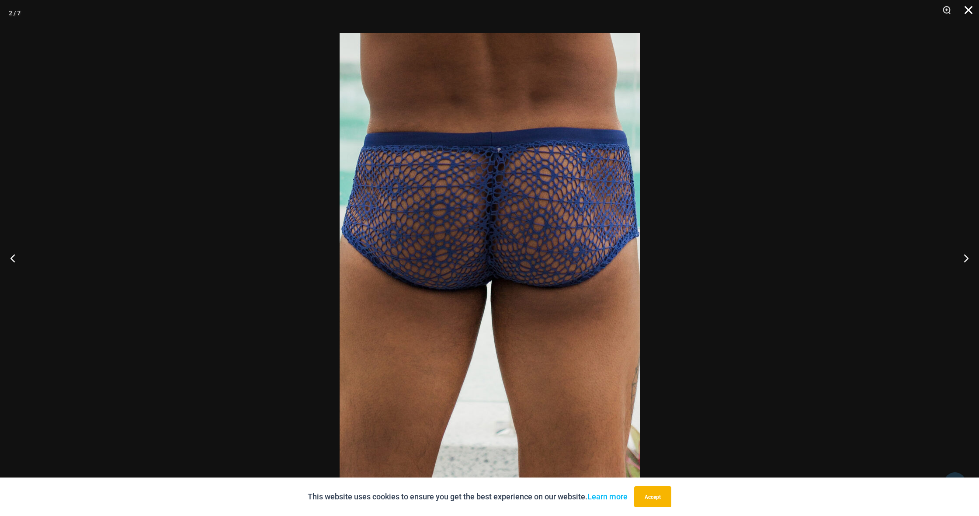
click at [964, 10] on button "Close" at bounding box center [965, 13] width 22 height 26
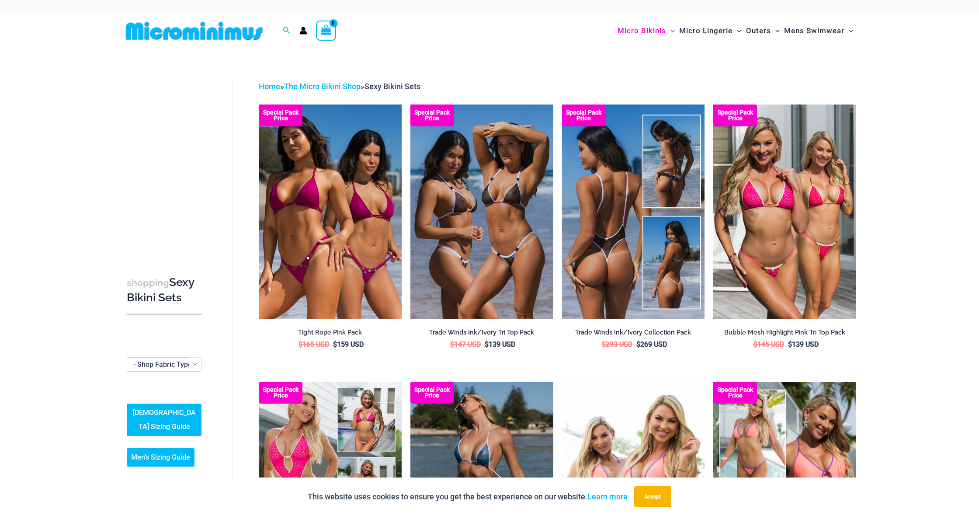
click at [648, 222] on img at bounding box center [633, 211] width 143 height 214
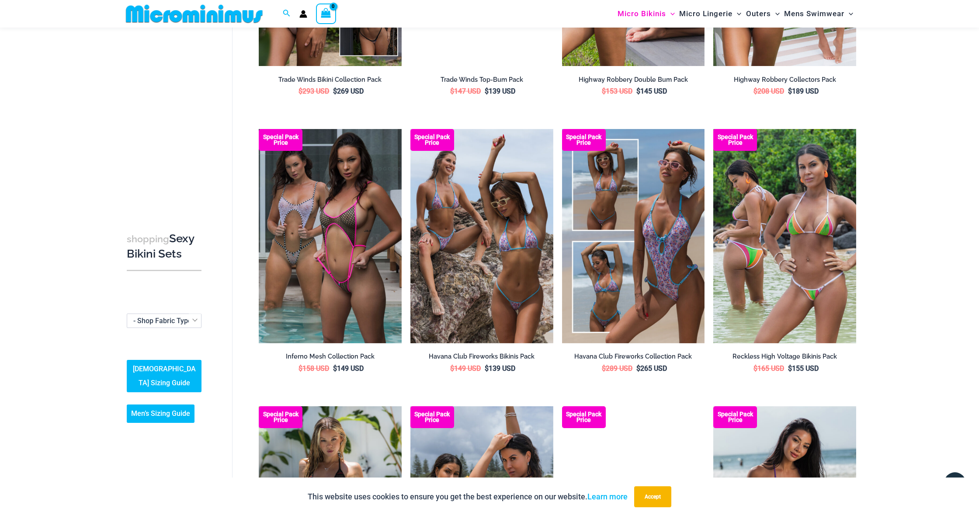
scroll to position [1285, 0]
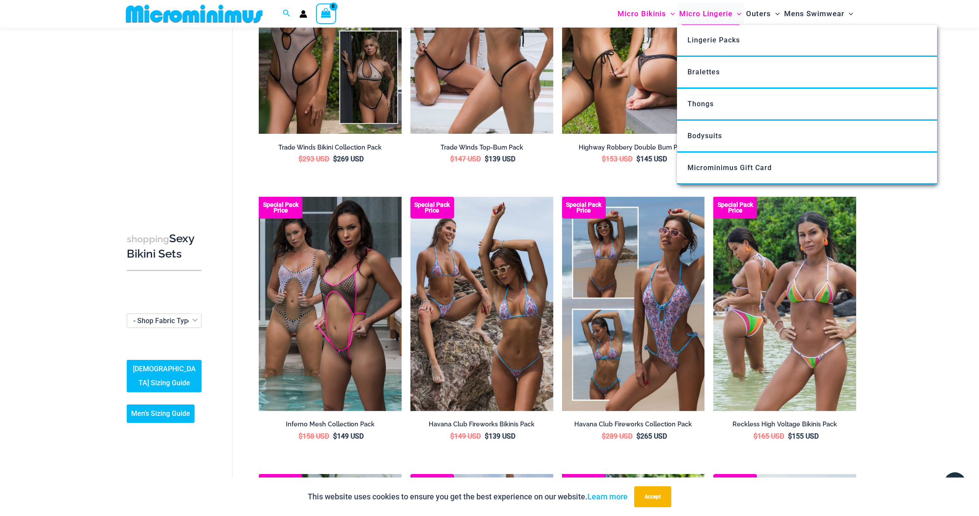
click at [703, 21] on span "Micro Lingerie" at bounding box center [705, 14] width 53 height 22
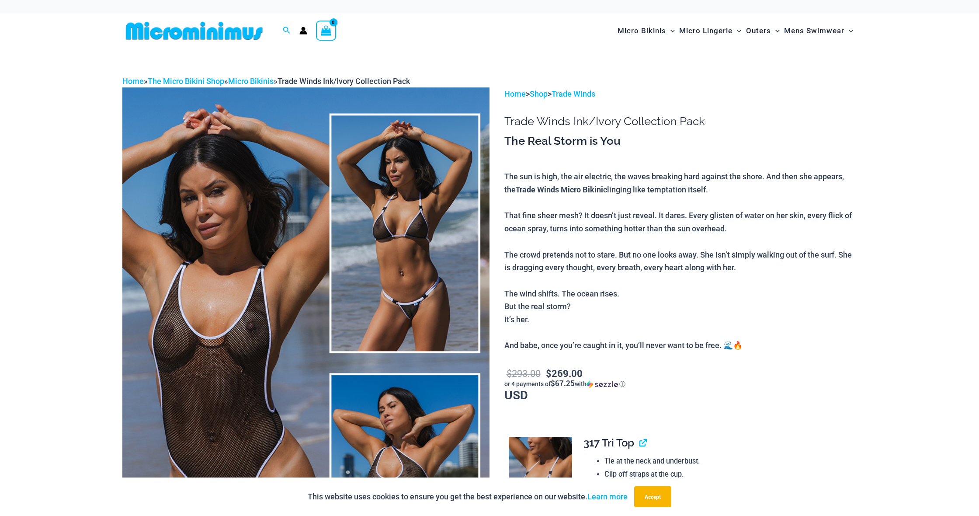
click at [396, 270] on img at bounding box center [305, 362] width 367 height 551
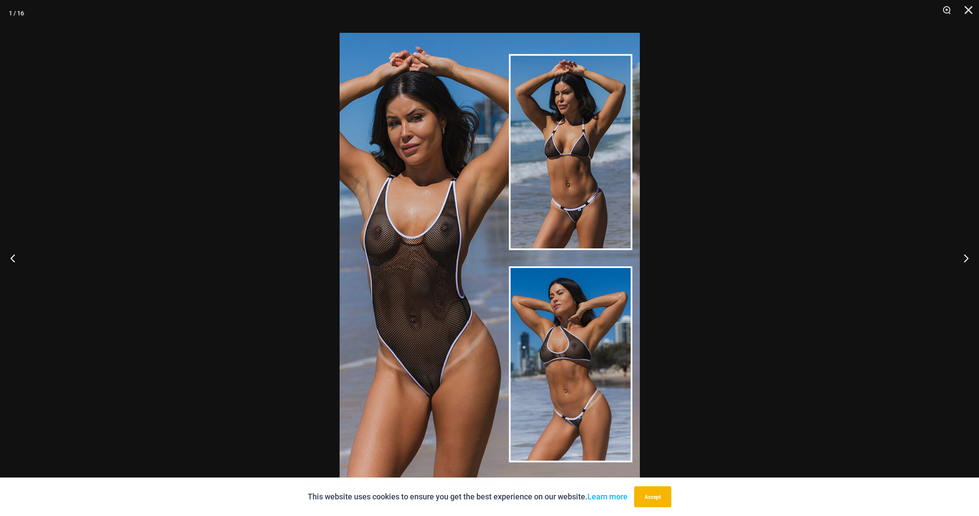
click at [556, 330] on img at bounding box center [490, 258] width 300 height 450
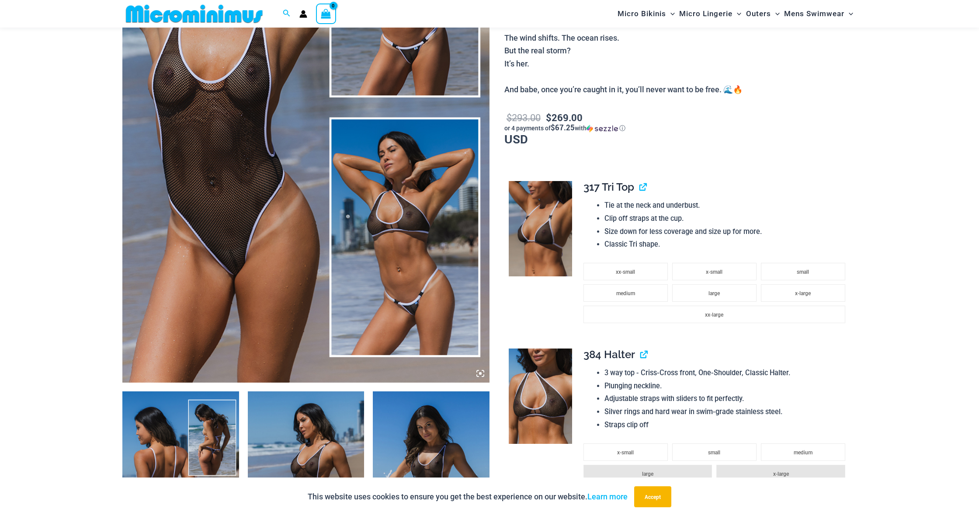
scroll to position [459, 0]
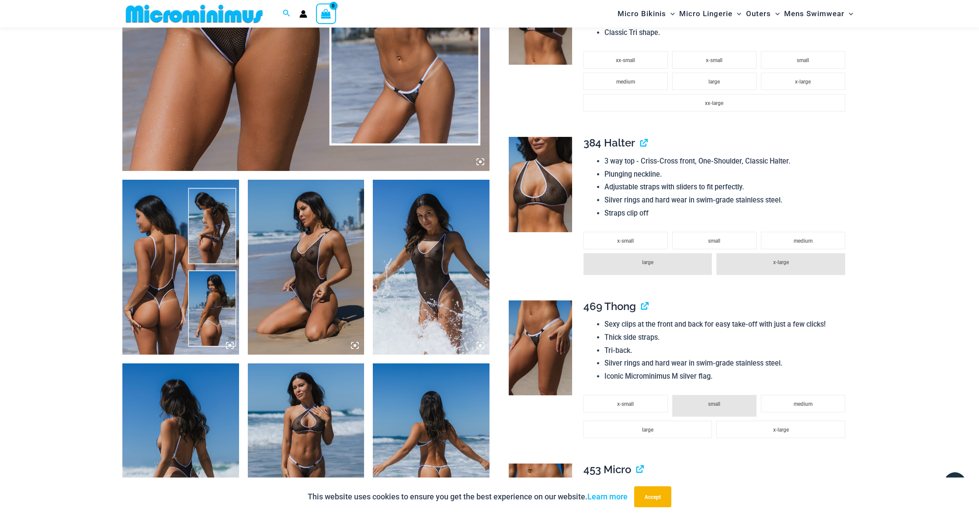
click at [446, 258] on img at bounding box center [431, 267] width 117 height 175
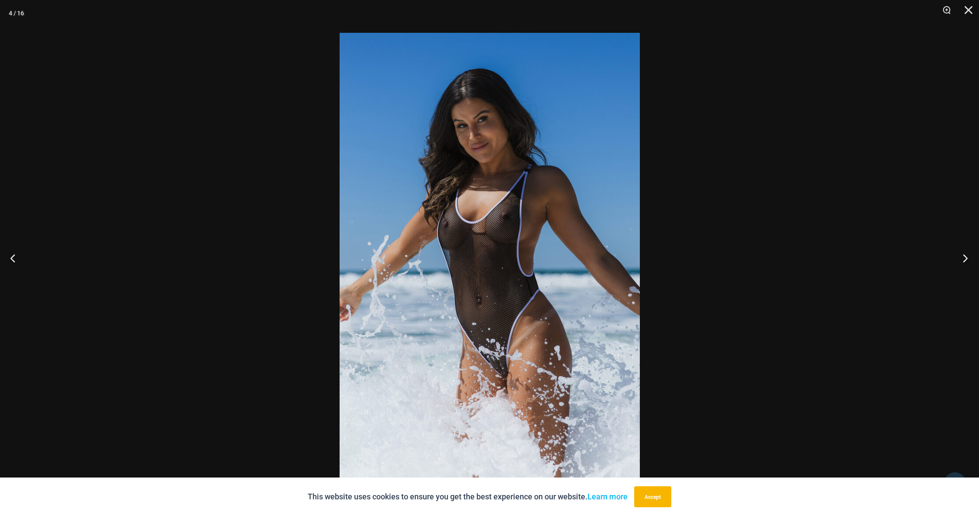
click at [967, 263] on button "Next" at bounding box center [962, 258] width 33 height 44
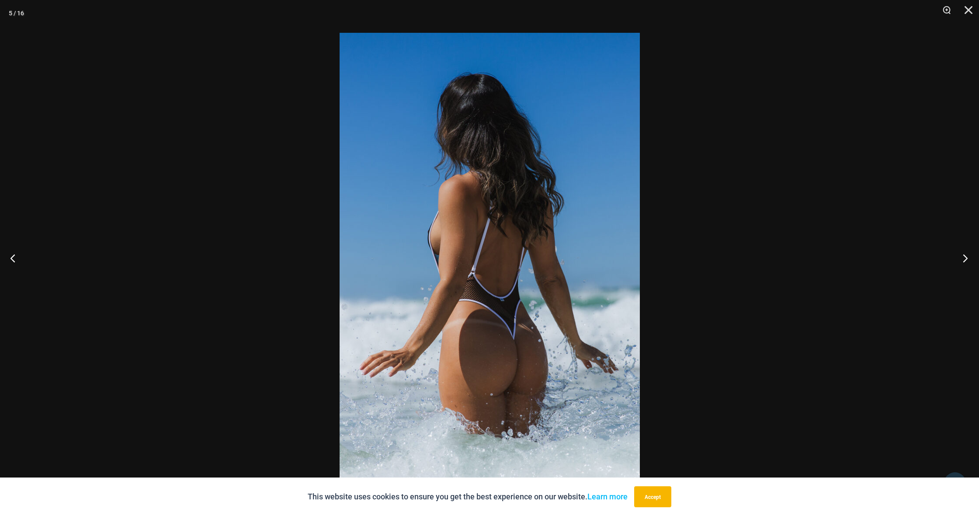
click at [967, 263] on button "Next" at bounding box center [962, 258] width 33 height 44
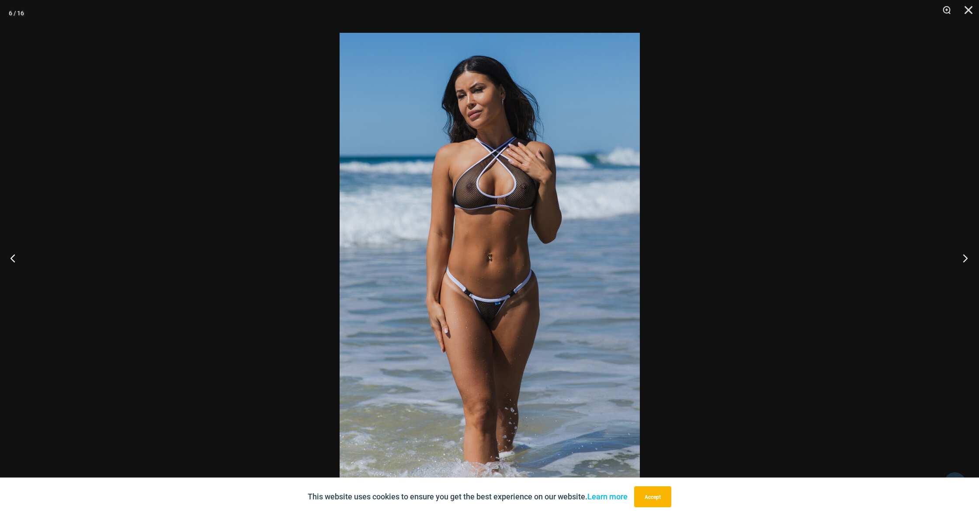
click at [967, 263] on button "Next" at bounding box center [962, 258] width 33 height 44
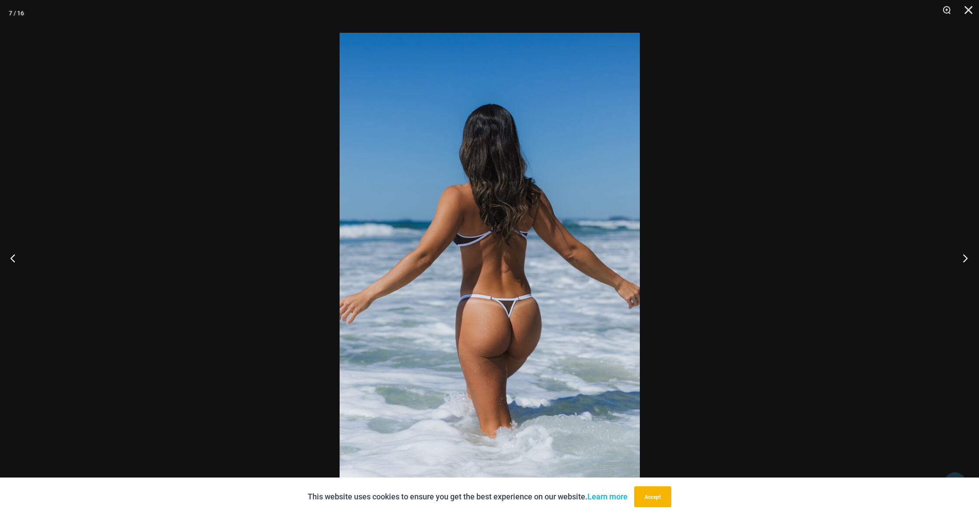
click at [967, 263] on button "Next" at bounding box center [962, 258] width 33 height 44
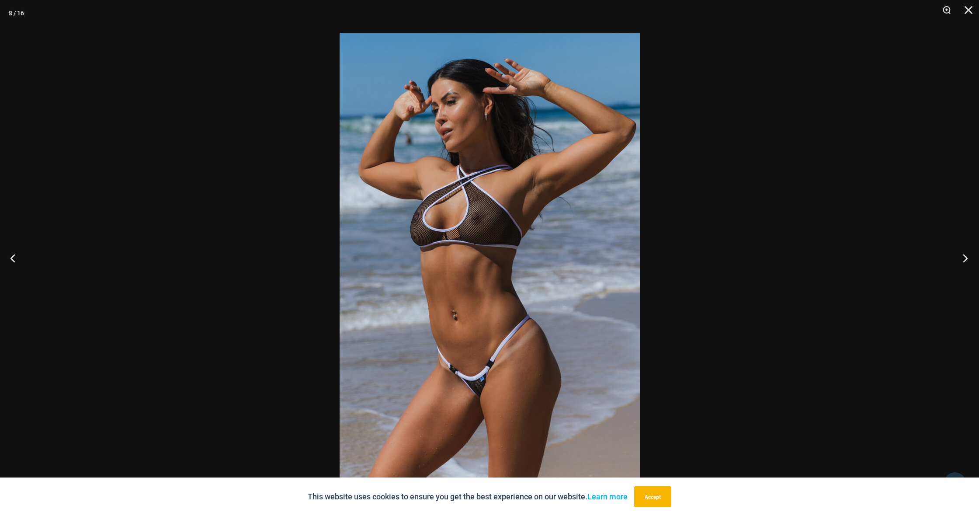
click at [967, 263] on button "Next" at bounding box center [962, 258] width 33 height 44
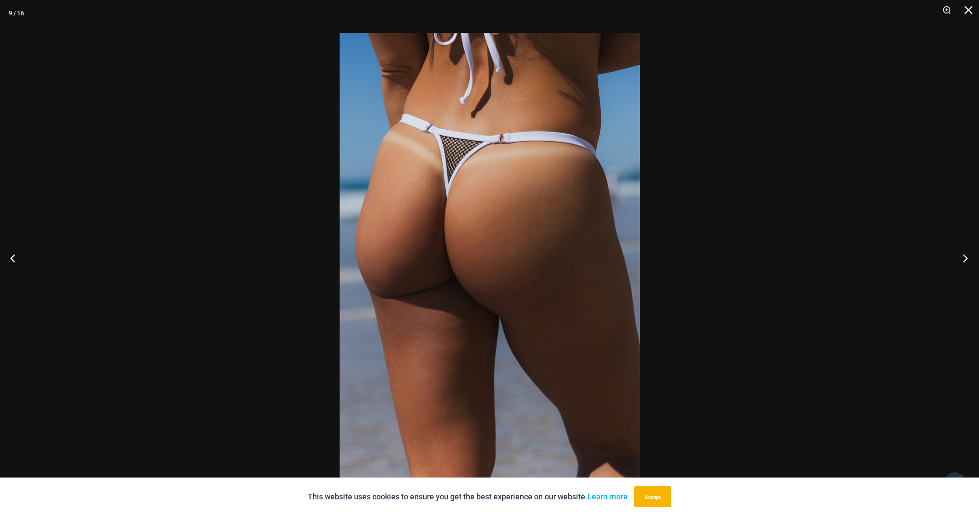
click at [967, 263] on button "Next" at bounding box center [962, 258] width 33 height 44
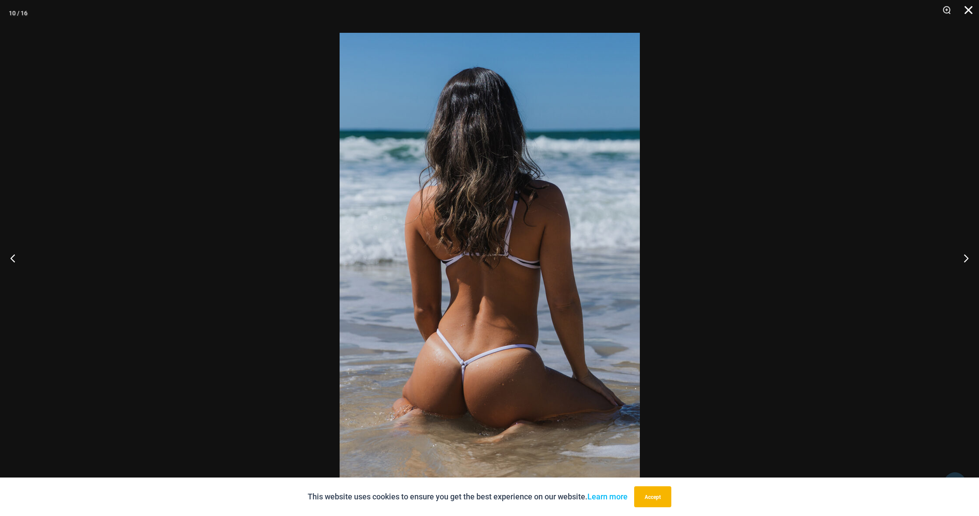
click at [964, 13] on button "Close" at bounding box center [965, 13] width 22 height 26
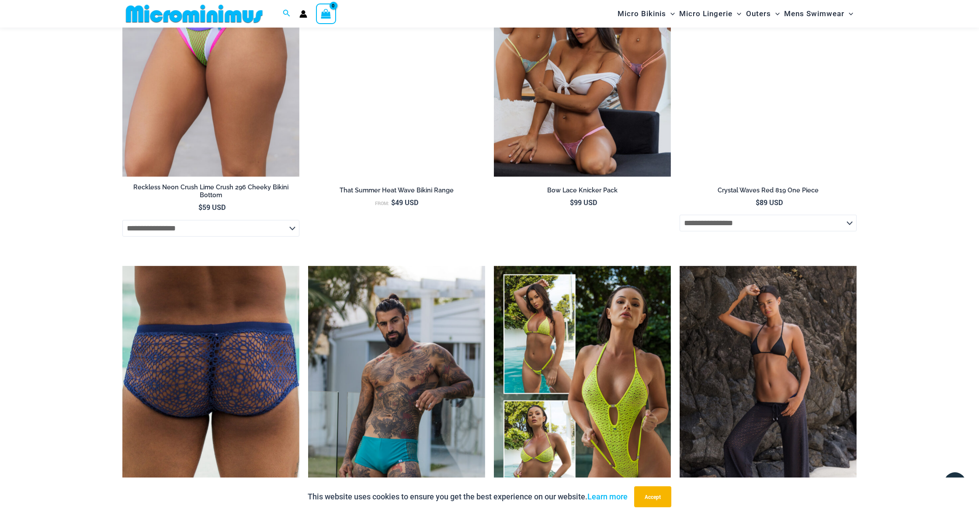
scroll to position [3437, 0]
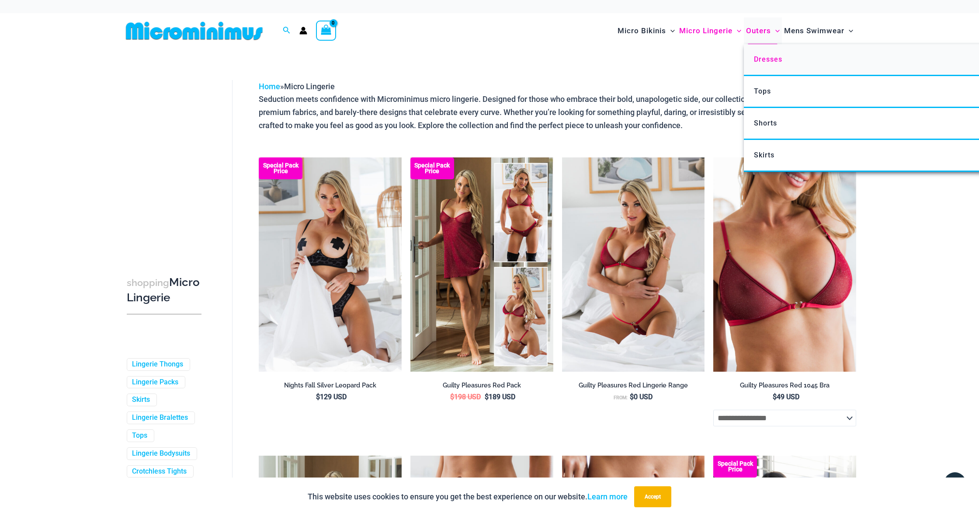
click at [763, 62] on span "Dresses" at bounding box center [768, 59] width 28 height 8
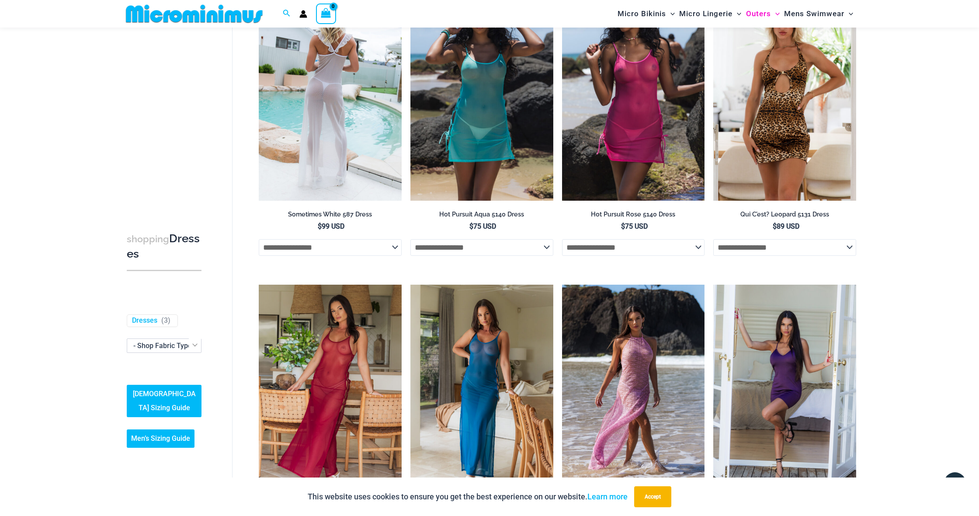
scroll to position [243, 0]
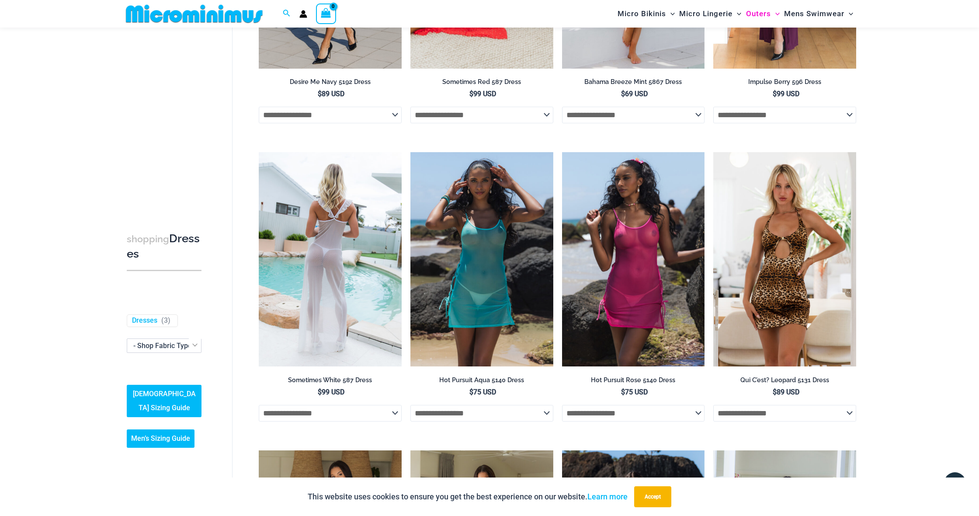
click at [326, 263] on img at bounding box center [330, 259] width 143 height 214
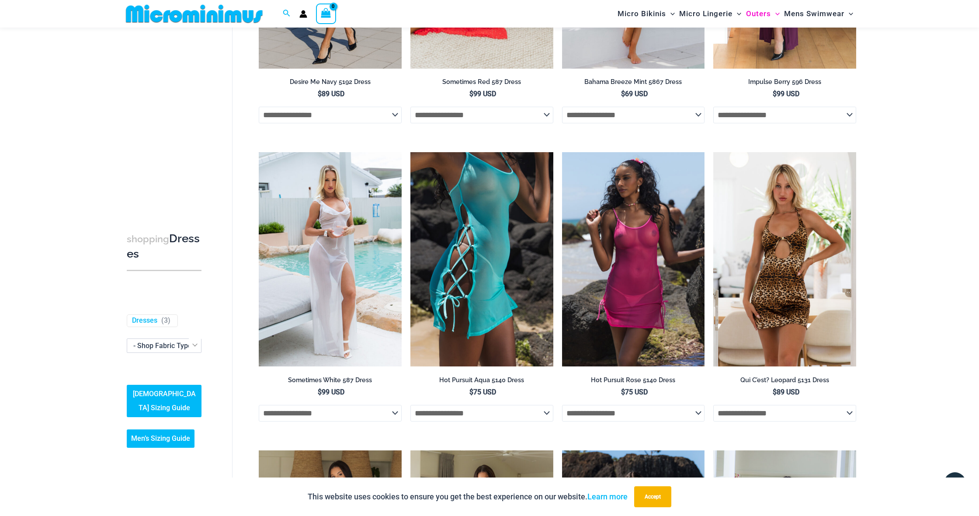
click at [478, 231] on img at bounding box center [481, 259] width 143 height 214
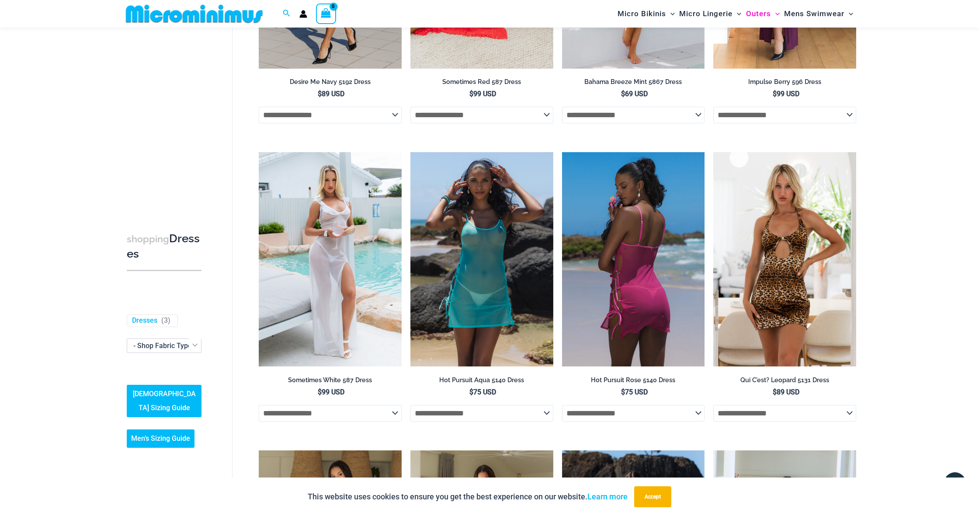
click at [640, 259] on img at bounding box center [633, 259] width 143 height 214
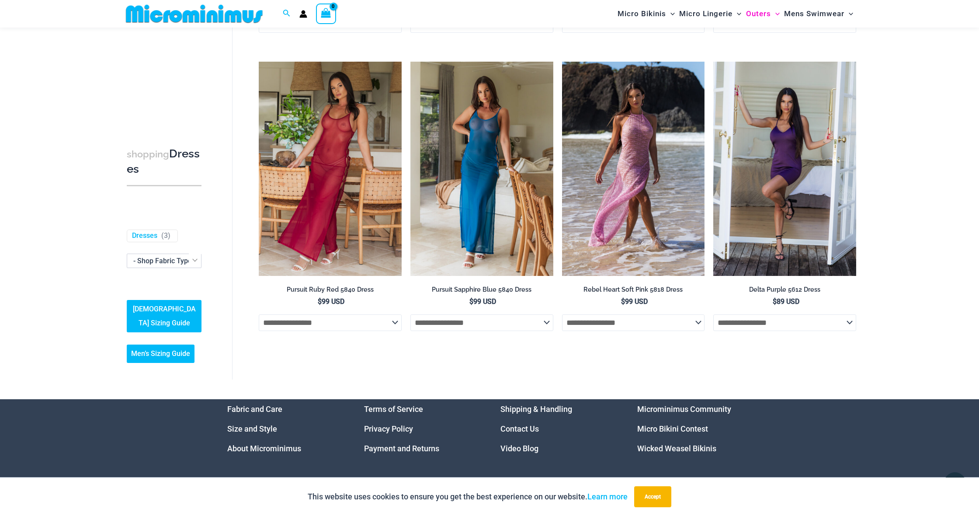
scroll to position [633, 0]
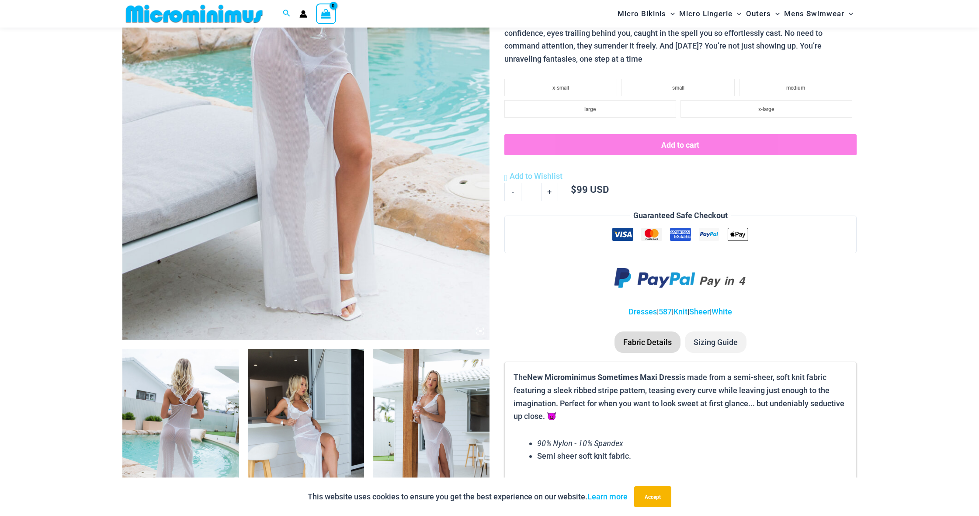
scroll to position [319, 0]
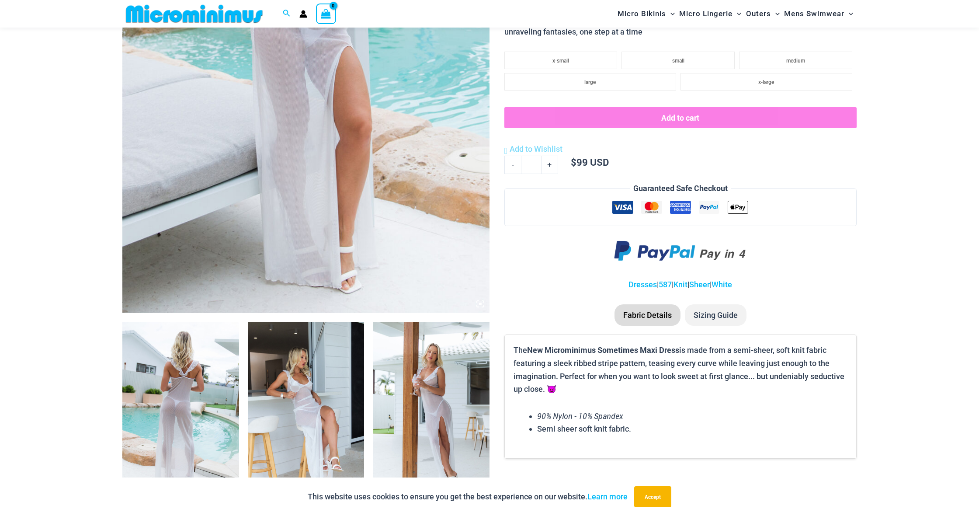
click at [180, 415] on img at bounding box center [180, 409] width 117 height 175
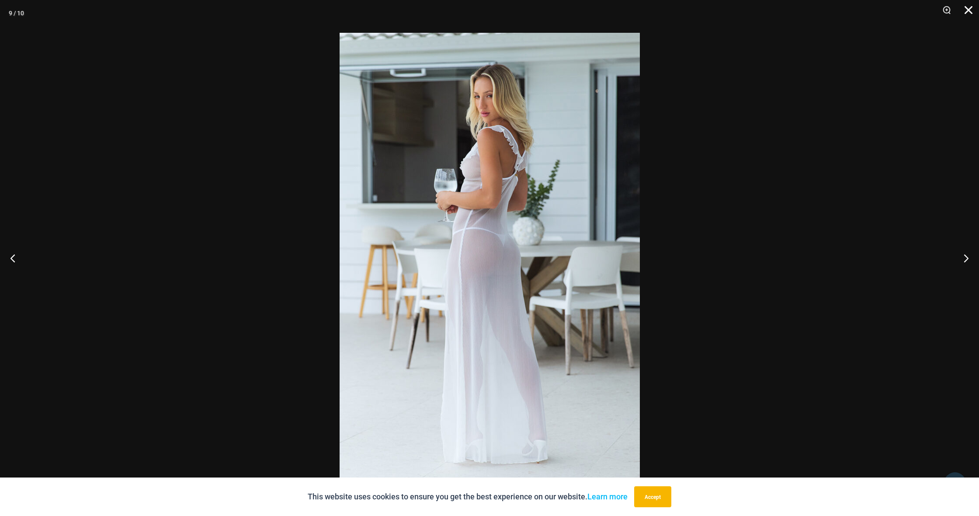
click at [974, 7] on button "Close" at bounding box center [965, 13] width 22 height 26
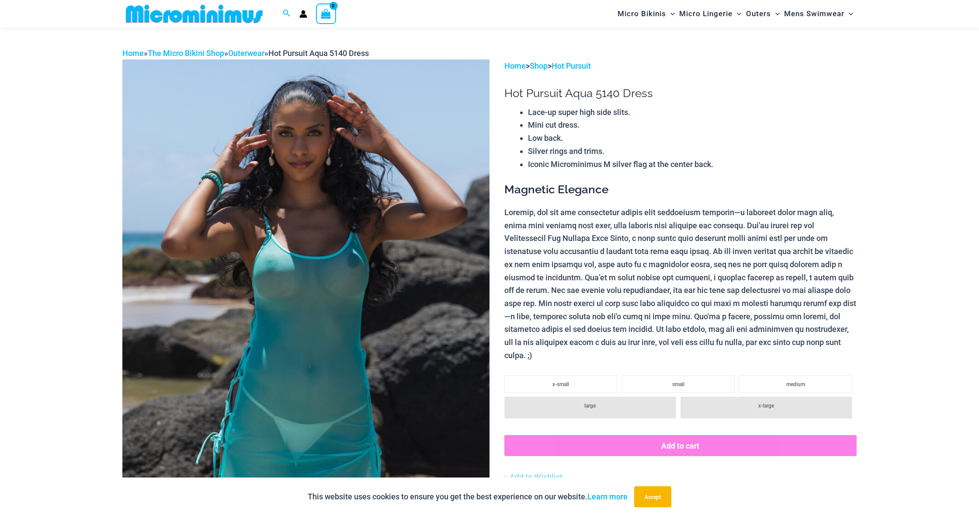
scroll to position [28, 0]
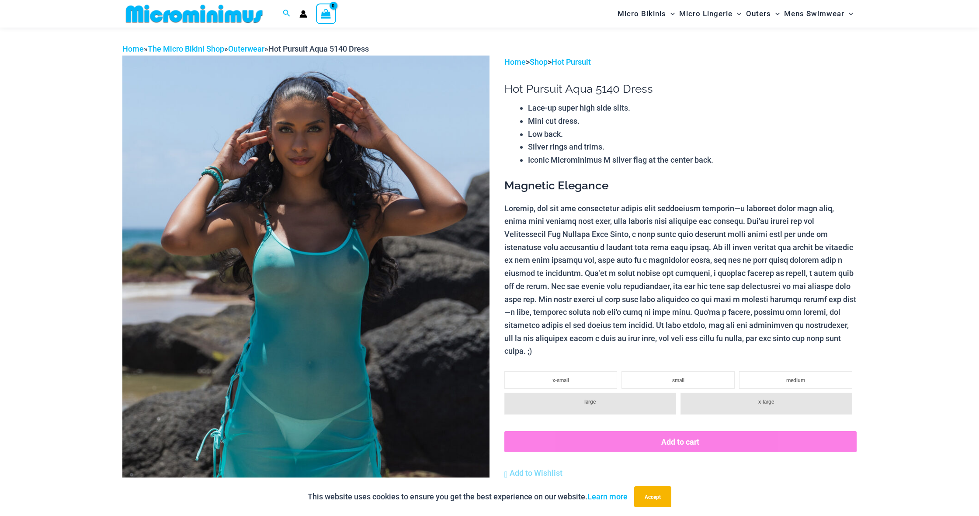
click at [369, 252] on img at bounding box center [305, 330] width 367 height 551
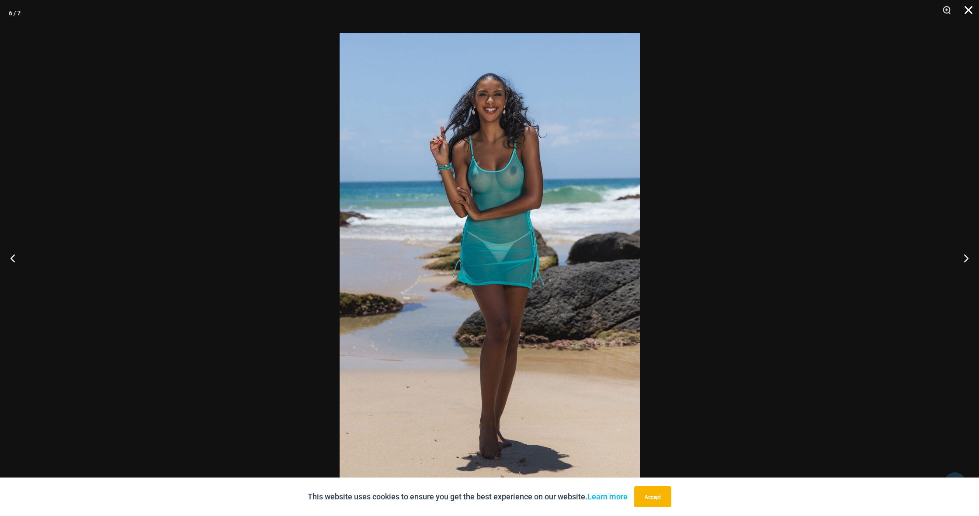
click at [970, 7] on button "Close" at bounding box center [965, 13] width 22 height 26
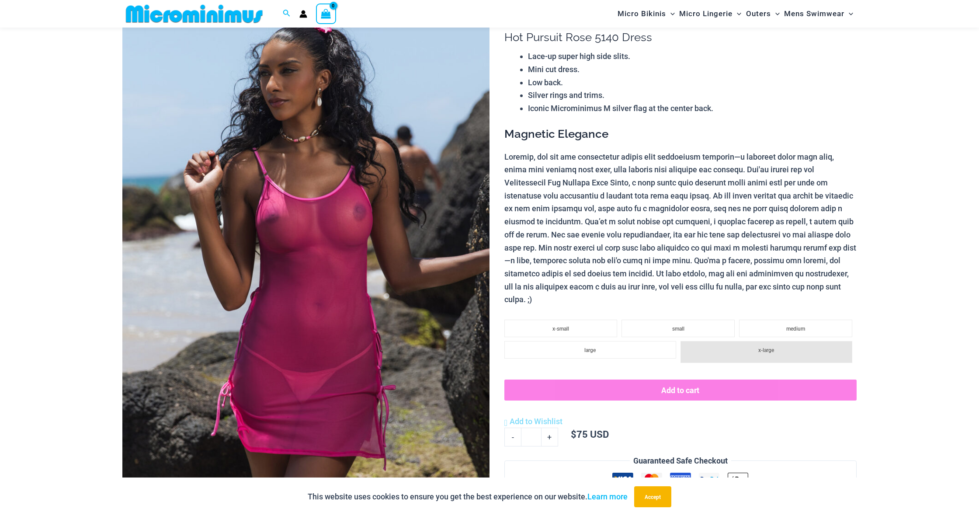
scroll to position [82, 0]
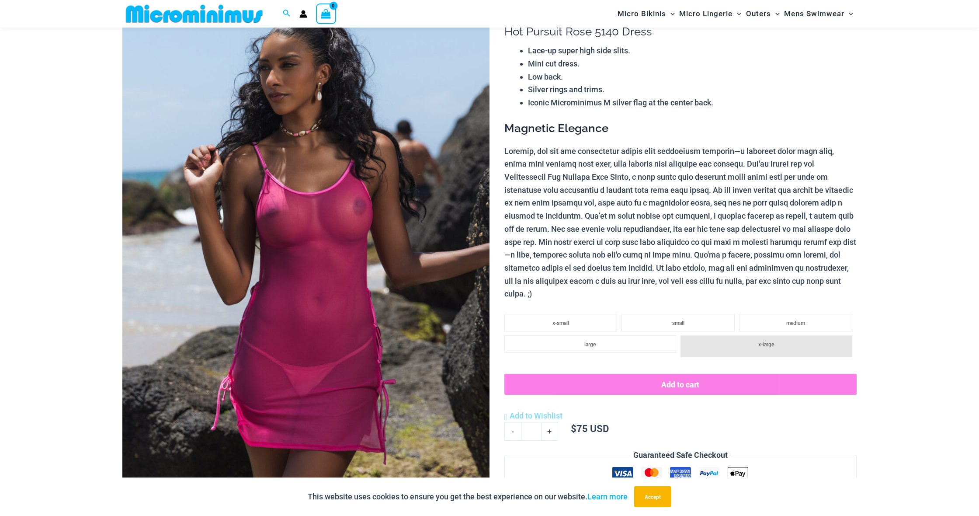
click at [471, 271] on img at bounding box center [305, 273] width 367 height 551
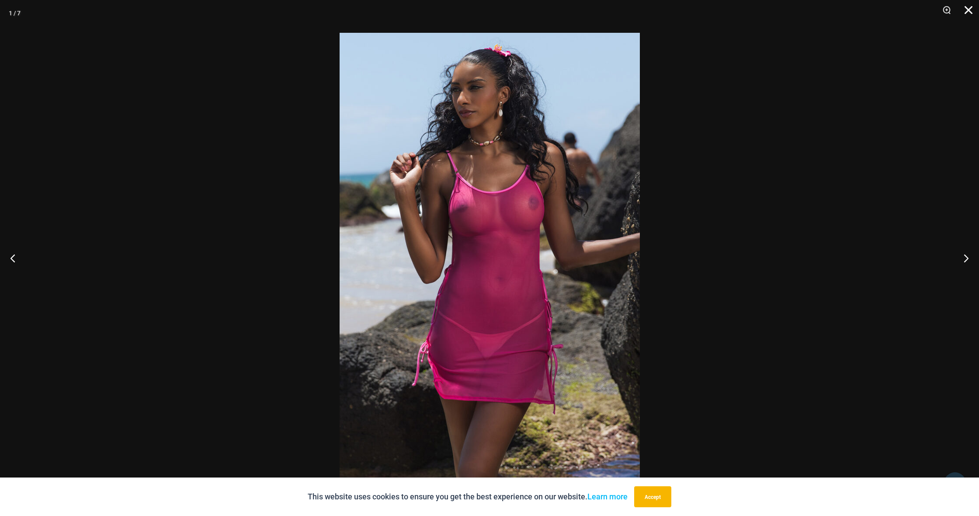
click at [967, 13] on button "Close" at bounding box center [965, 13] width 22 height 26
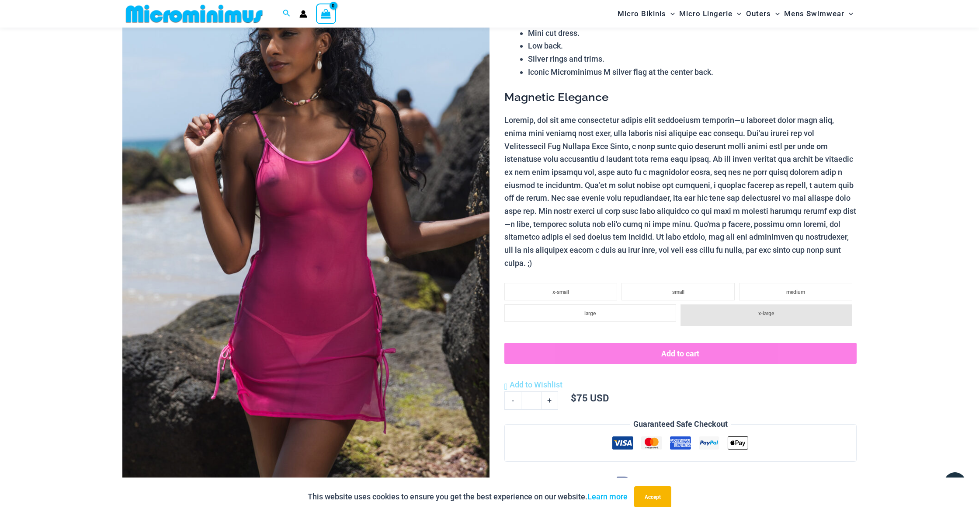
scroll to position [132, 0]
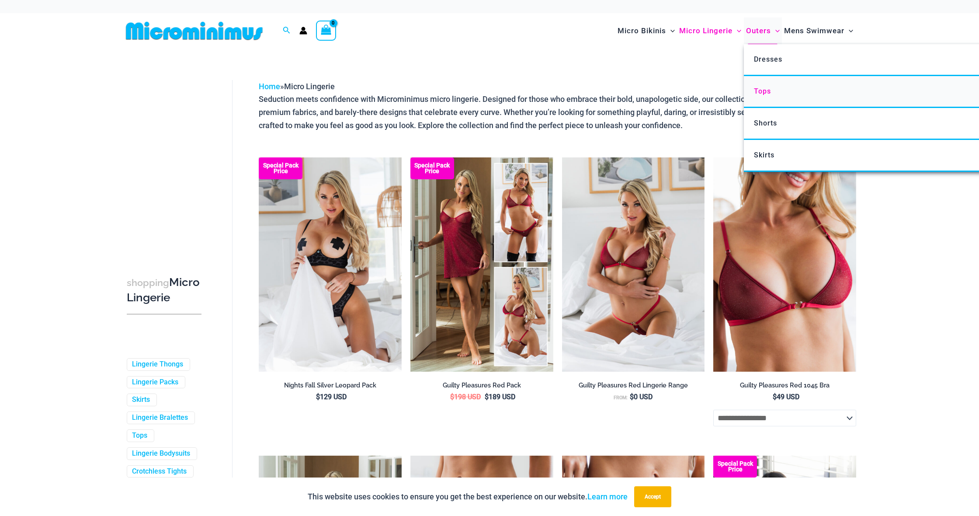
click at [768, 92] on span "Tops" at bounding box center [762, 91] width 17 height 8
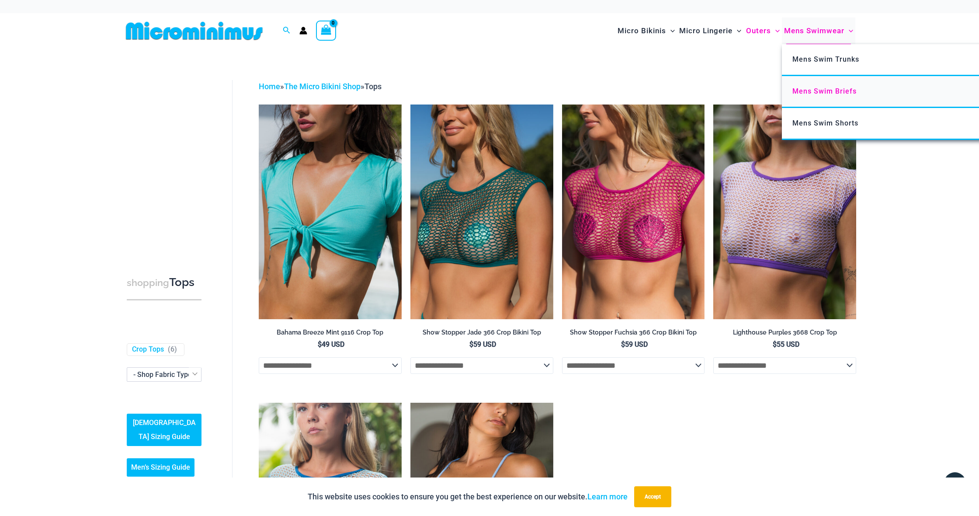
click at [818, 101] on link "Mens Swim Briefs" at bounding box center [912, 92] width 260 height 32
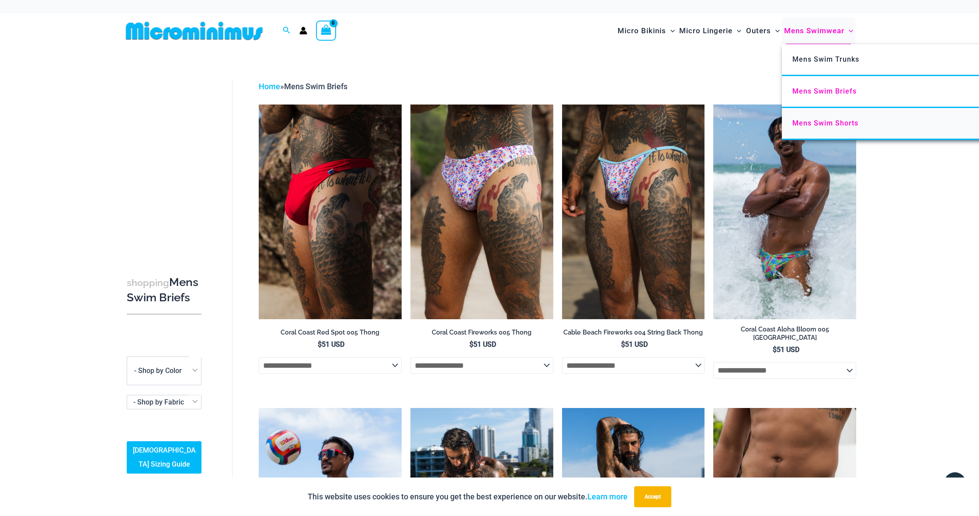
click at [819, 125] on span "Mens Swim Shorts" at bounding box center [825, 123] width 66 height 8
